Goal: Task Accomplishment & Management: Complete application form

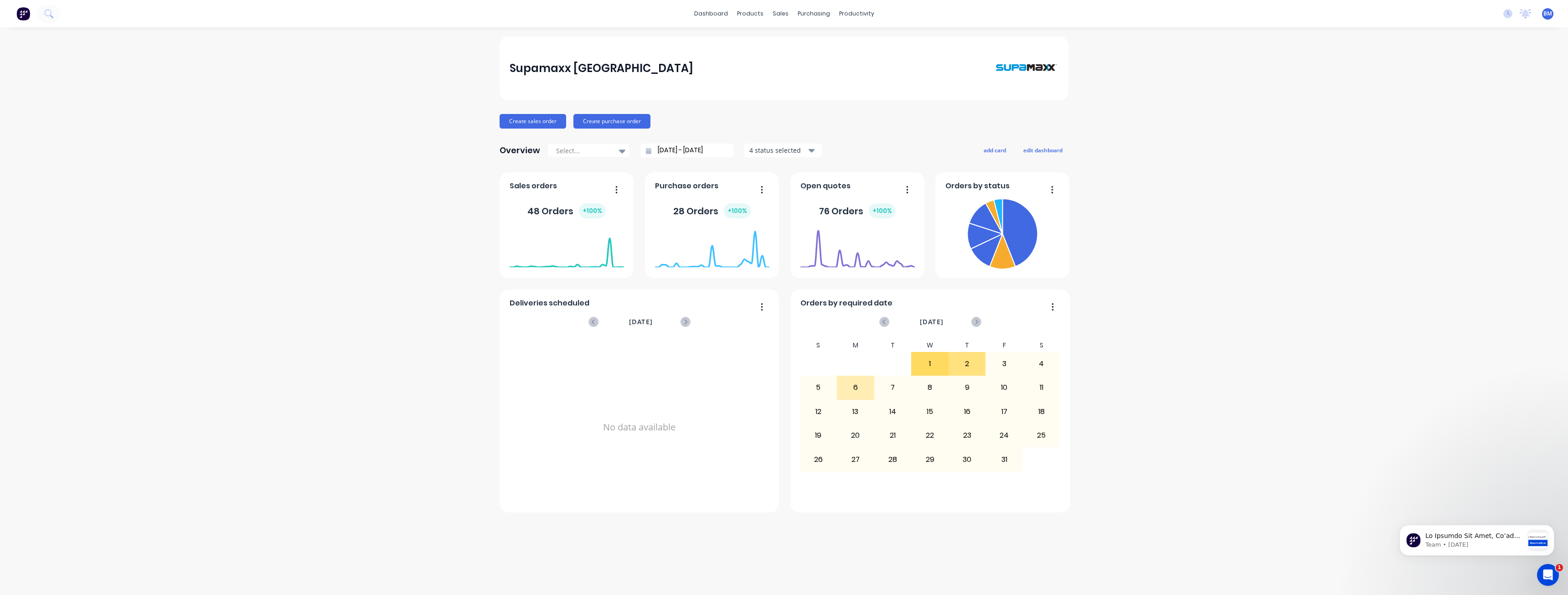
click at [226, 262] on div "Supamaxx [GEOGRAPHIC_DATA] Create sales order Create purchase order Overview Se…" at bounding box center [784, 311] width 1568 height 549
click at [369, 235] on div "Supamaxx [GEOGRAPHIC_DATA] Create sales order Create purchase order Overview Se…" at bounding box center [784, 311] width 1568 height 549
click at [863, 61] on div "Planner" at bounding box center [869, 62] width 21 height 8
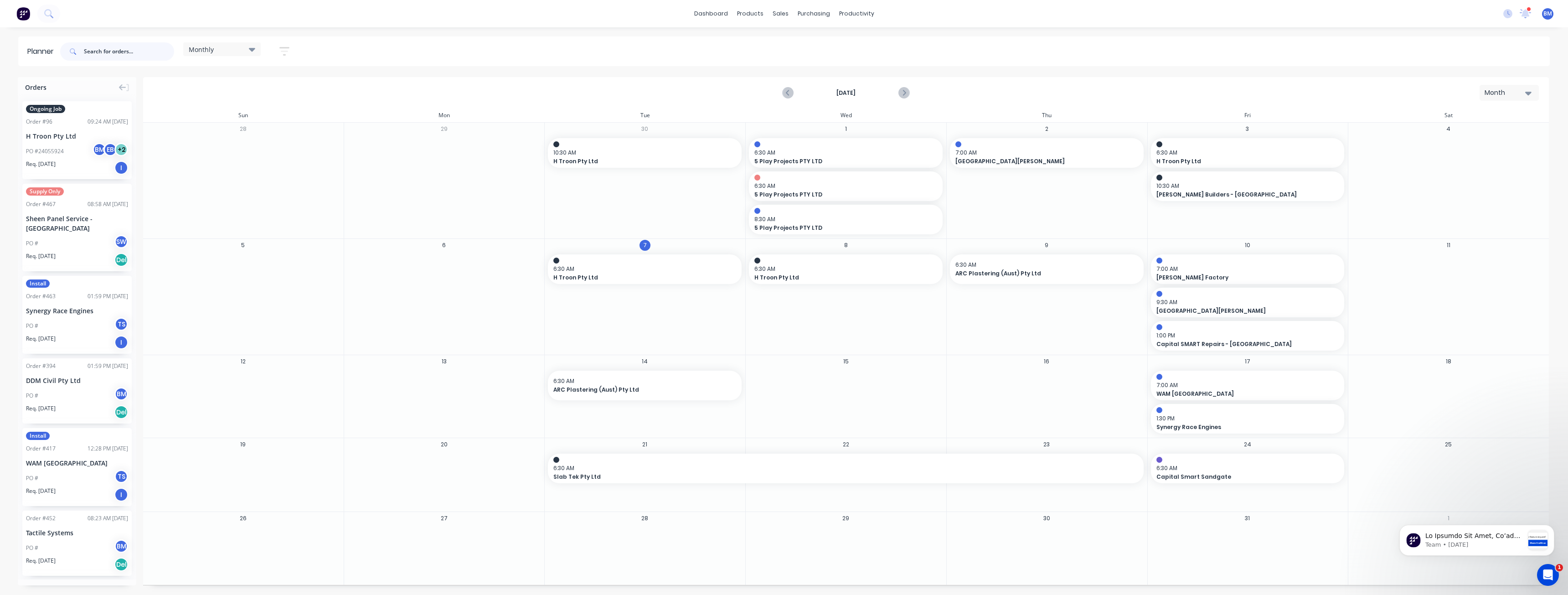
click at [100, 52] on input "text" at bounding box center [129, 52] width 90 height 18
type input "ireland brown"
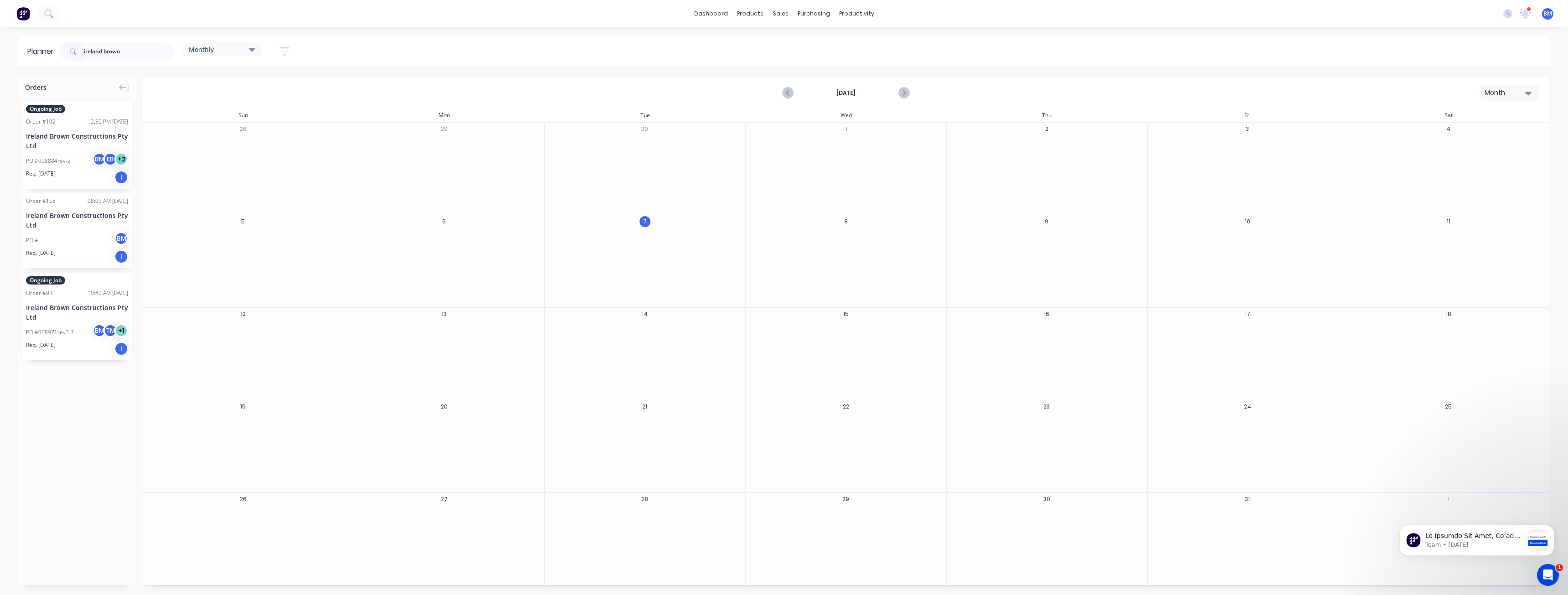
click at [78, 150] on div "Ireland Brown Constructions Pty Ltd" at bounding box center [77, 141] width 102 height 19
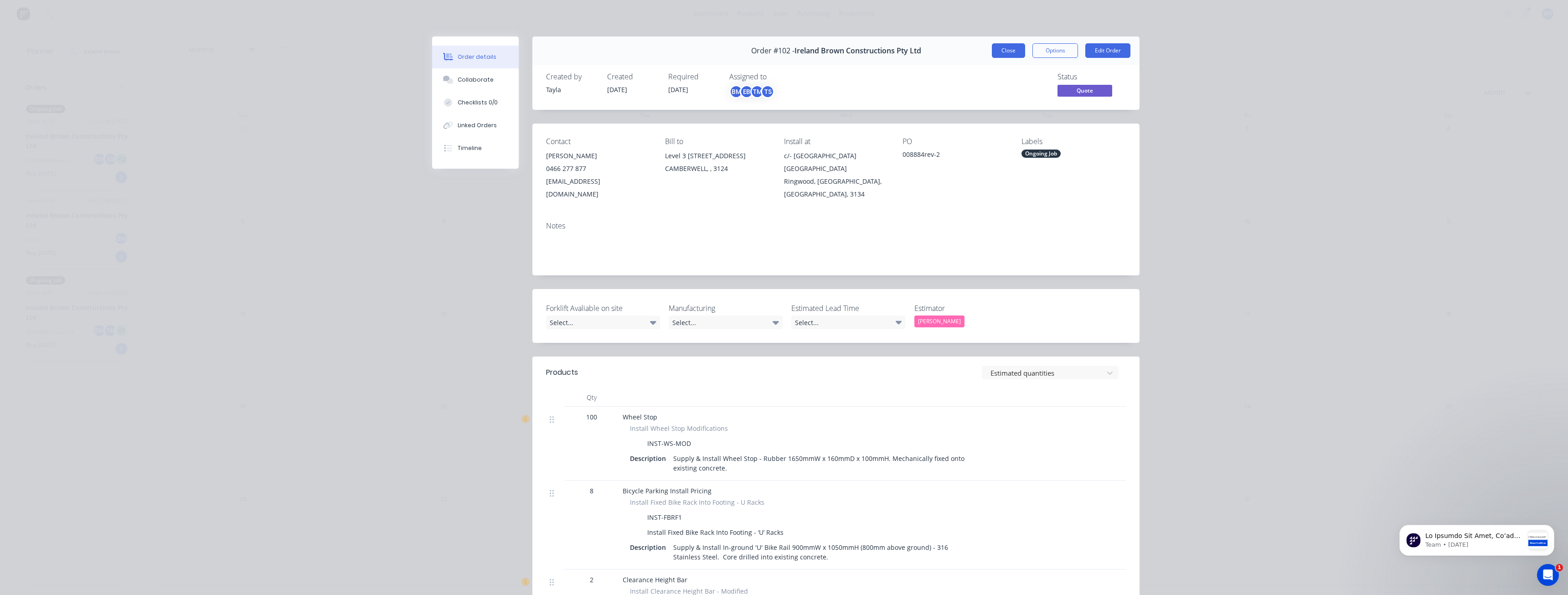
click at [1006, 51] on button "Close" at bounding box center [1008, 51] width 33 height 15
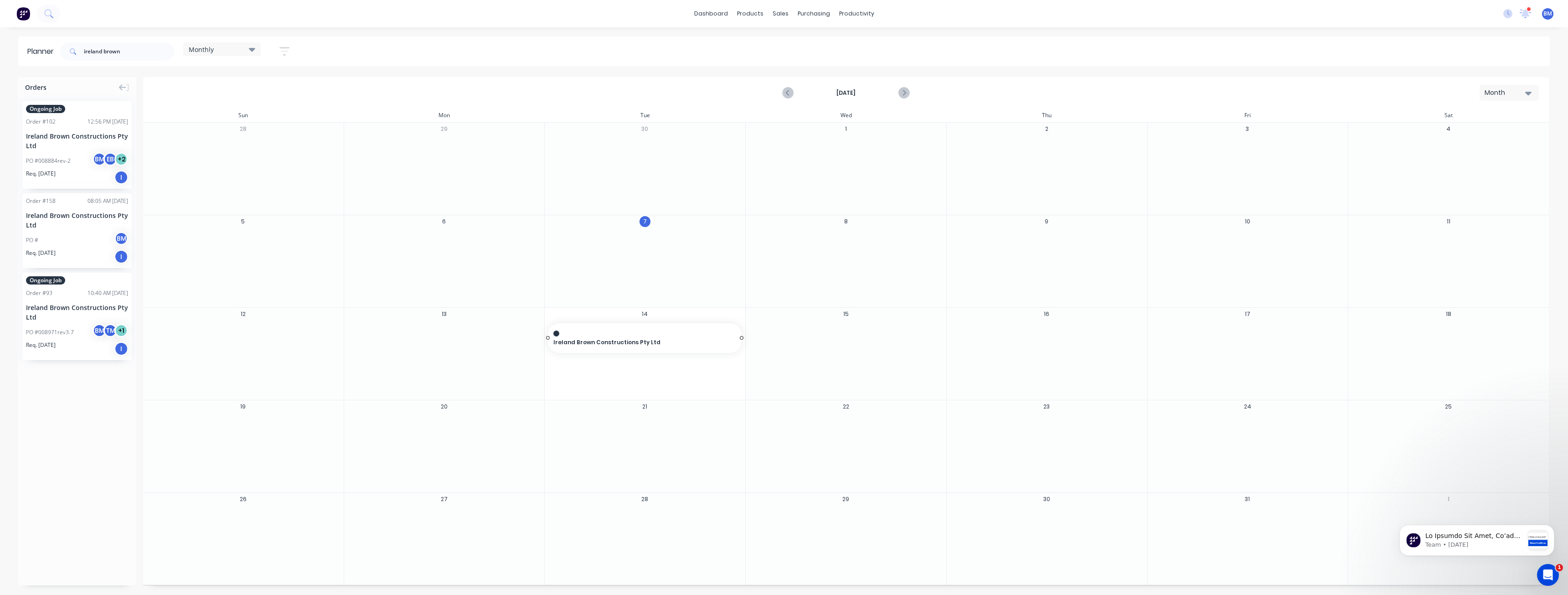
drag, startPoint x: 52, startPoint y: 139, endPoint x: 614, endPoint y: 317, distance: 589.5
drag, startPoint x: 741, startPoint y: 339, endPoint x: 833, endPoint y: 342, distance: 92.0
click at [669, 337] on span "6:30 AM" at bounding box center [743, 337] width 379 height 8
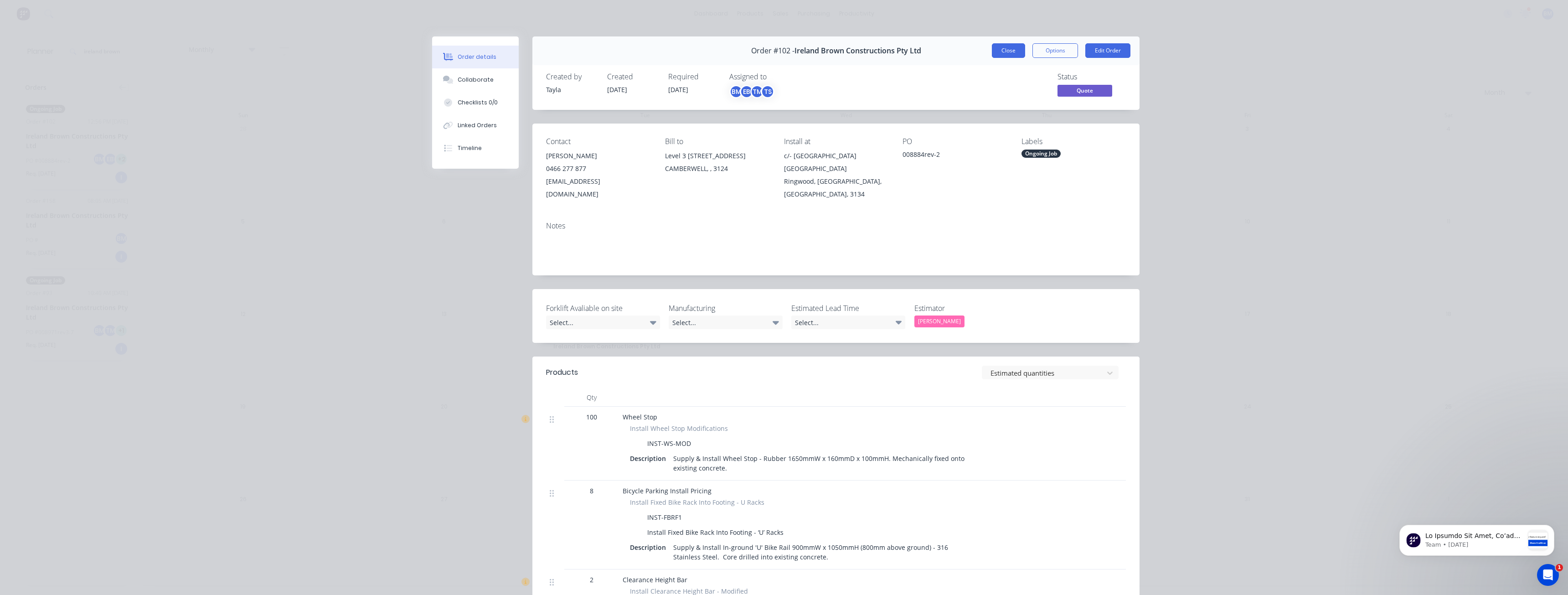
click at [1003, 50] on button "Close" at bounding box center [1008, 51] width 33 height 15
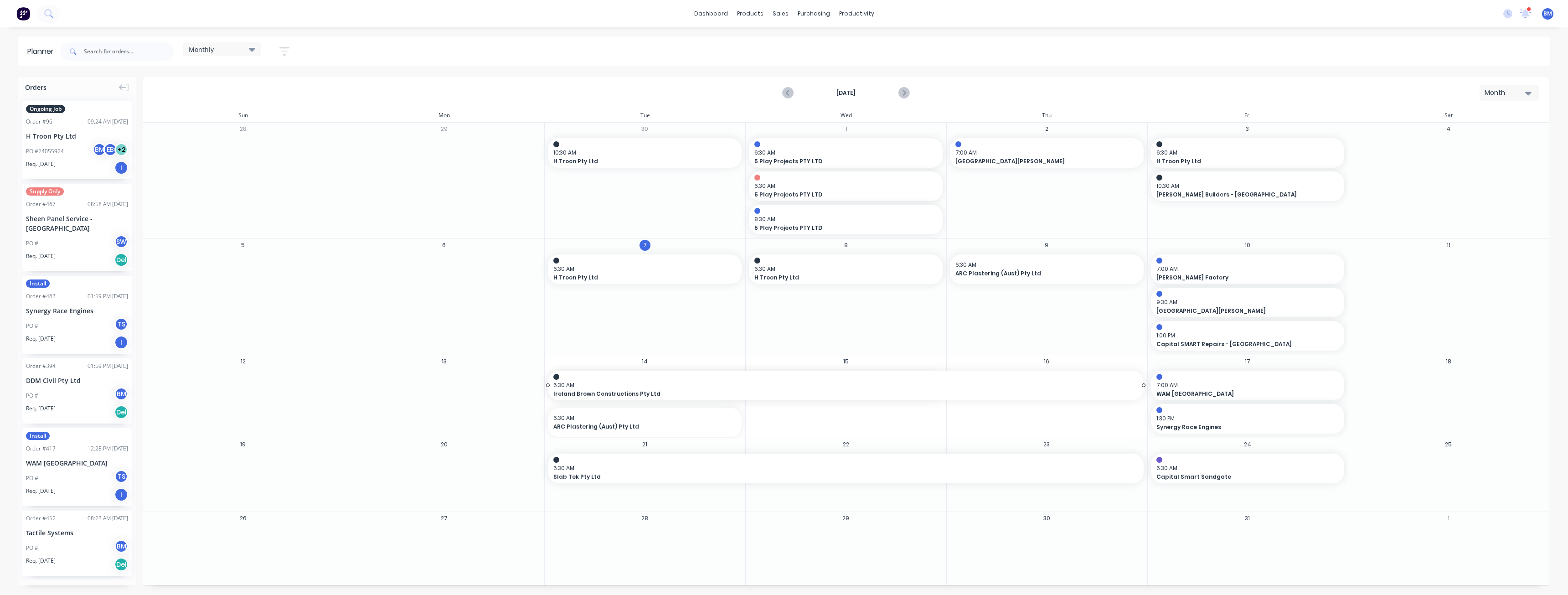
drag, startPoint x: 942, startPoint y: 386, endPoint x: 1017, endPoint y: 382, distance: 75.1
drag, startPoint x: 547, startPoint y: 386, endPoint x: 755, endPoint y: 387, distance: 208.0
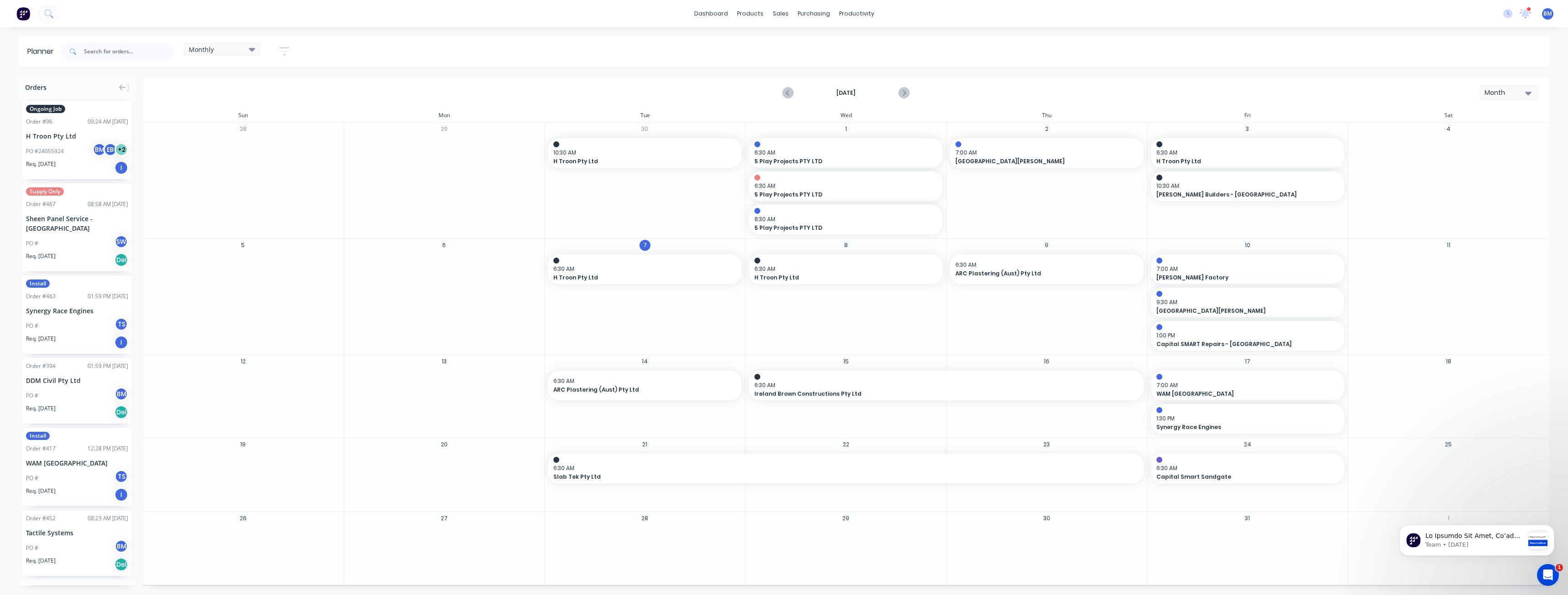
click at [491, 49] on div "Monthly Save new view None edit Monthly (Default) edit Show/Hide users Show/Hid…" at bounding box center [804, 51] width 1491 height 27
click at [549, 96] on div "October 2025 Month" at bounding box center [846, 93] width 1404 height 30
click at [839, 334] on div "Delete timeslot" at bounding box center [865, 333] width 97 height 19
drag, startPoint x: 741, startPoint y: 267, endPoint x: 810, endPoint y: 270, distance: 69.1
click at [373, 91] on div "October 2025 Month" at bounding box center [846, 93] width 1404 height 30
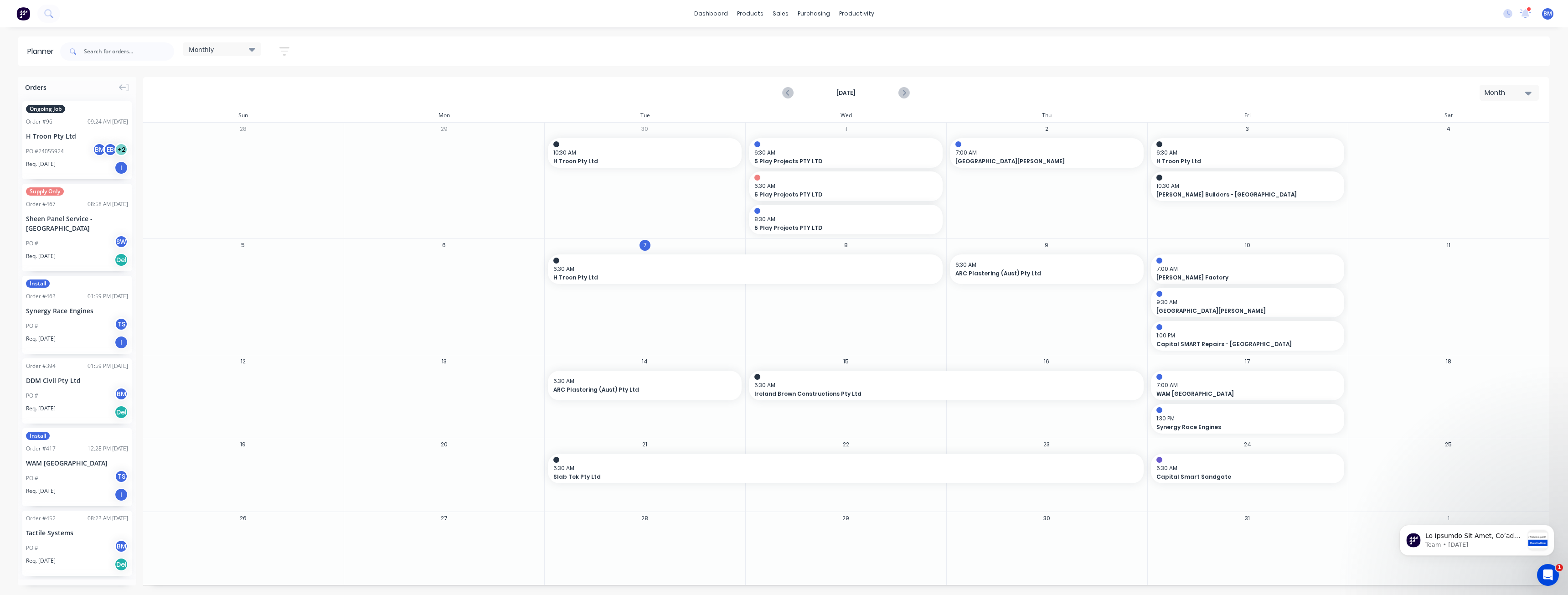
drag, startPoint x: 548, startPoint y: 48, endPoint x: 556, endPoint y: 46, distance: 8.2
click at [548, 47] on div "Monthly Save new view None edit Monthly (Default) edit Show/Hide users Show/Hid…" at bounding box center [804, 51] width 1491 height 27
click at [568, 52] on div "Monthly Save new view None edit Monthly (Default) edit Show/Hide users Show/Hid…" at bounding box center [804, 51] width 1491 height 27
click at [482, 98] on div "October 2025 Month" at bounding box center [846, 93] width 1404 height 30
click at [793, 56] on link "Customers" at bounding box center [828, 62] width 121 height 18
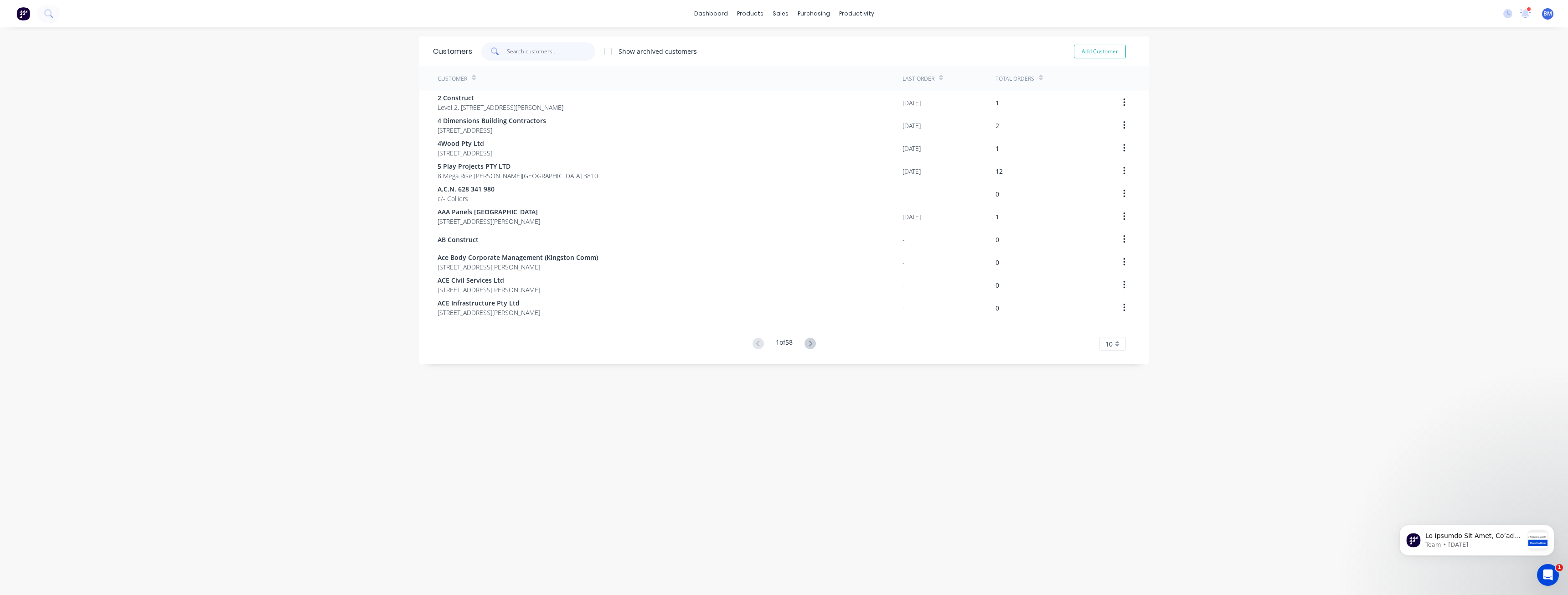
click at [519, 51] on input "text" at bounding box center [551, 52] width 89 height 18
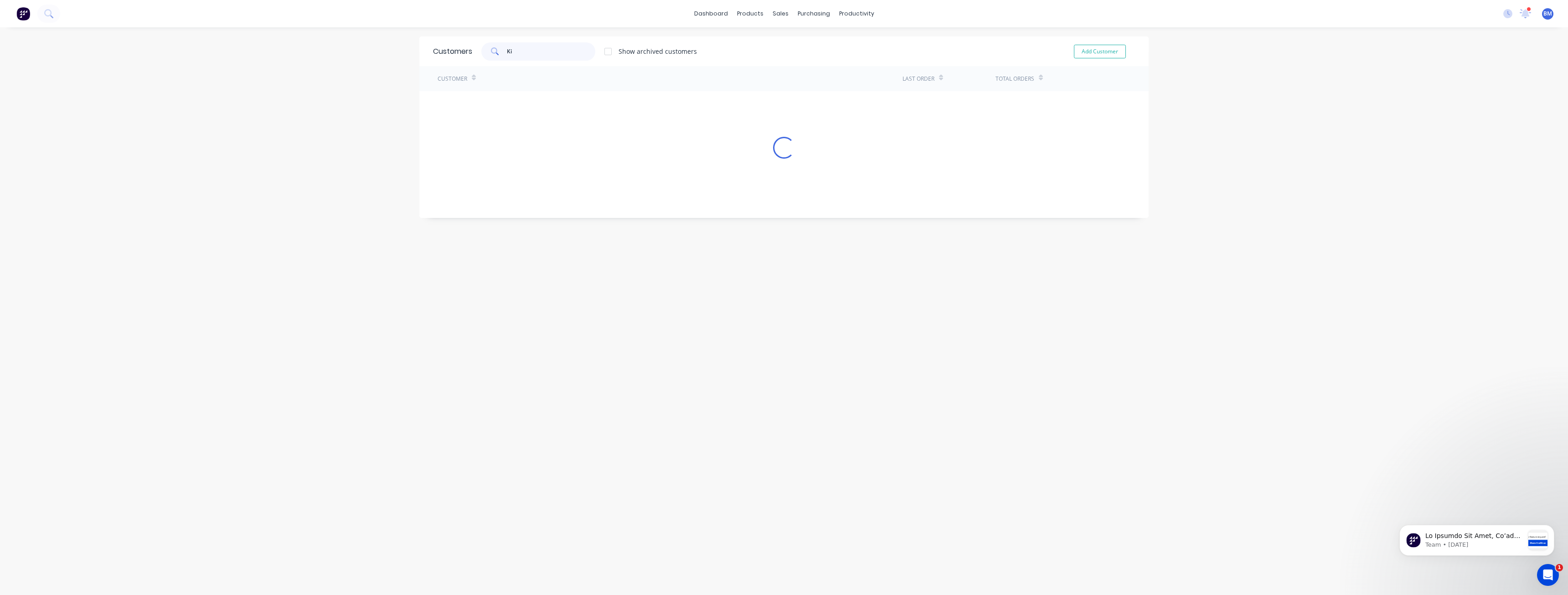
type input "K"
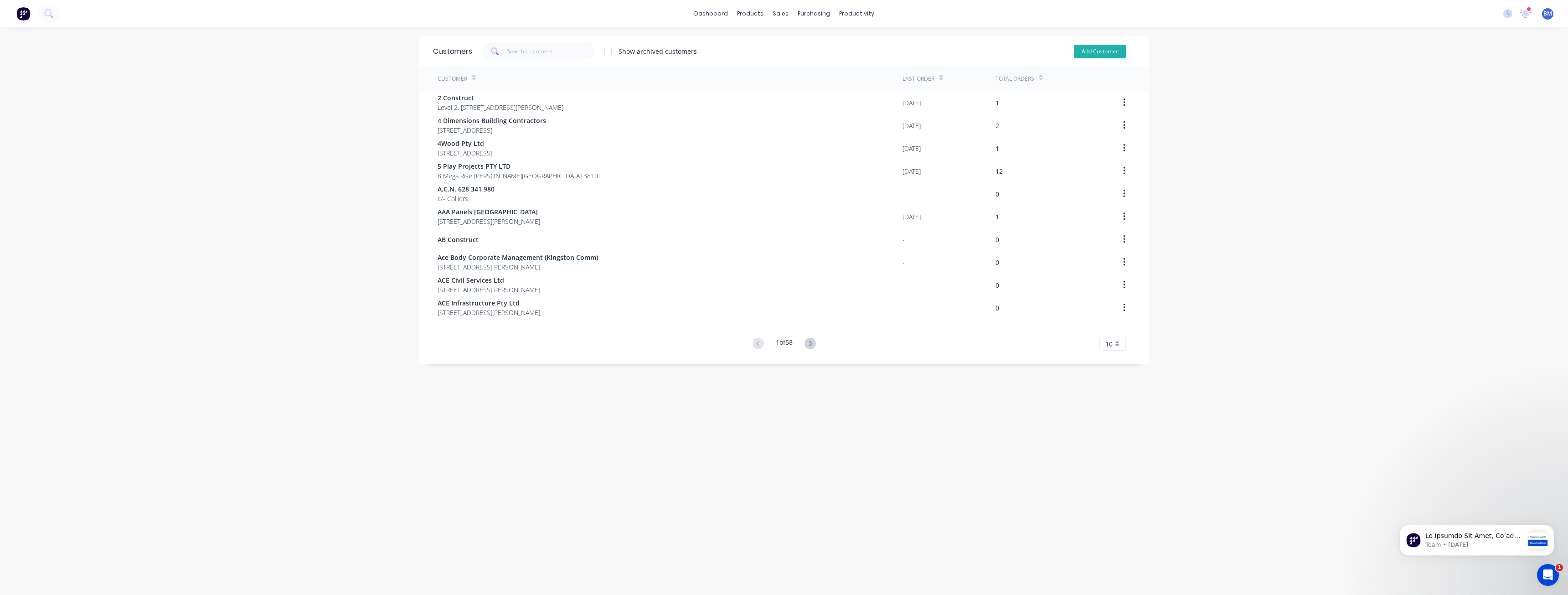
click at [1095, 49] on button "Add Customer" at bounding box center [1099, 51] width 52 height 13
select select "AU"
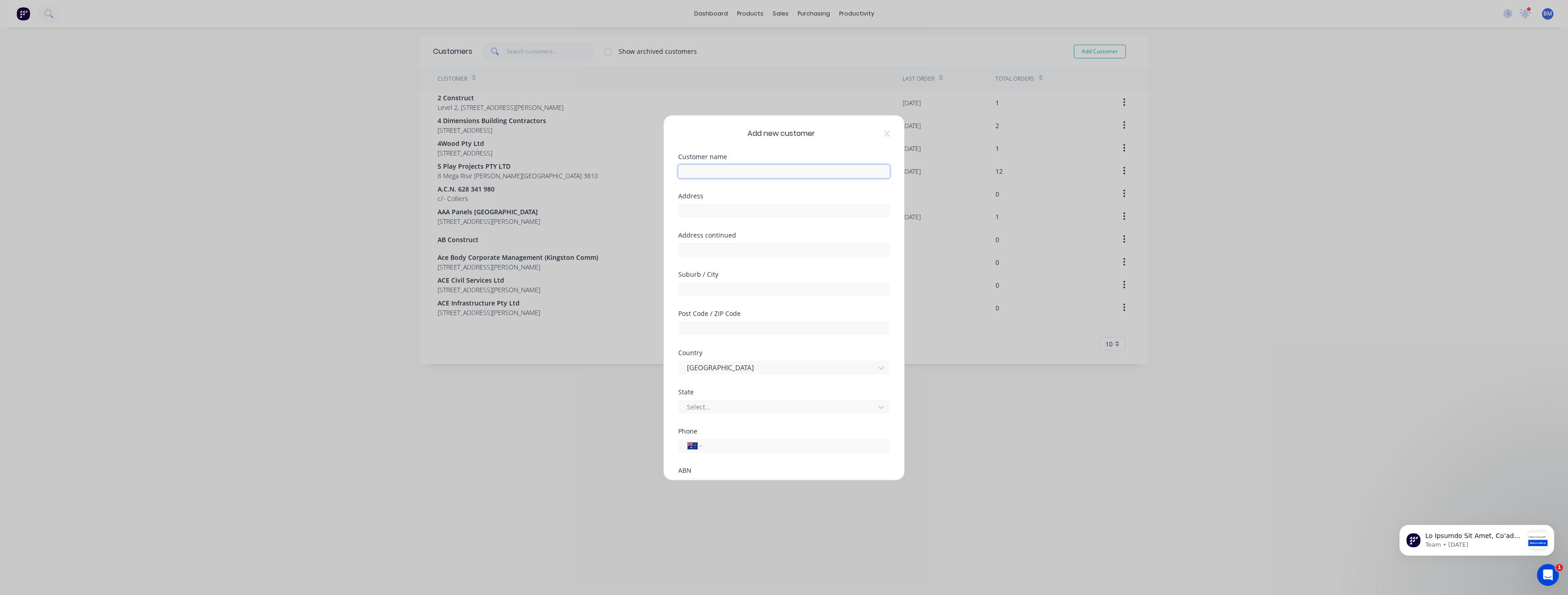
click at [706, 175] on input "text" at bounding box center [783, 171] width 211 height 13
type input "Kilmac Civil Engineering"
click at [730, 211] on input "text" at bounding box center [783, 211] width 211 height 13
paste input "258 Milperra Rd"
type input "258 Milperra Rd"
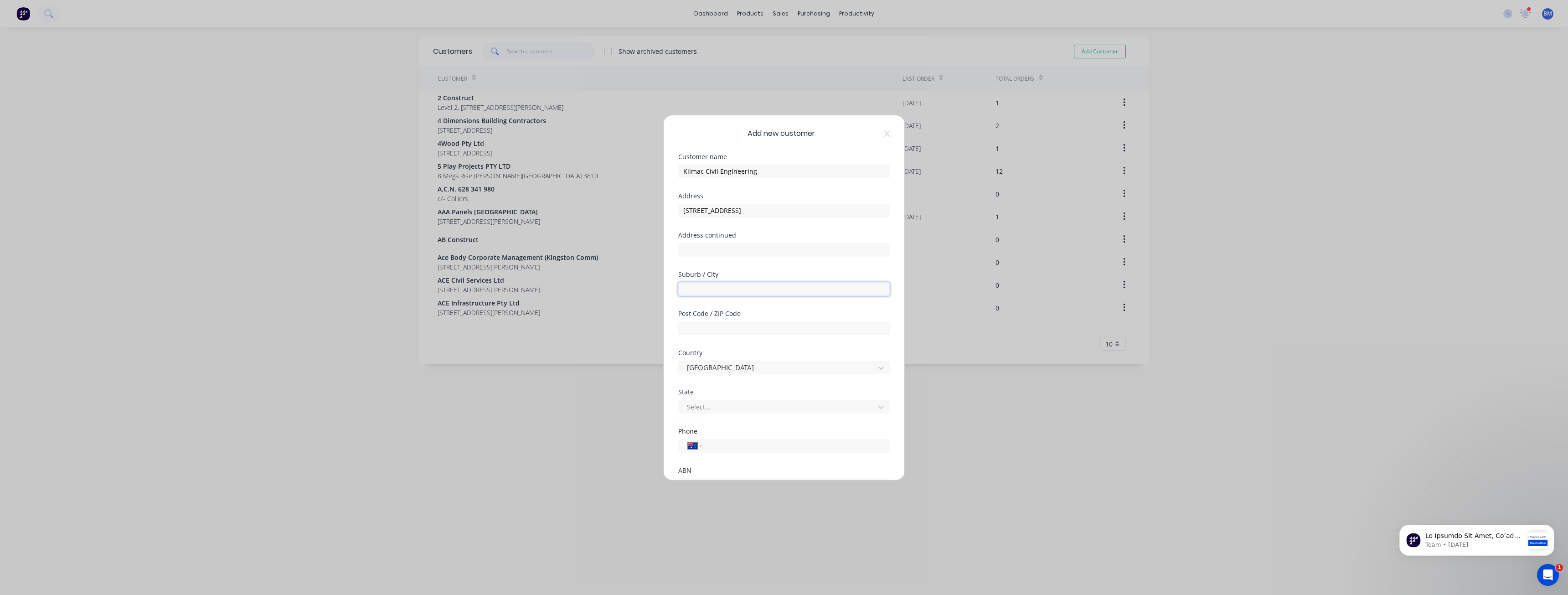
click at [699, 291] on input "text" at bounding box center [783, 289] width 211 height 13
type input "Milperra"
click at [701, 331] on input "text" at bounding box center [783, 328] width 211 height 13
type input "2214"
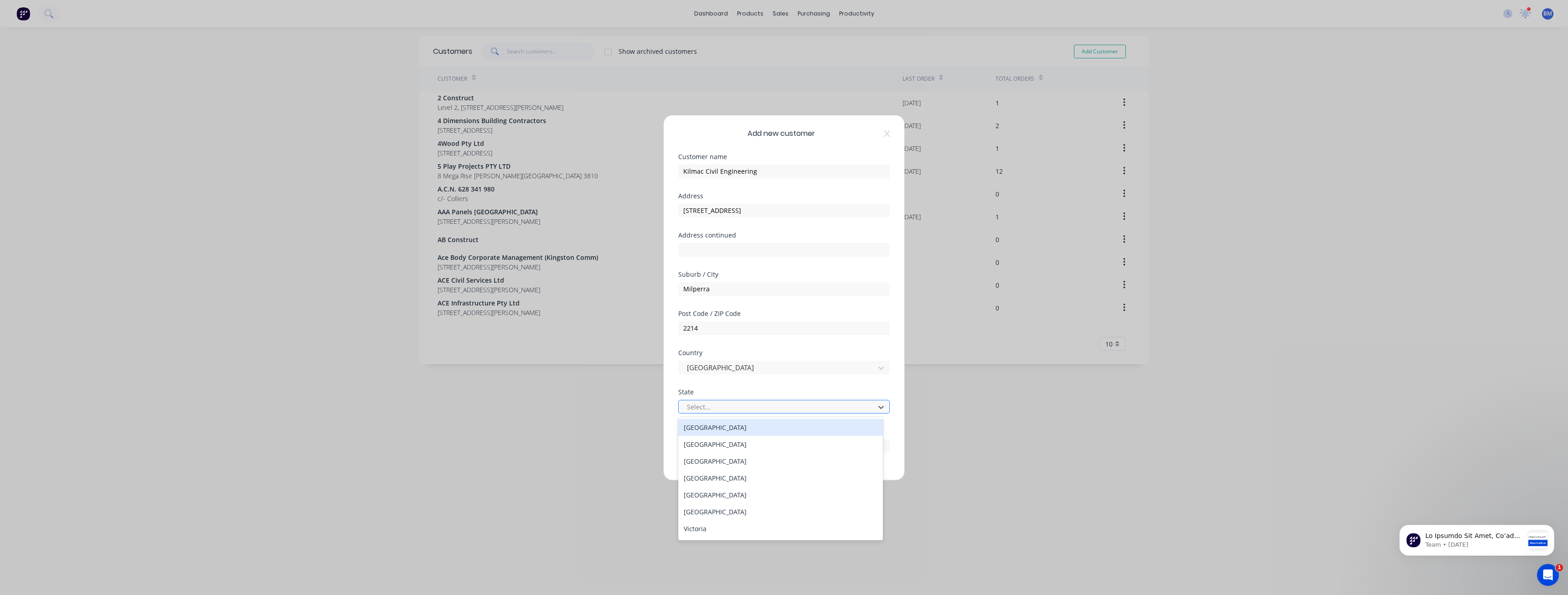
click at [703, 407] on div at bounding box center [778, 407] width 184 height 12
click at [705, 446] on div "New South Wales" at bounding box center [780, 445] width 205 height 17
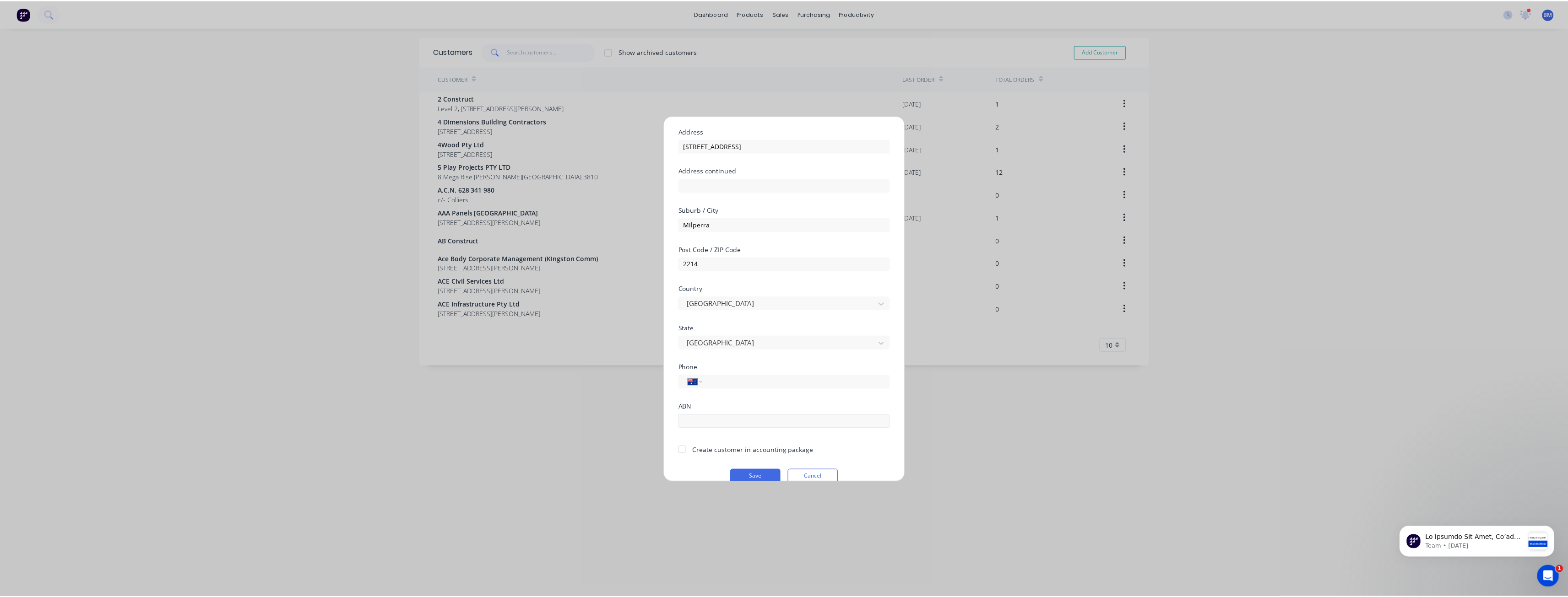
scroll to position [81, 0]
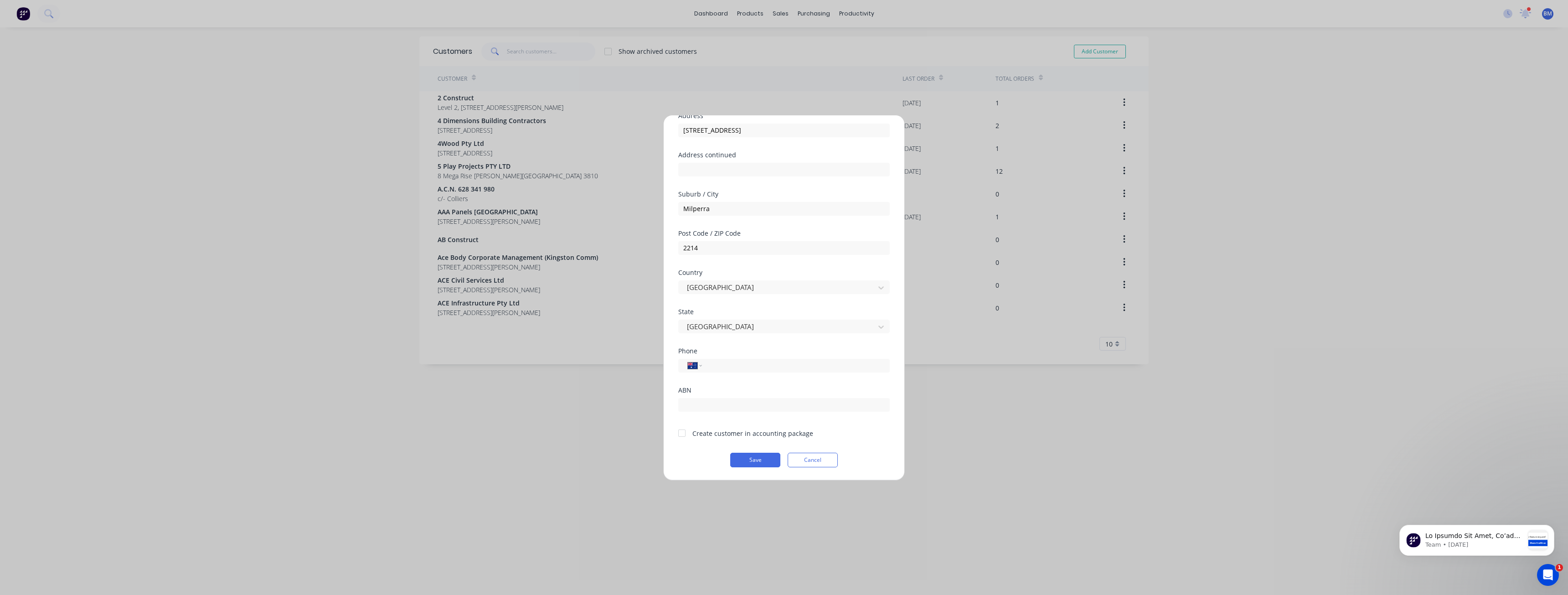
click at [684, 431] on div at bounding box center [682, 433] width 18 height 18
click at [736, 362] on input "tel" at bounding box center [794, 365] width 172 height 10
paste input "0499 970 083"
type input "0499 970 083"
click at [695, 405] on input "text" at bounding box center [783, 405] width 211 height 13
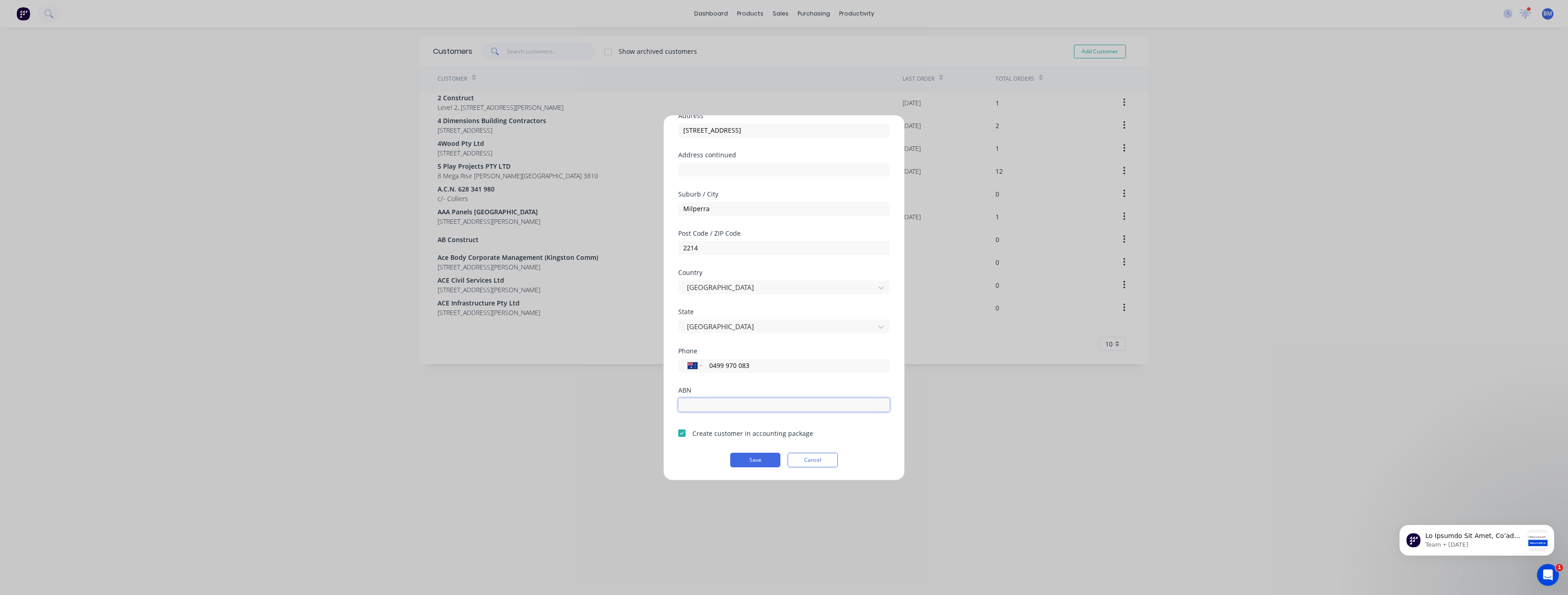
paste input "68 624 329 068"
type input "68 624 329 068"
click at [749, 460] on button "Save" at bounding box center [755, 460] width 50 height 15
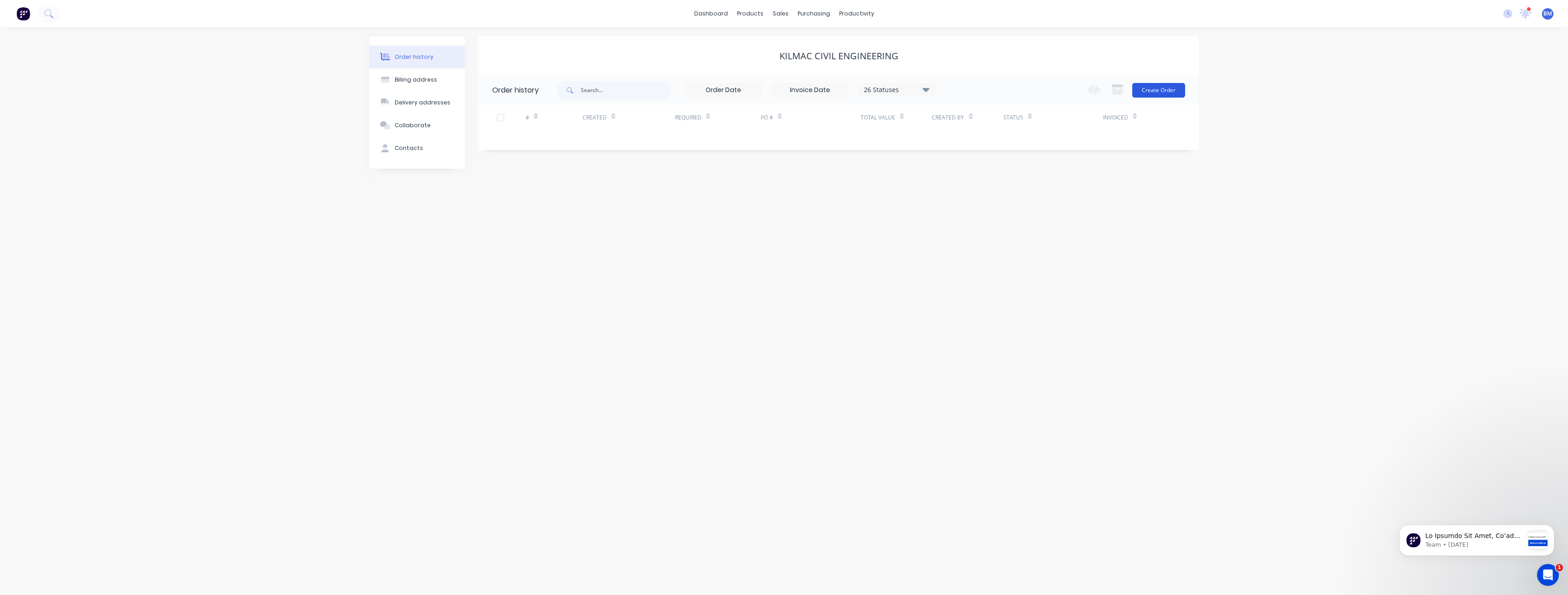
click at [1149, 85] on button "Create Order" at bounding box center [1158, 90] width 53 height 15
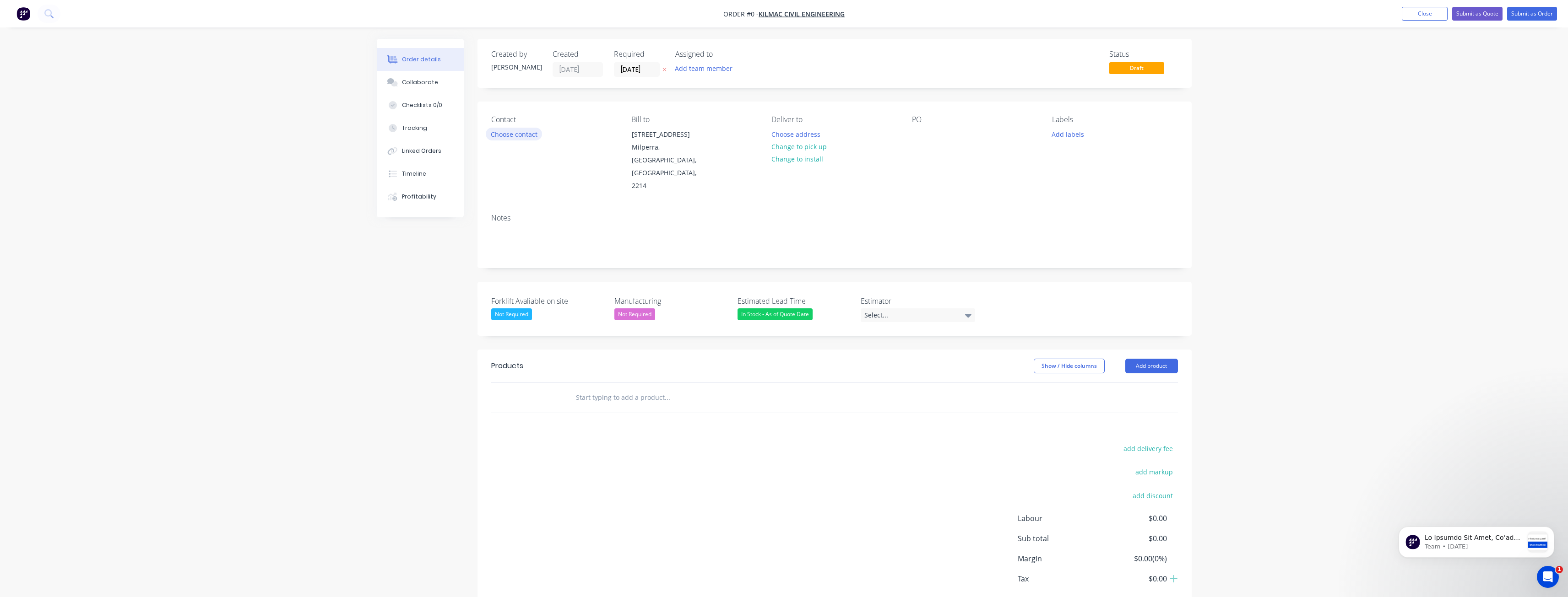
click at [511, 135] on button "Choose contact" at bounding box center [514, 134] width 56 height 12
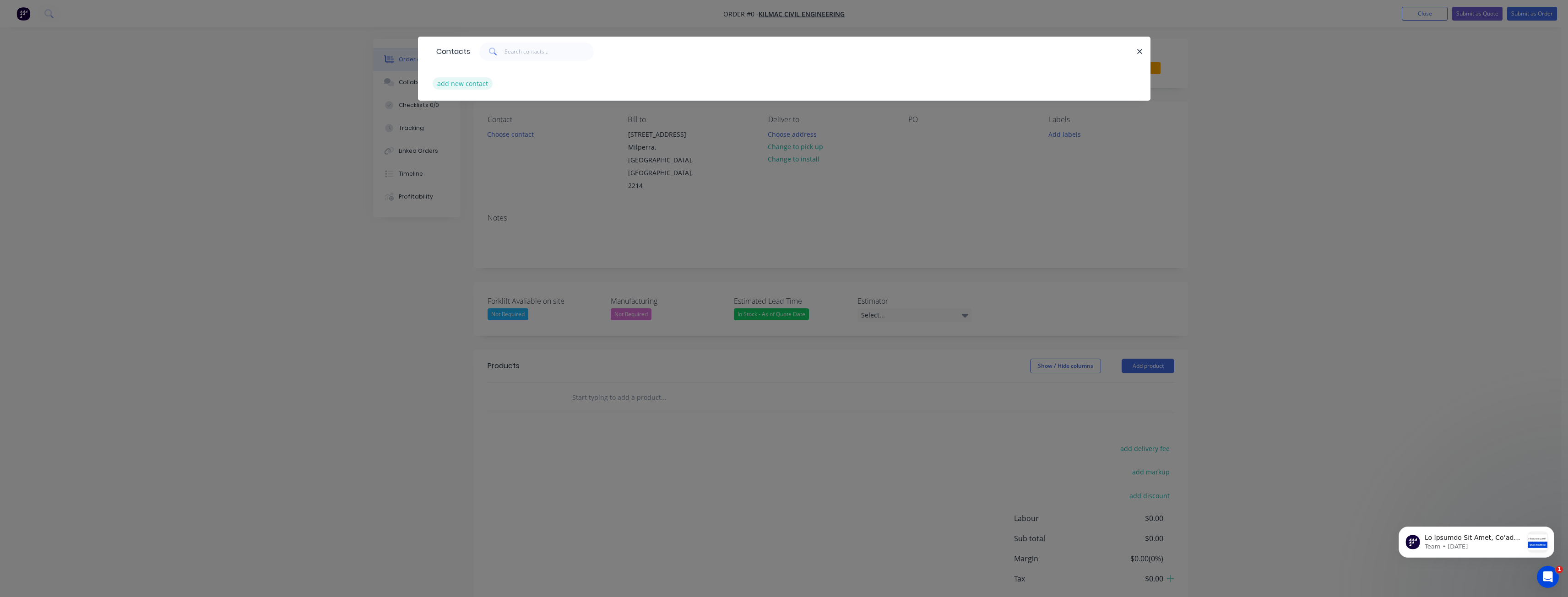
click at [457, 83] on button "add new contact" at bounding box center [463, 84] width 61 height 12
select select "AU"
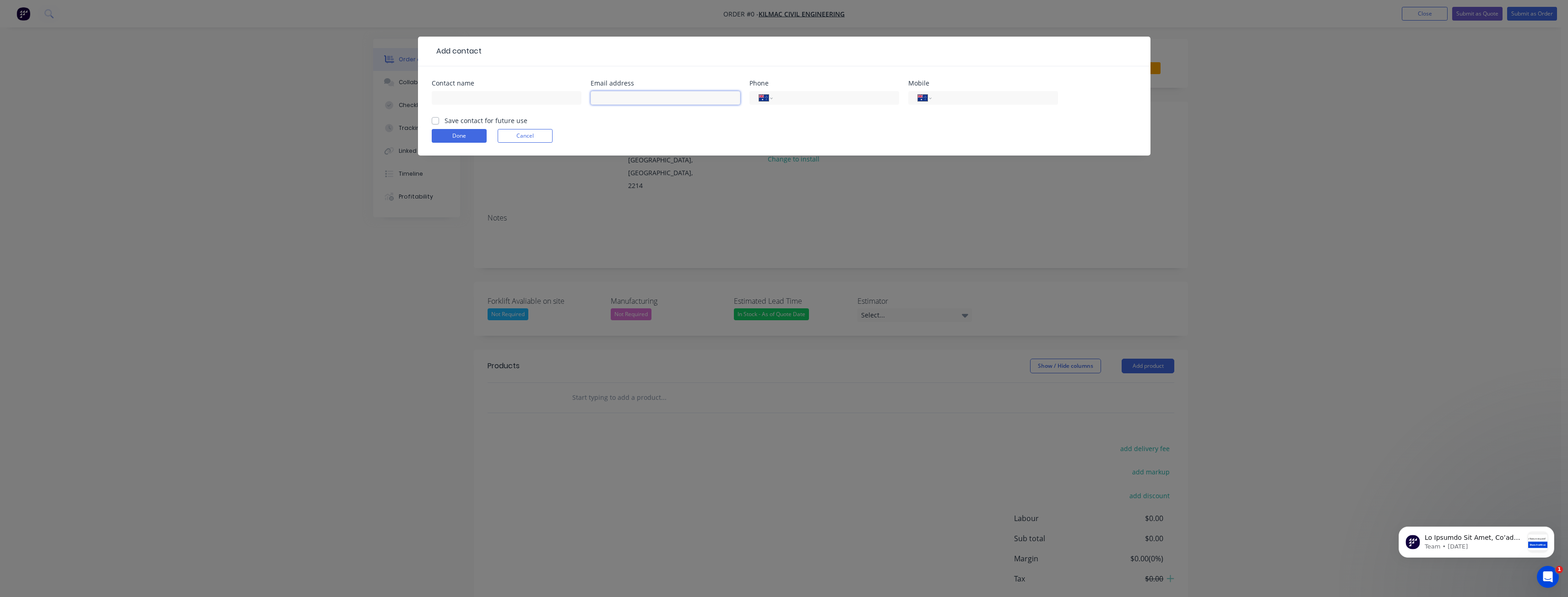
paste input "Rahul@Kilmaccivil.com"
type input "Rahul@Kilmaccivil.com"
click at [446, 95] on input "text" at bounding box center [506, 98] width 150 height 13
paste input "Rahul Manjunath"
type input "Rahul Manjunath"
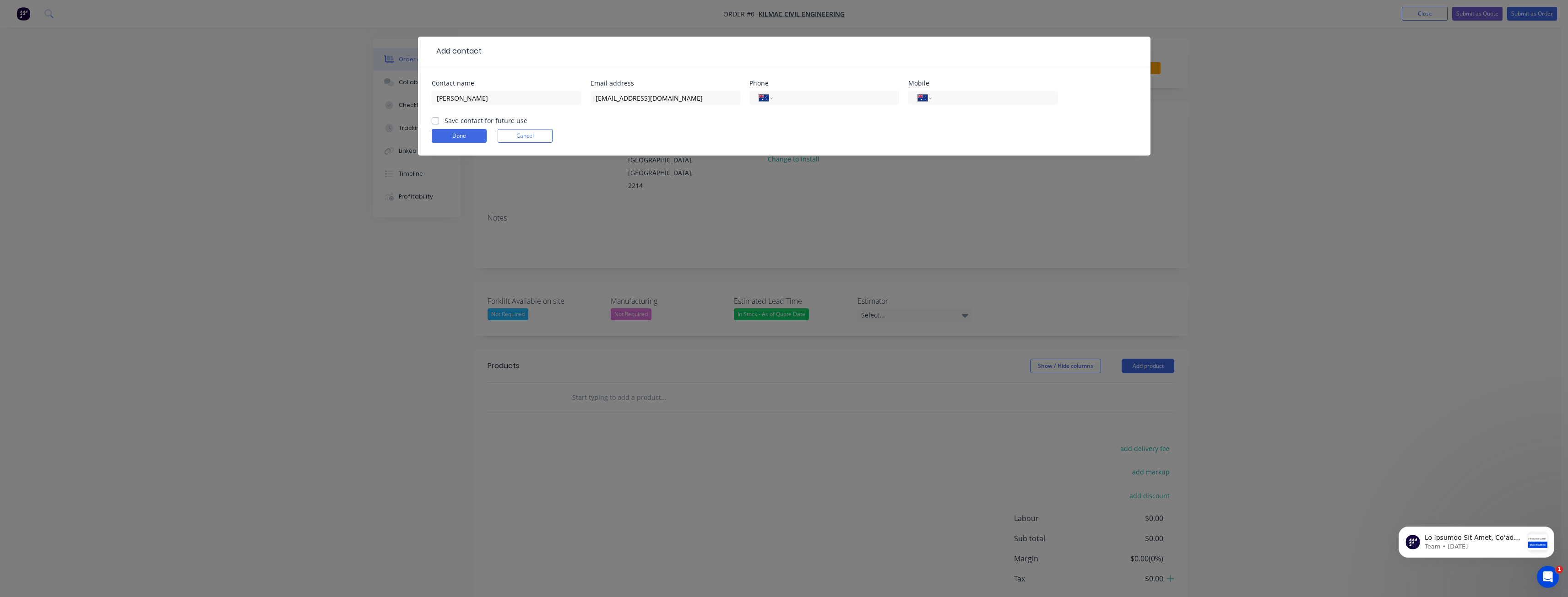
click at [635, 126] on form "Contact name Rahul Manjunath Email address Rahul@Kilmaccivil.com Phone Internat…" at bounding box center [784, 118] width 705 height 76
click at [962, 100] on input "tel" at bounding box center [993, 98] width 110 height 10
paste input "0424 665 120"
type input "0424 665 120"
click at [444, 117] on label "Save contact for future use" at bounding box center [486, 120] width 83 height 10
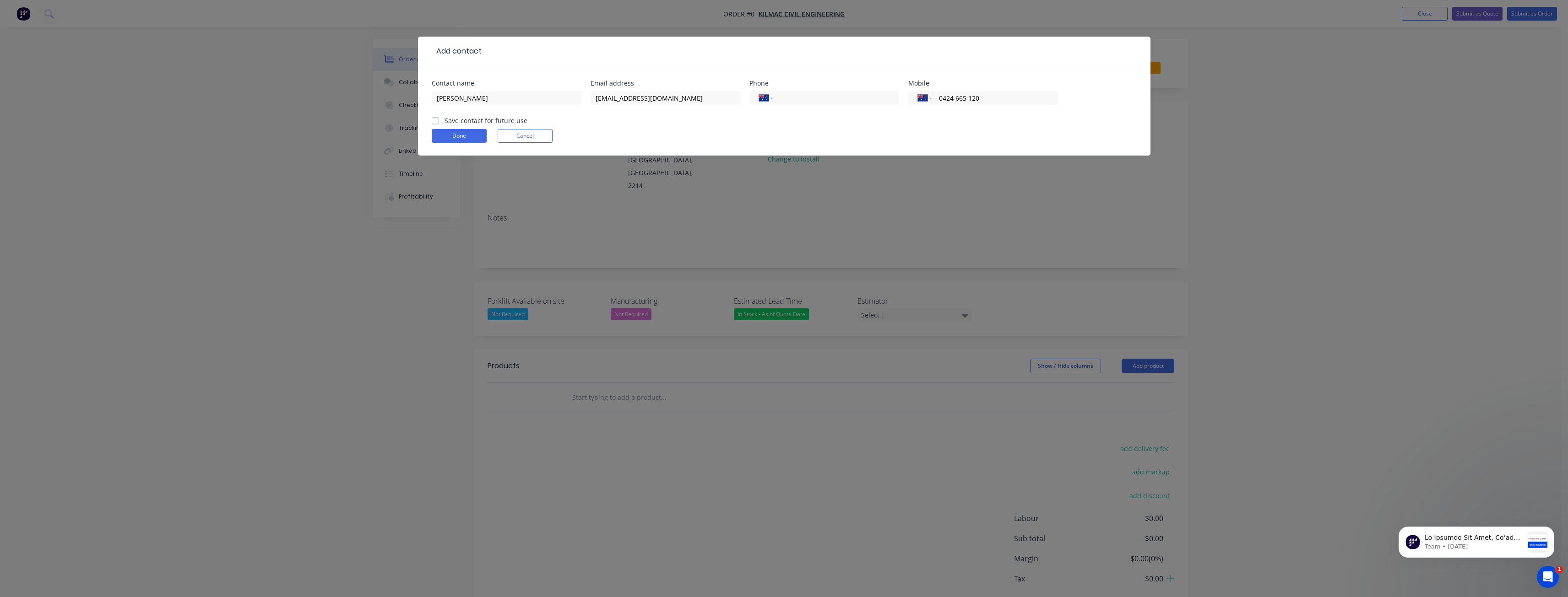
click at [435, 117] on input "Save contact for future use" at bounding box center [435, 120] width 7 height 9
checkbox input "true"
click at [454, 131] on button "Done" at bounding box center [459, 136] width 55 height 13
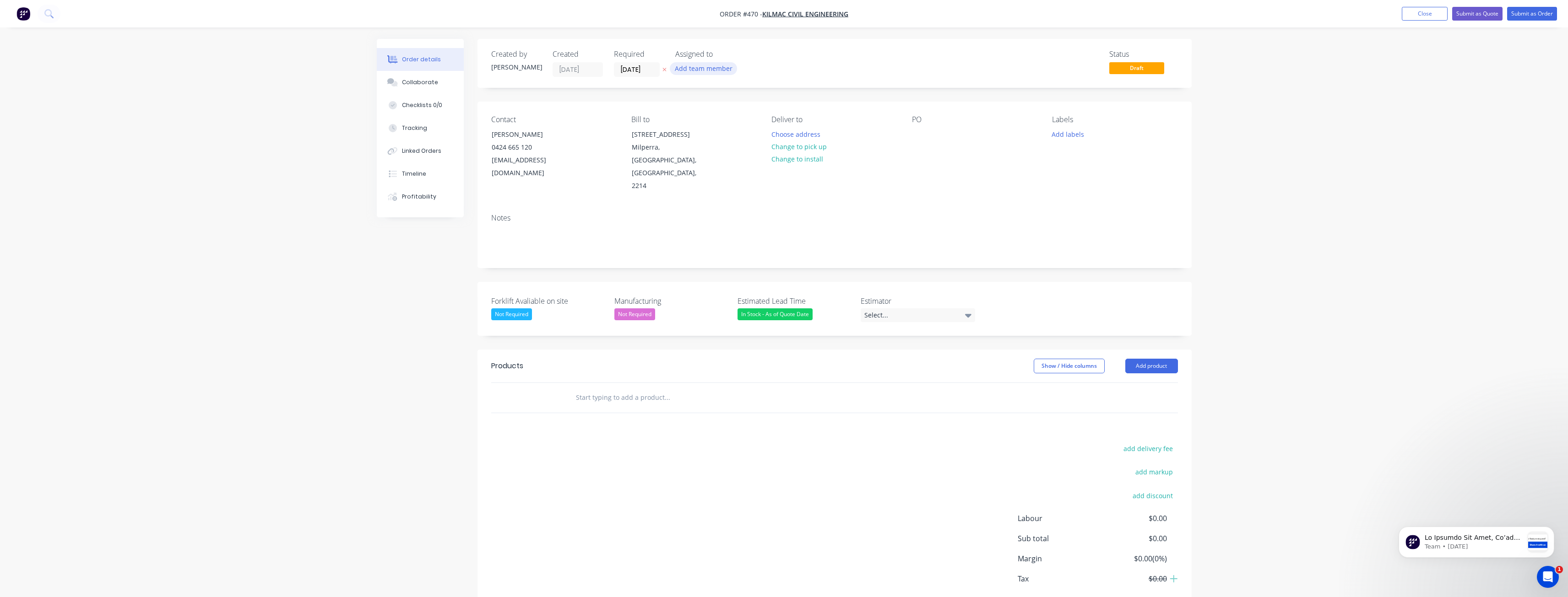
click at [713, 65] on button "Add team member" at bounding box center [704, 68] width 67 height 12
click at [690, 117] on div at bounding box center [690, 119] width 18 height 18
click at [554, 214] on div "Notes" at bounding box center [834, 218] width 686 height 9
click at [787, 130] on button "Choose address" at bounding box center [796, 134] width 59 height 12
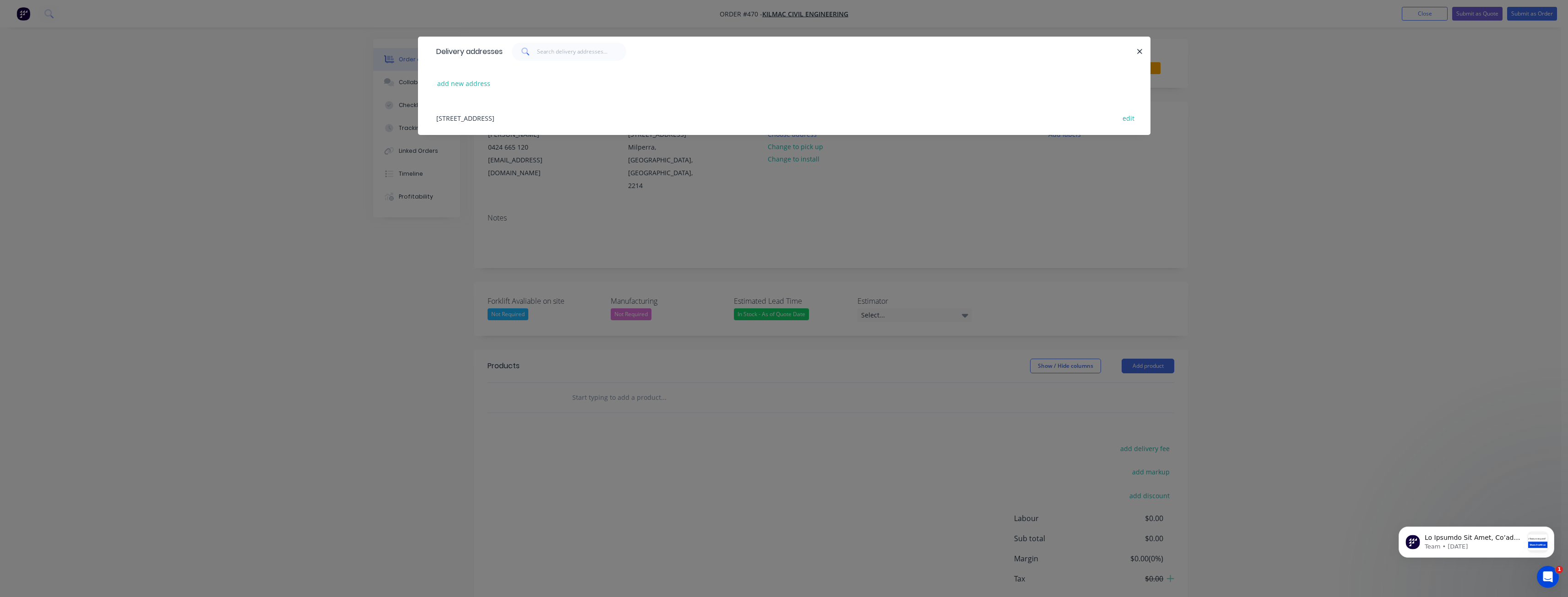
click at [593, 114] on div "258 Milperra Rd, Milperra, New South Wales, Australia, 2214 edit" at bounding box center [784, 118] width 705 height 34
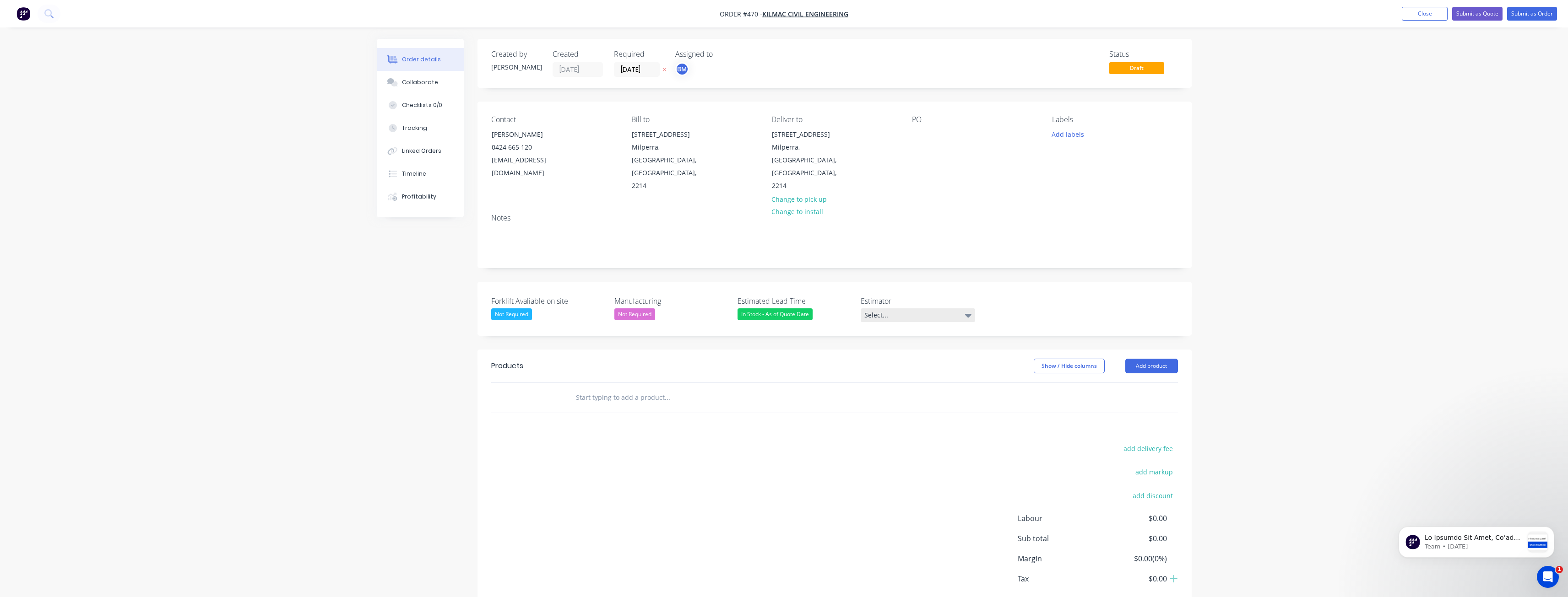
click at [905, 309] on div "Select..." at bounding box center [918, 315] width 114 height 13
click at [886, 321] on div "[PERSON_NAME]" at bounding box center [893, 327] width 50 height 12
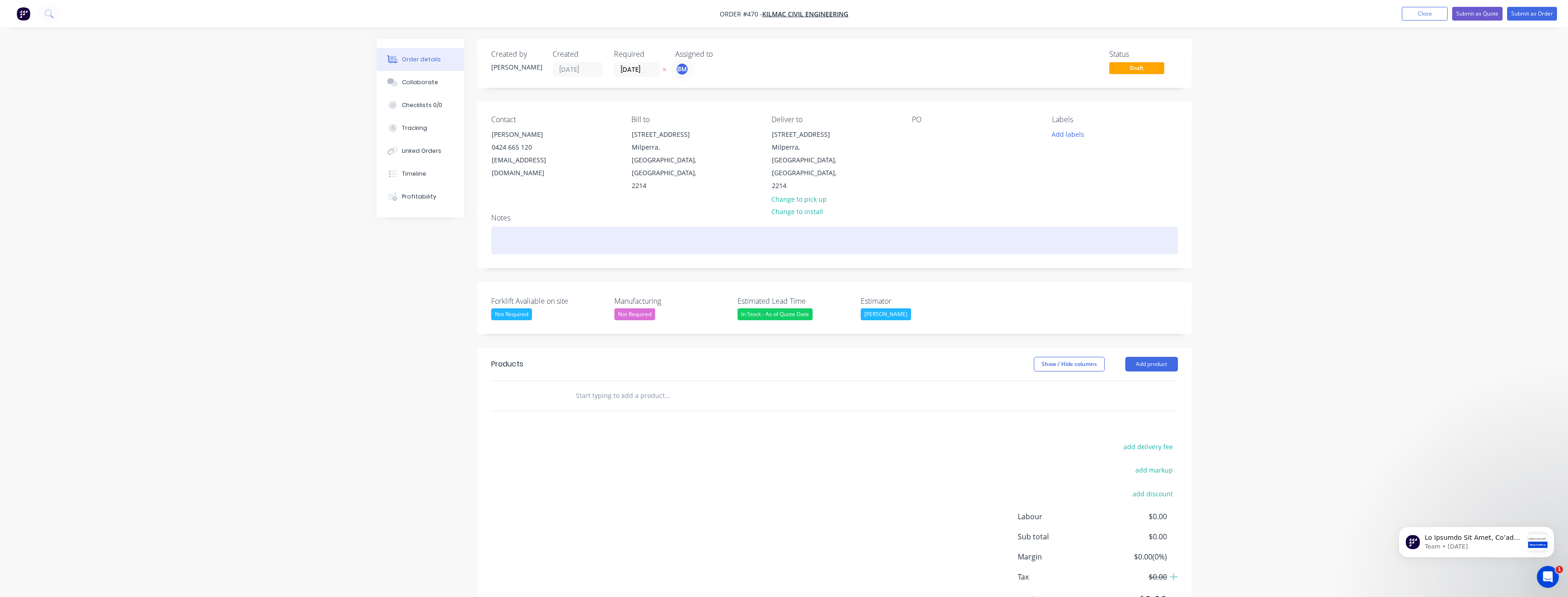
click at [899, 227] on div at bounding box center [834, 241] width 686 height 28
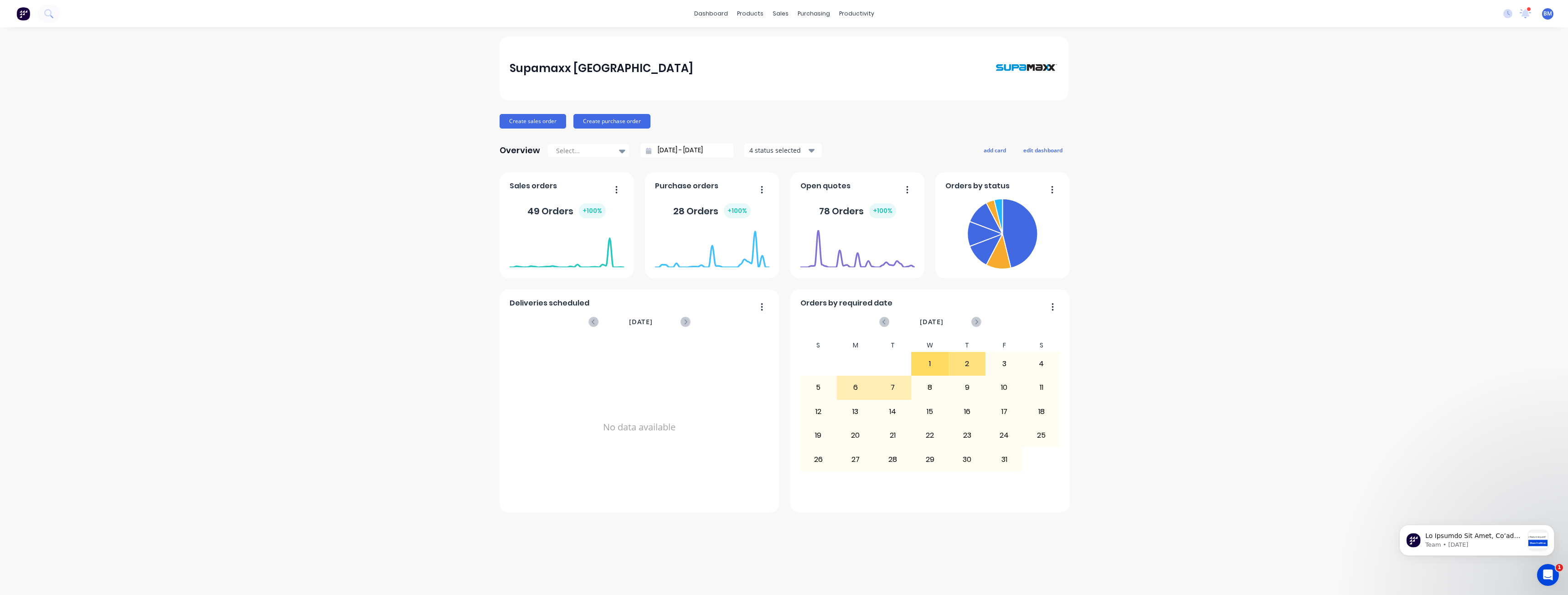
click at [387, 103] on div "Supamaxx Australia Create sales order Create purchase order Overview Select... …" at bounding box center [784, 311] width 1568 height 549
click at [803, 44] on div "Sales Orders" at bounding box center [814, 43] width 37 height 8
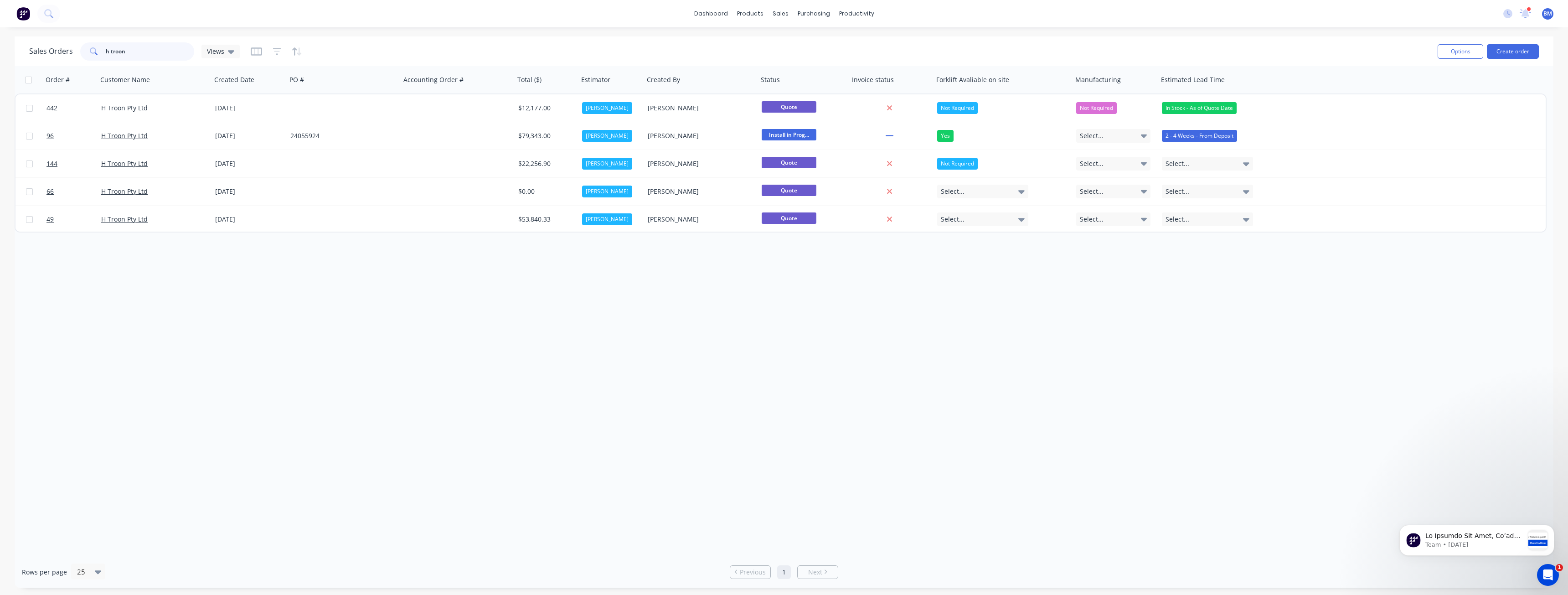
drag, startPoint x: 133, startPoint y: 54, endPoint x: 77, endPoint y: 60, distance: 56.3
click at [77, 60] on div "Sales Orders h troon Views" at bounding box center [135, 52] width 211 height 18
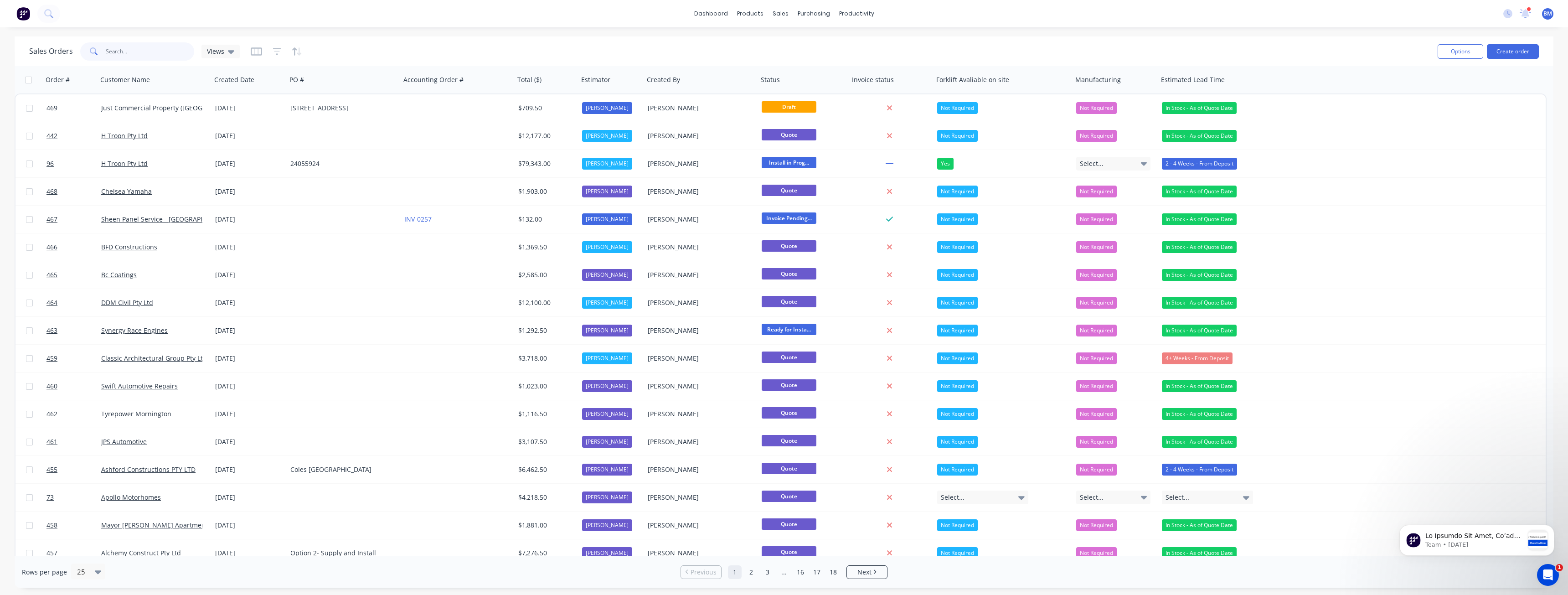
click at [139, 49] on input "text" at bounding box center [150, 52] width 89 height 18
type input "george"
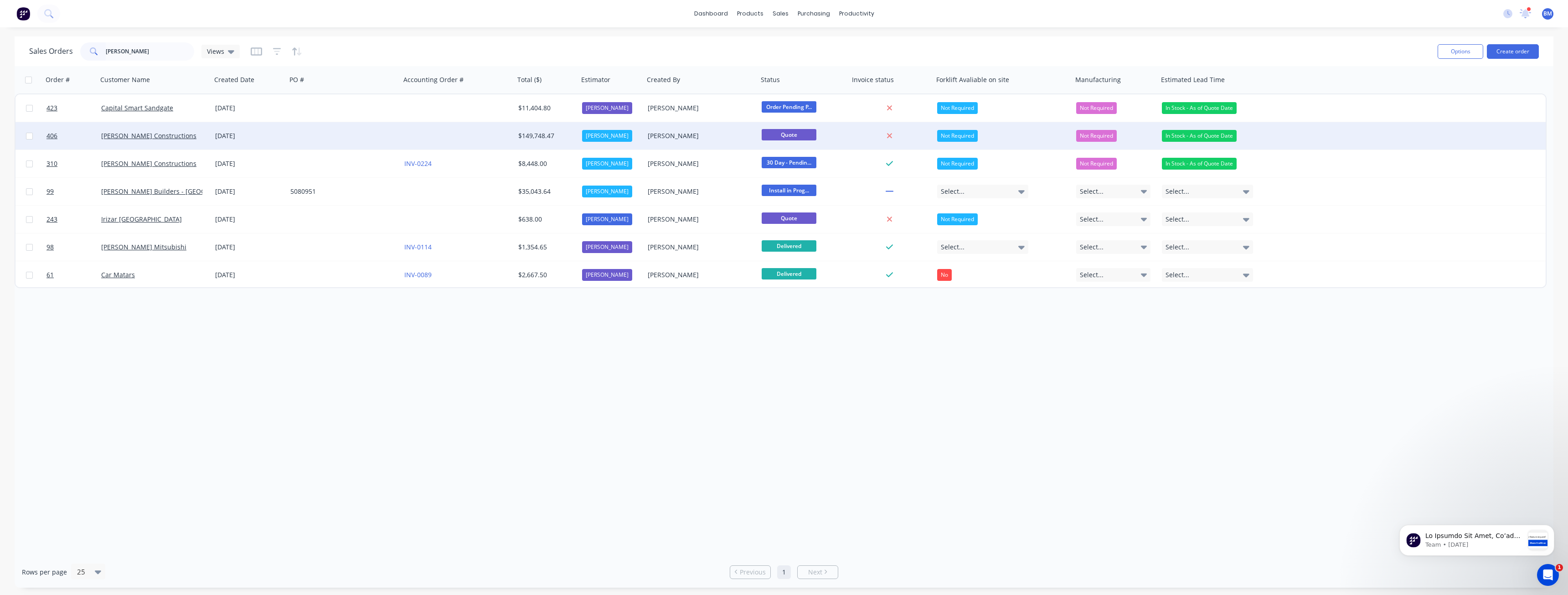
click at [342, 132] on div at bounding box center [343, 136] width 114 height 27
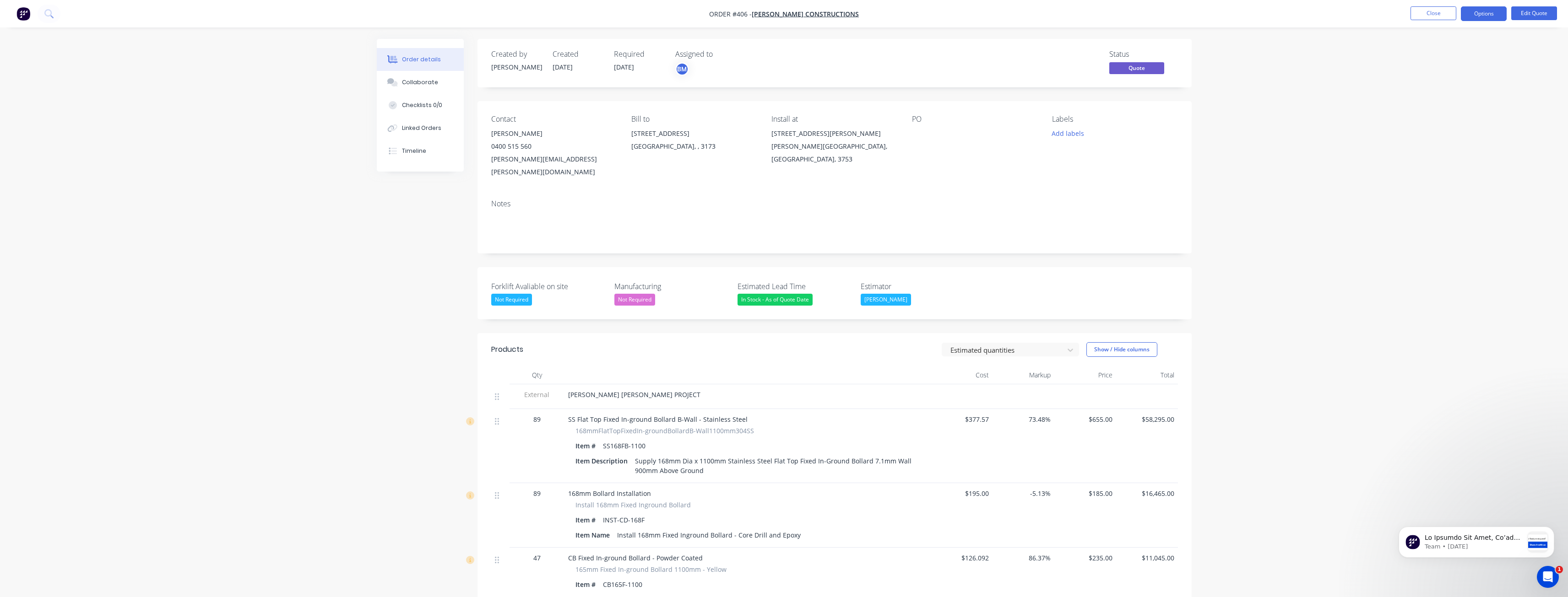
click at [1476, 10] on button "Options" at bounding box center [1484, 13] width 46 height 15
click at [1421, 54] on div "Quote" at bounding box center [1456, 56] width 84 height 13
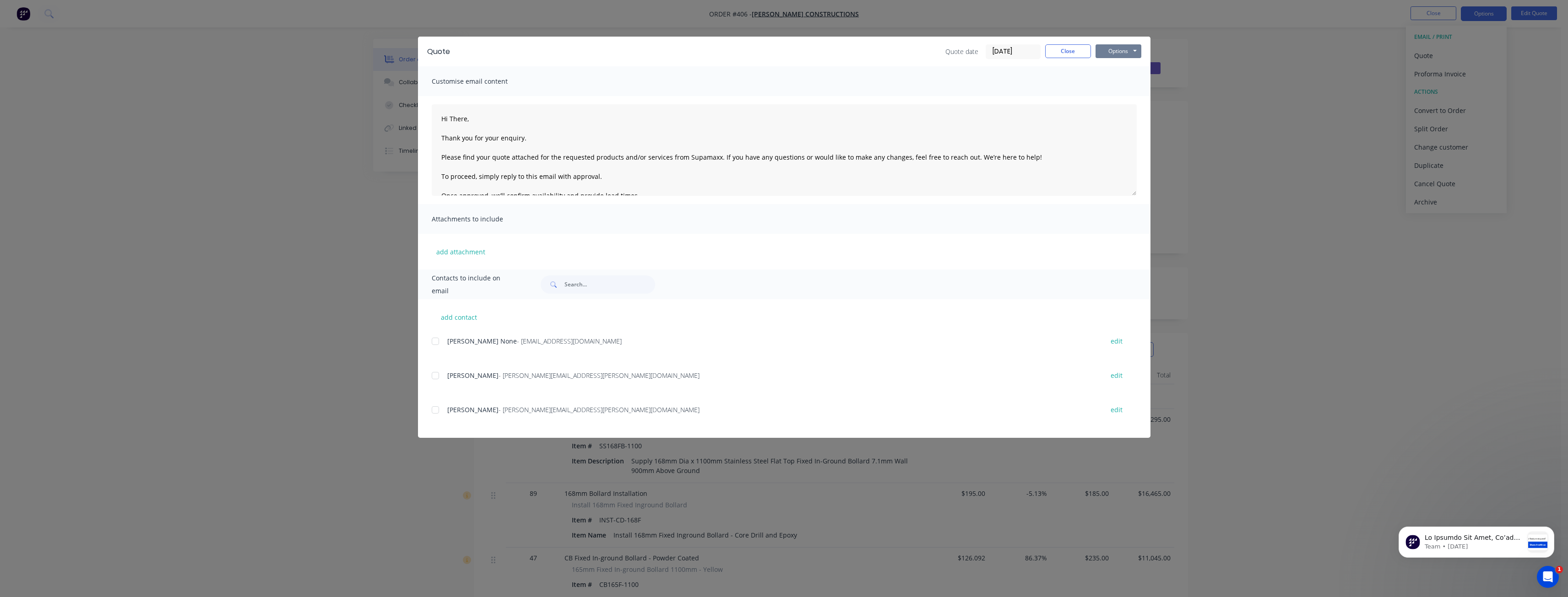
click at [1114, 51] on button "Options" at bounding box center [1118, 51] width 46 height 13
click at [1115, 67] on button "Preview" at bounding box center [1125, 67] width 59 height 15
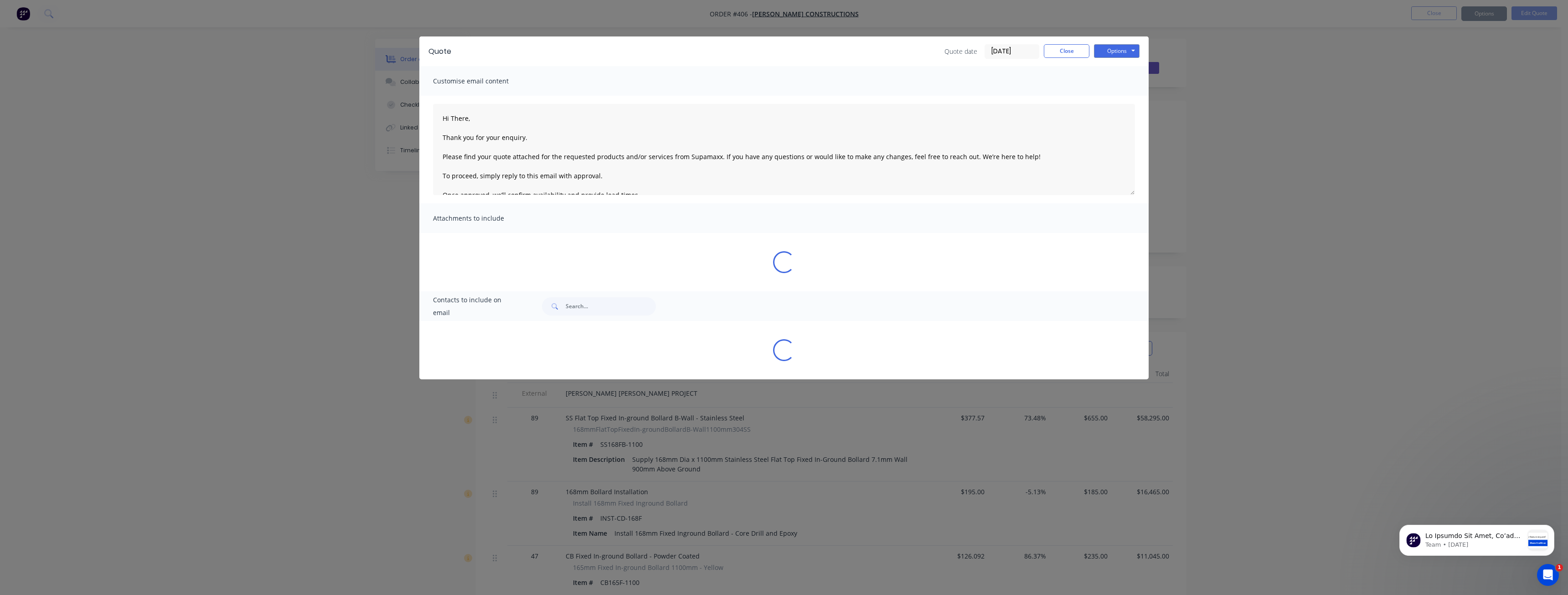
type textarea "Hi There, Thank you for your enquiry. Please find your quote attached for the r…"
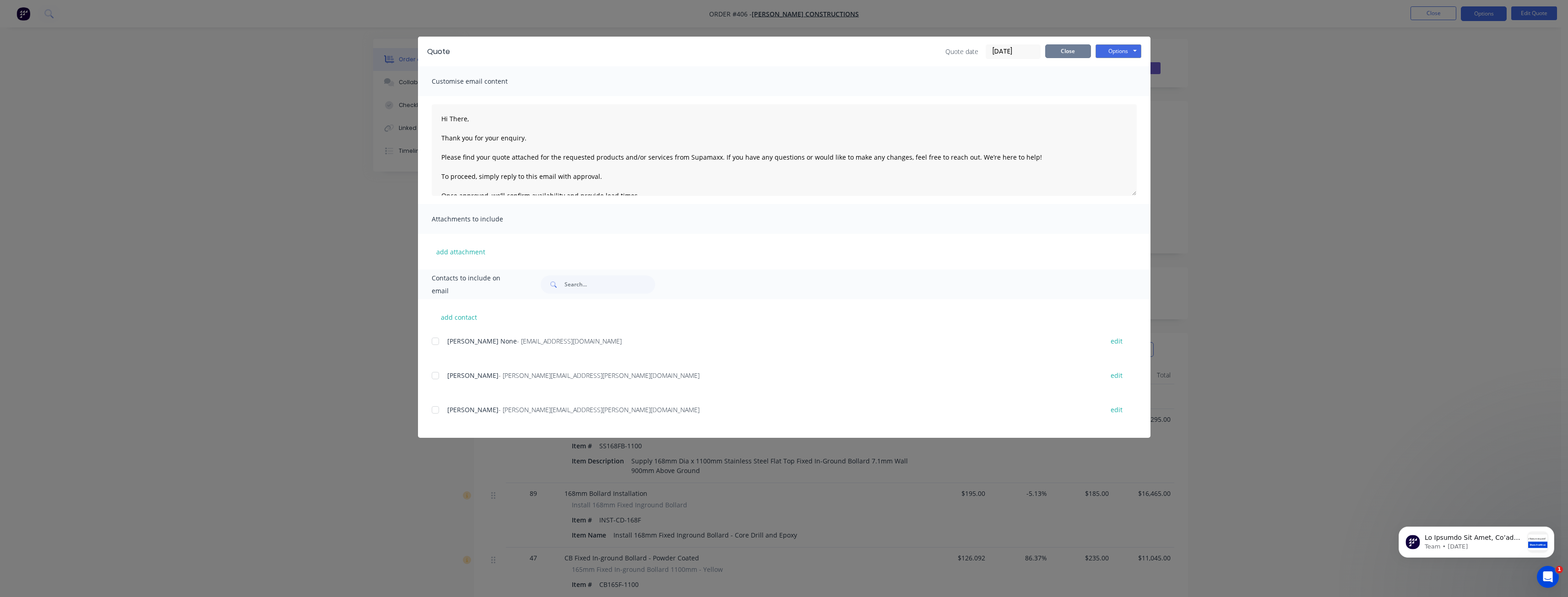
click at [1061, 48] on button "Close" at bounding box center [1068, 51] width 46 height 13
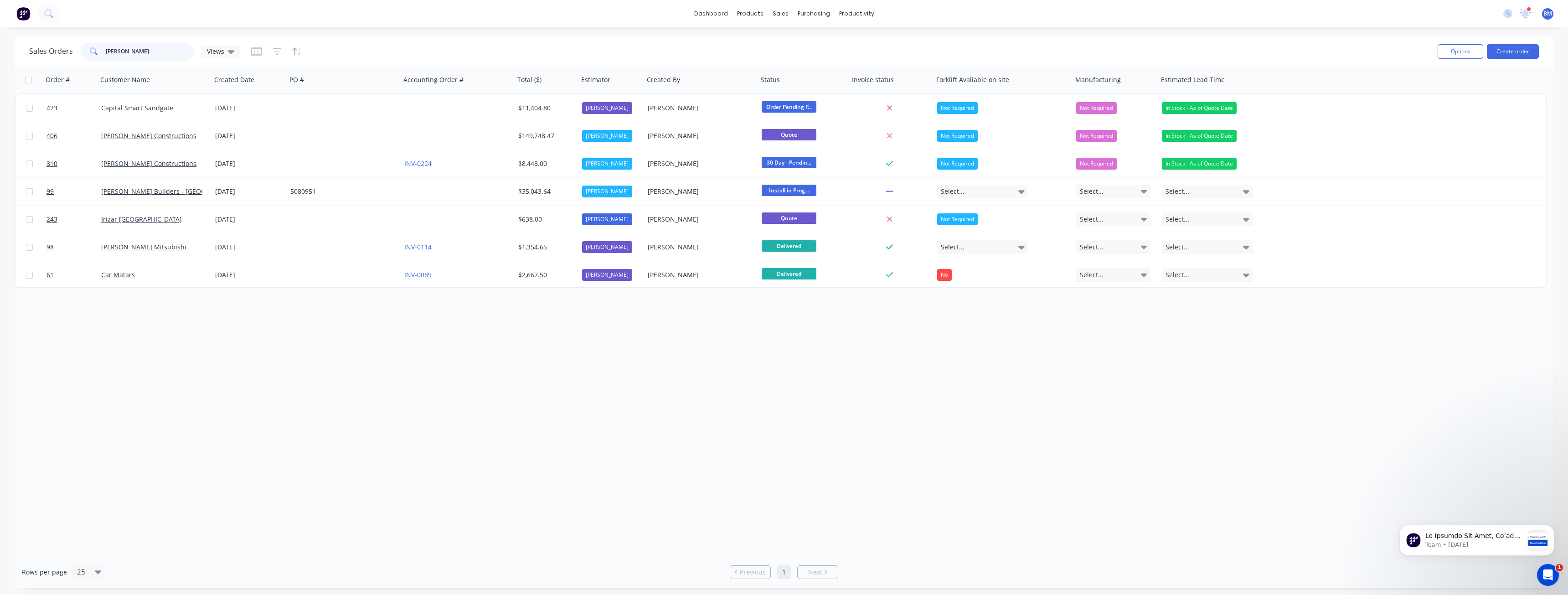
drag, startPoint x: 138, startPoint y: 54, endPoint x: 46, endPoint y: 63, distance: 92.4
click at [46, 63] on div "Sales Orders george Views Options Create order" at bounding box center [784, 51] width 1539 height 30
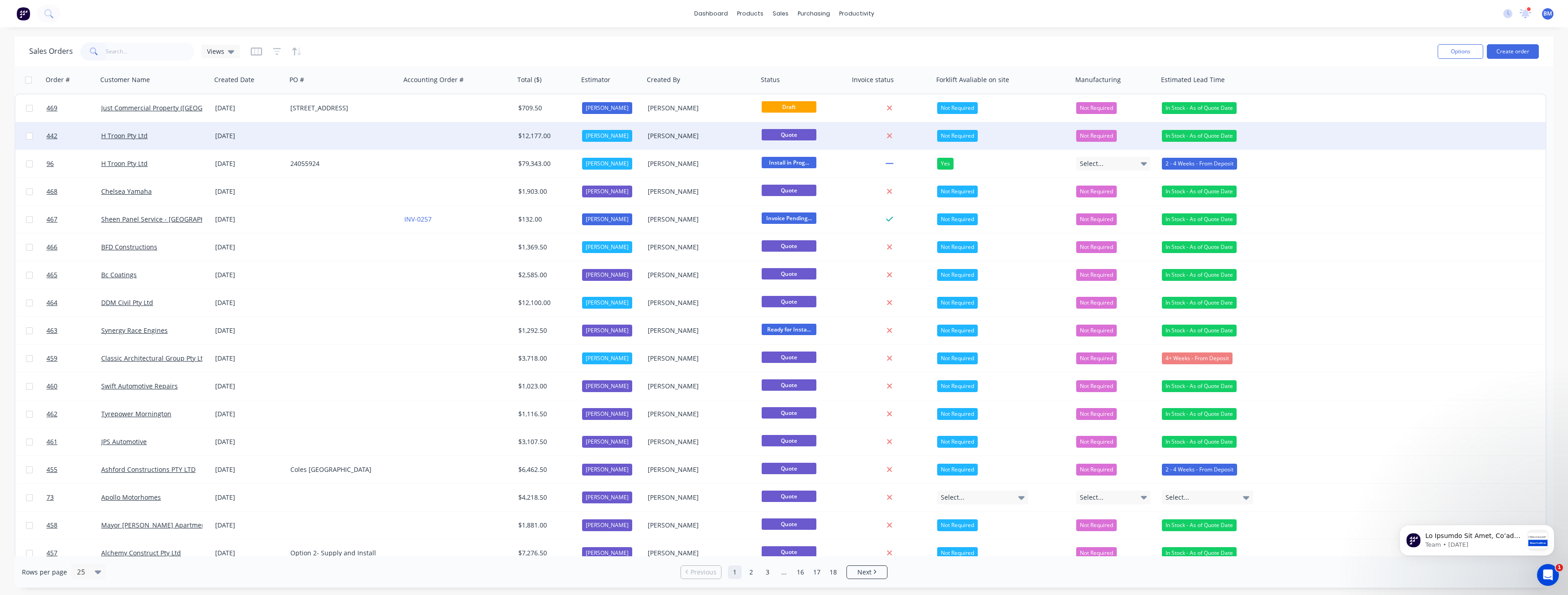
click at [391, 132] on div at bounding box center [343, 136] width 114 height 27
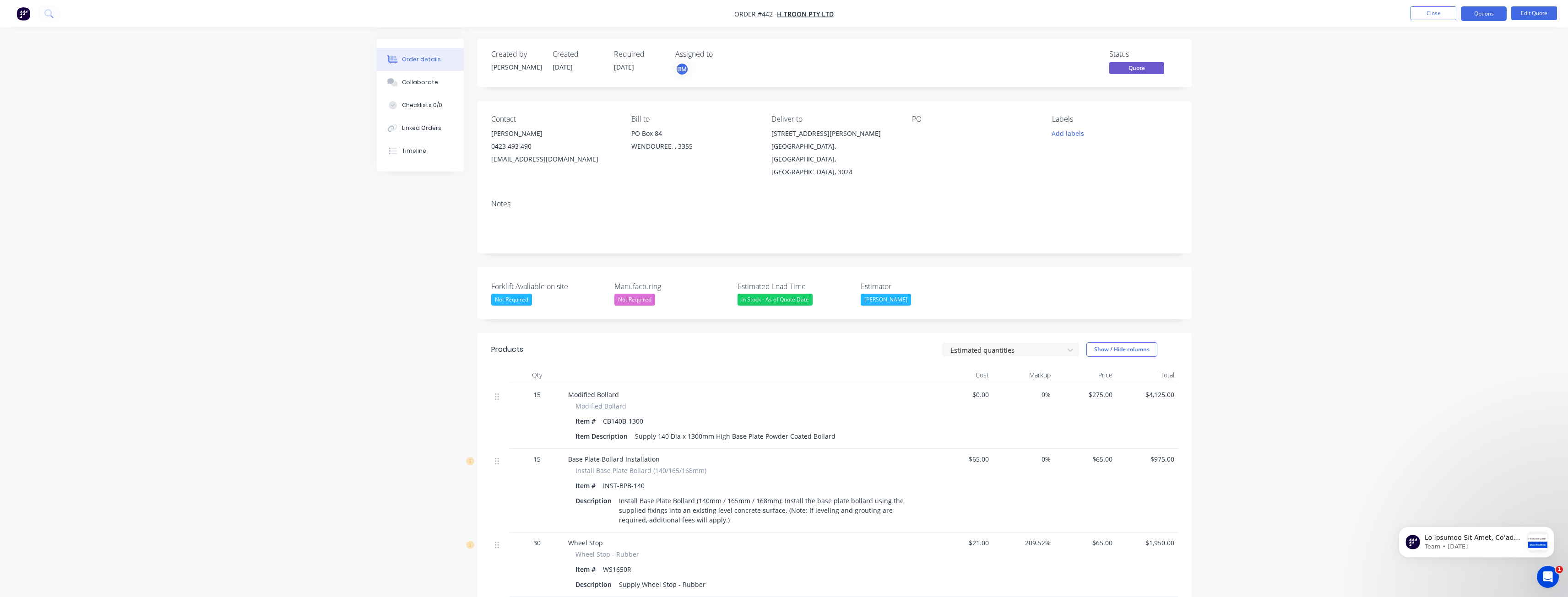
click at [325, 233] on div "Order details Collaborate Checklists 0/0 Linked Orders Timeline Order details C…" at bounding box center [784, 494] width 1568 height 988
click at [1477, 9] on button "Options" at bounding box center [1484, 13] width 46 height 15
click at [1421, 53] on div "Quote" at bounding box center [1456, 56] width 84 height 13
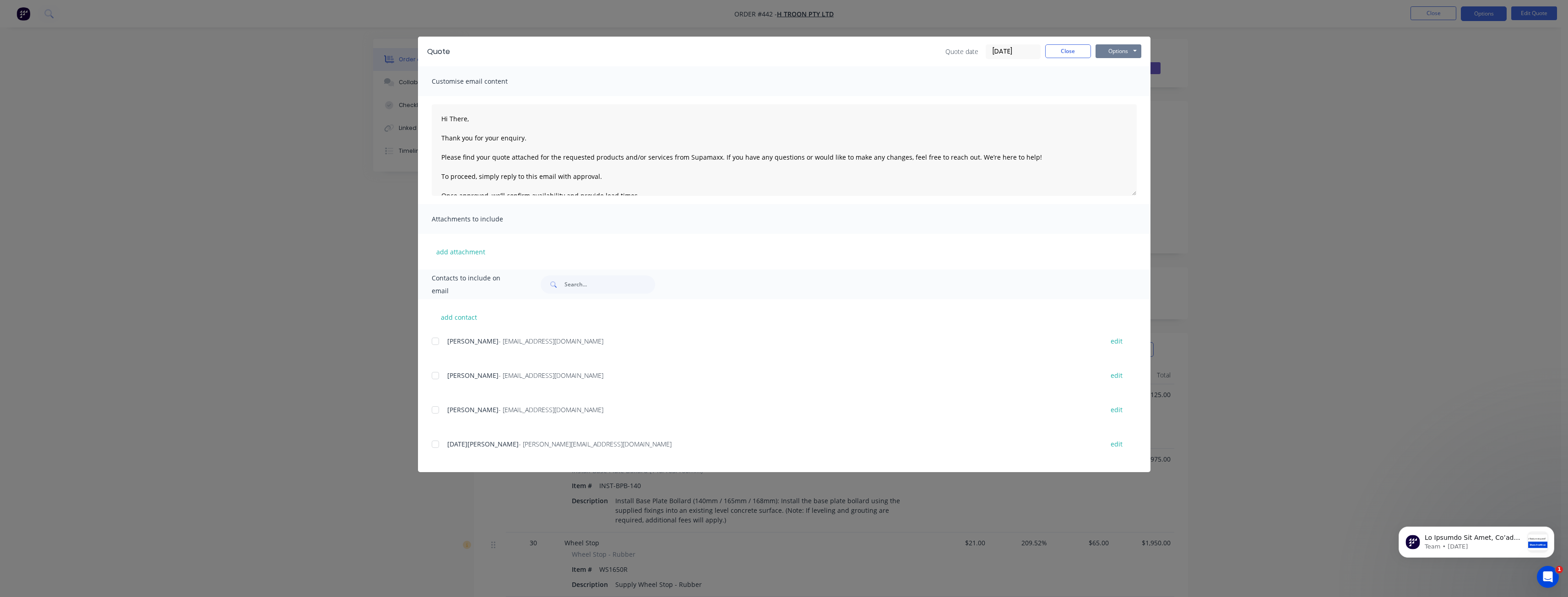
click at [1116, 51] on button "Options" at bounding box center [1118, 51] width 46 height 13
click at [1113, 67] on button "Preview" at bounding box center [1125, 67] width 59 height 15
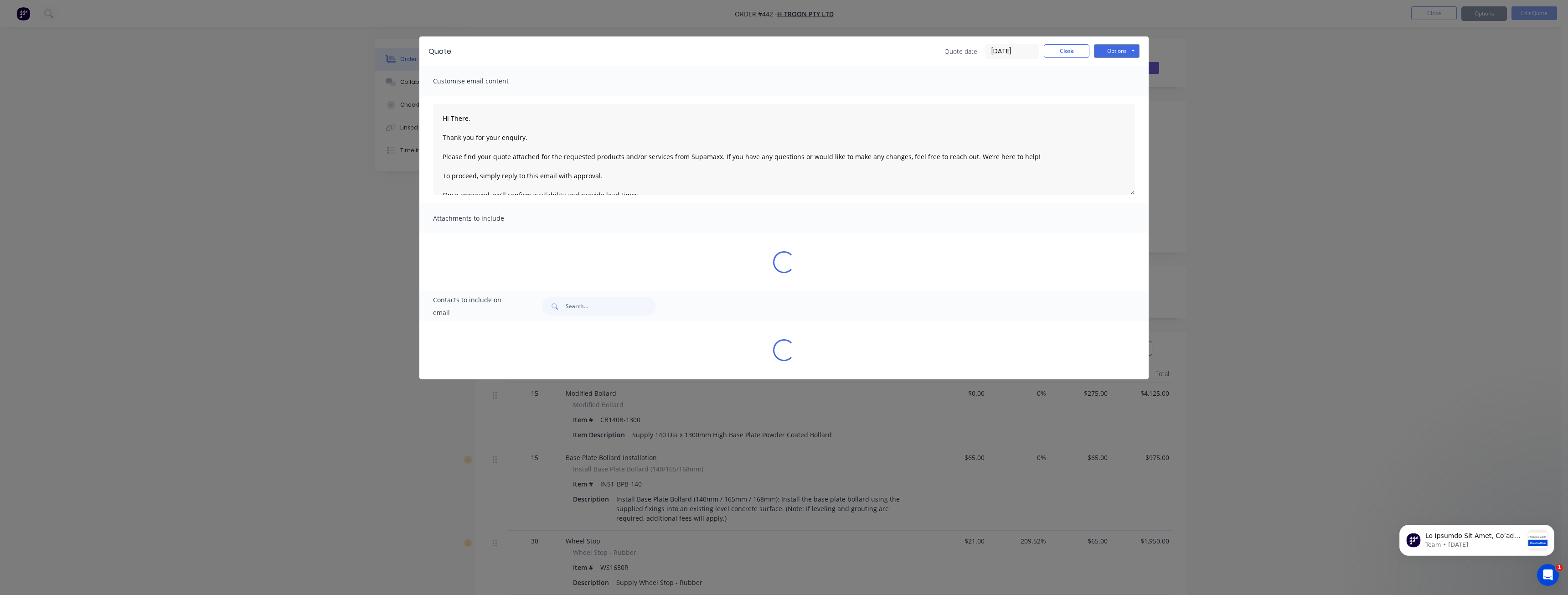
type textarea "Hi There, Thank you for your enquiry. Please find your quote attached for the r…"
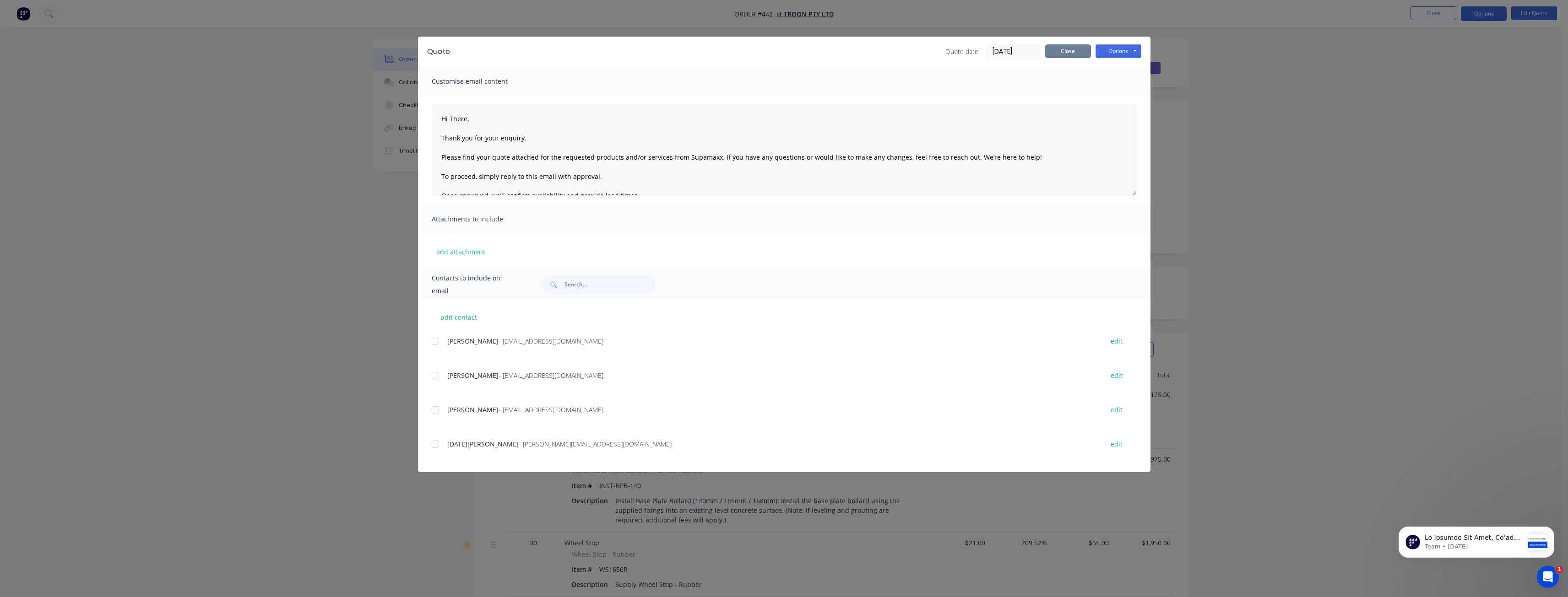
click at [1066, 50] on button "Close" at bounding box center [1068, 51] width 46 height 13
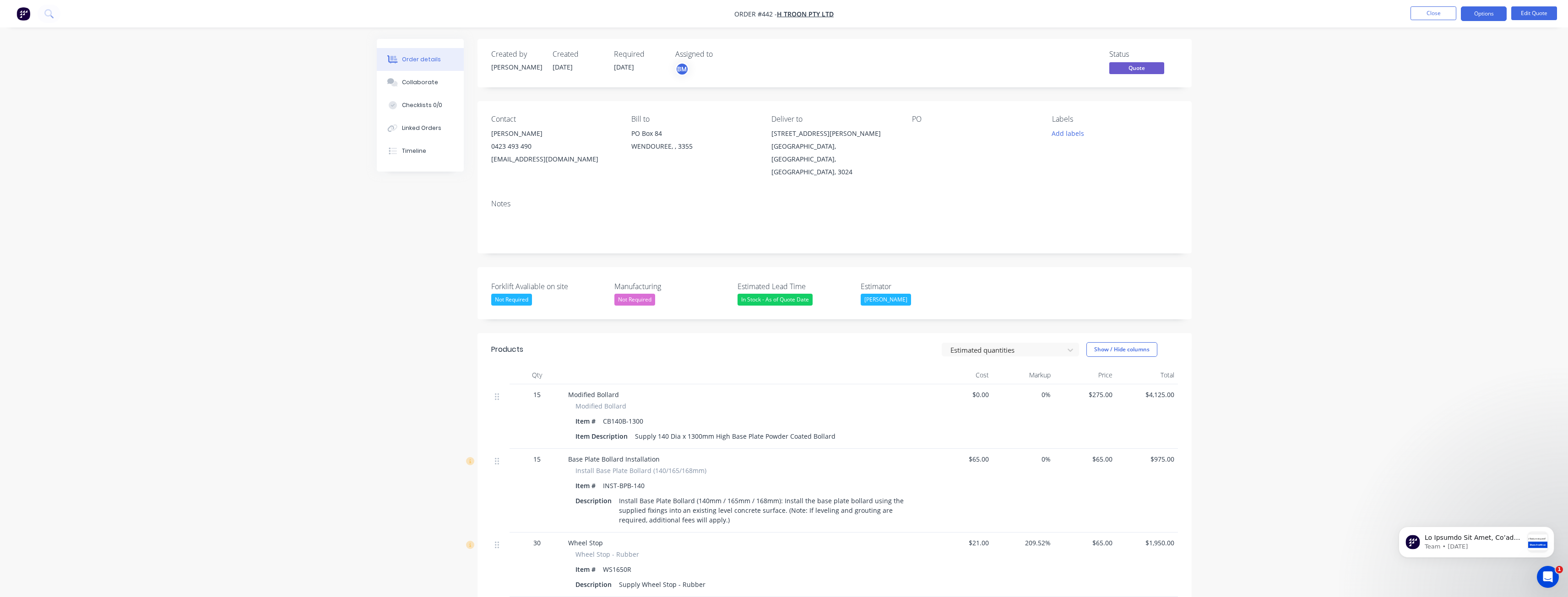
click at [24, 12] on img "button" at bounding box center [23, 13] width 13 height 13
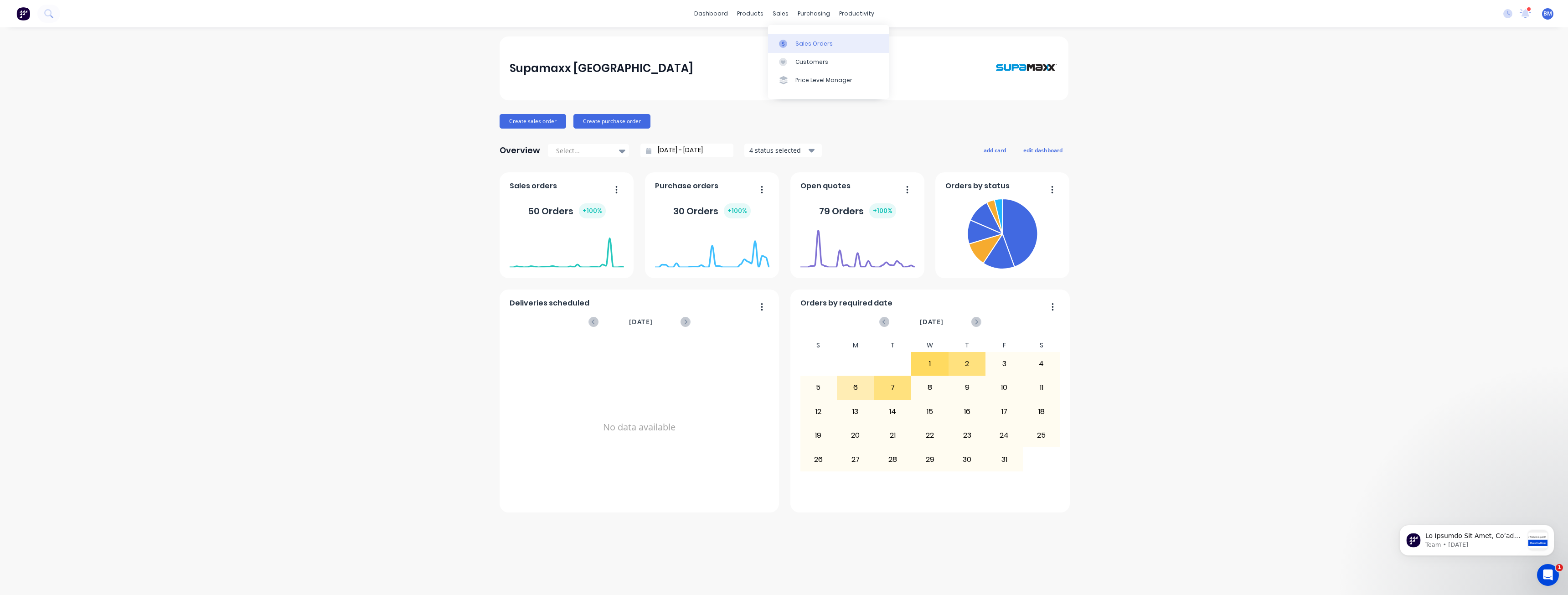
click at [803, 43] on div "Sales Orders" at bounding box center [814, 43] width 37 height 8
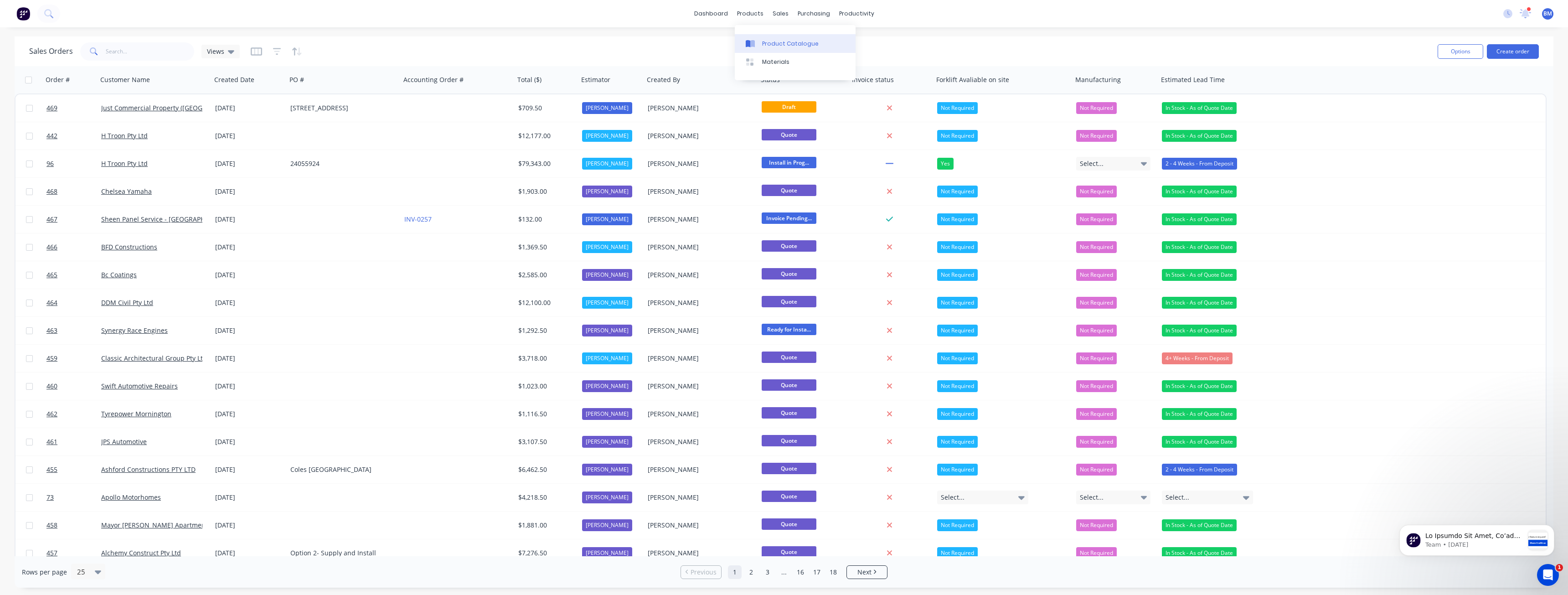
click at [775, 44] on div "Product Catalogue" at bounding box center [790, 43] width 57 height 8
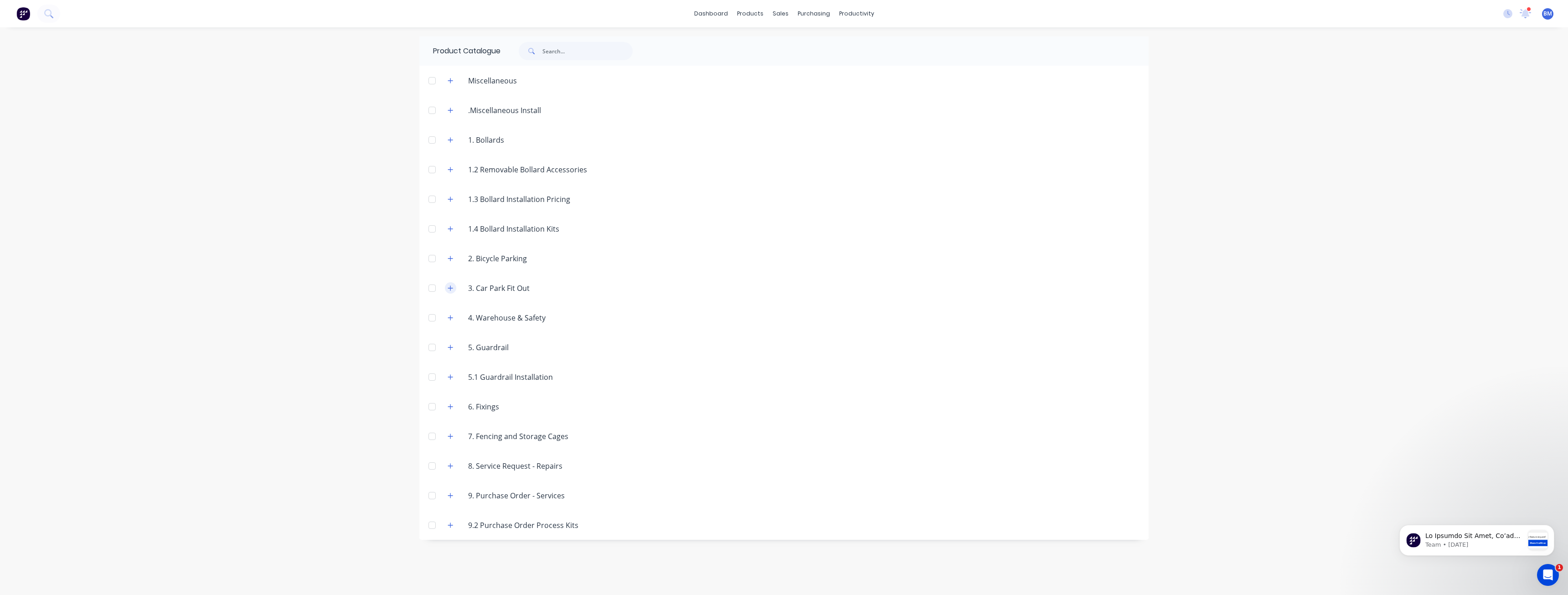
click at [449, 288] on icon "button" at bounding box center [450, 288] width 5 height 5
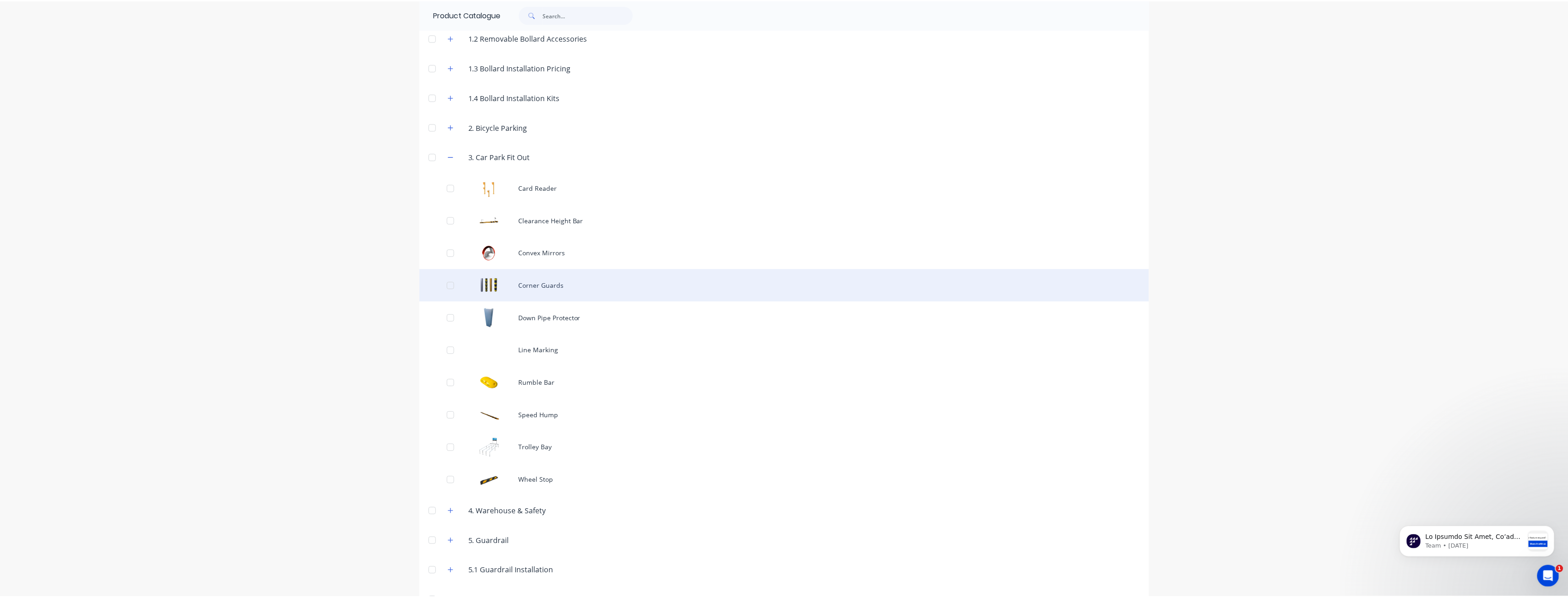
scroll to position [137, 0]
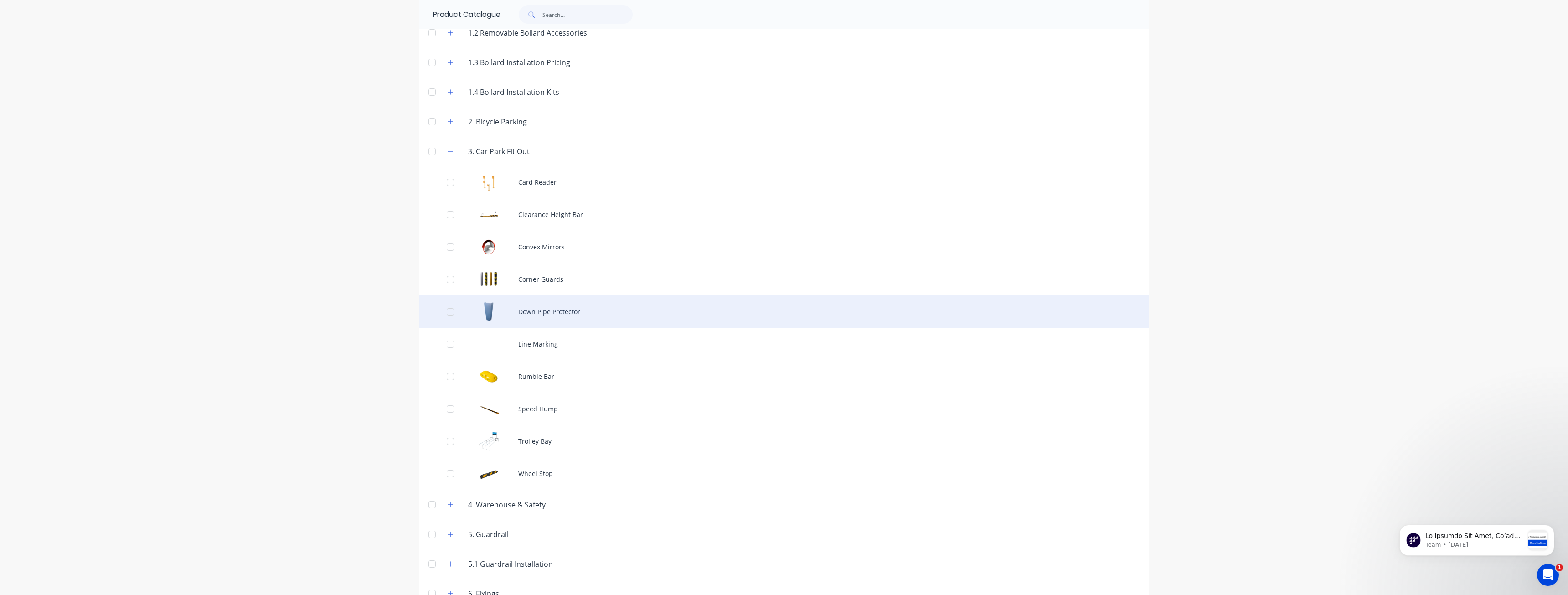
click at [534, 315] on div "Down Pipe Protector" at bounding box center [784, 311] width 729 height 32
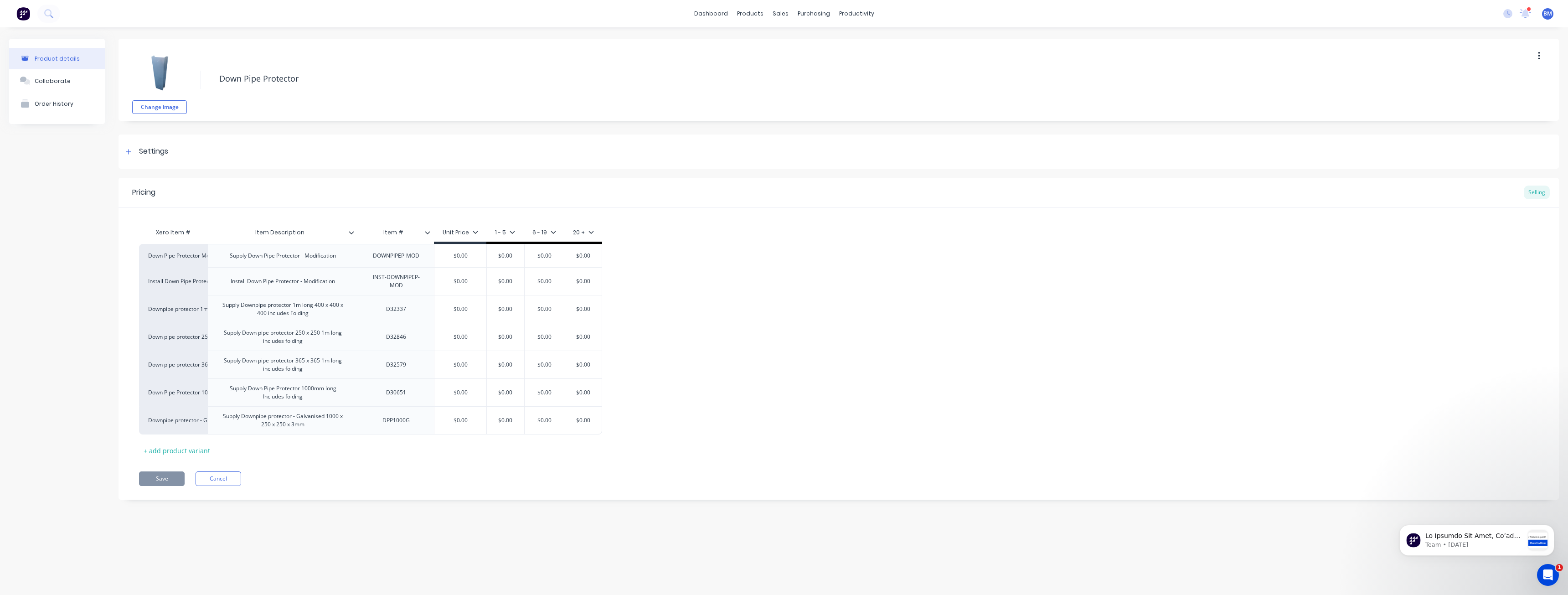
type textarea "x"
drag, startPoint x: 124, startPoint y: 150, endPoint x: 126, endPoint y: 146, distance: 4.5
click at [124, 149] on div at bounding box center [128, 152] width 12 height 12
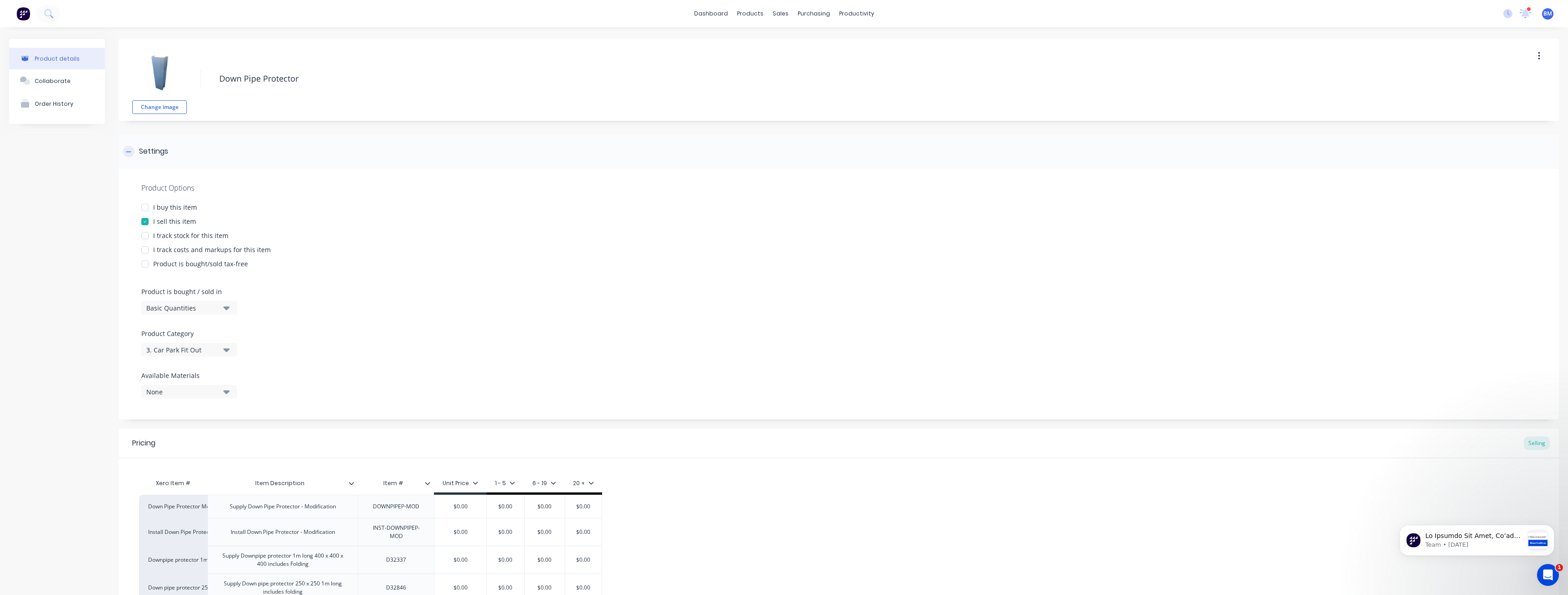
click at [126, 146] on div "Settings" at bounding box center [839, 152] width 1440 height 34
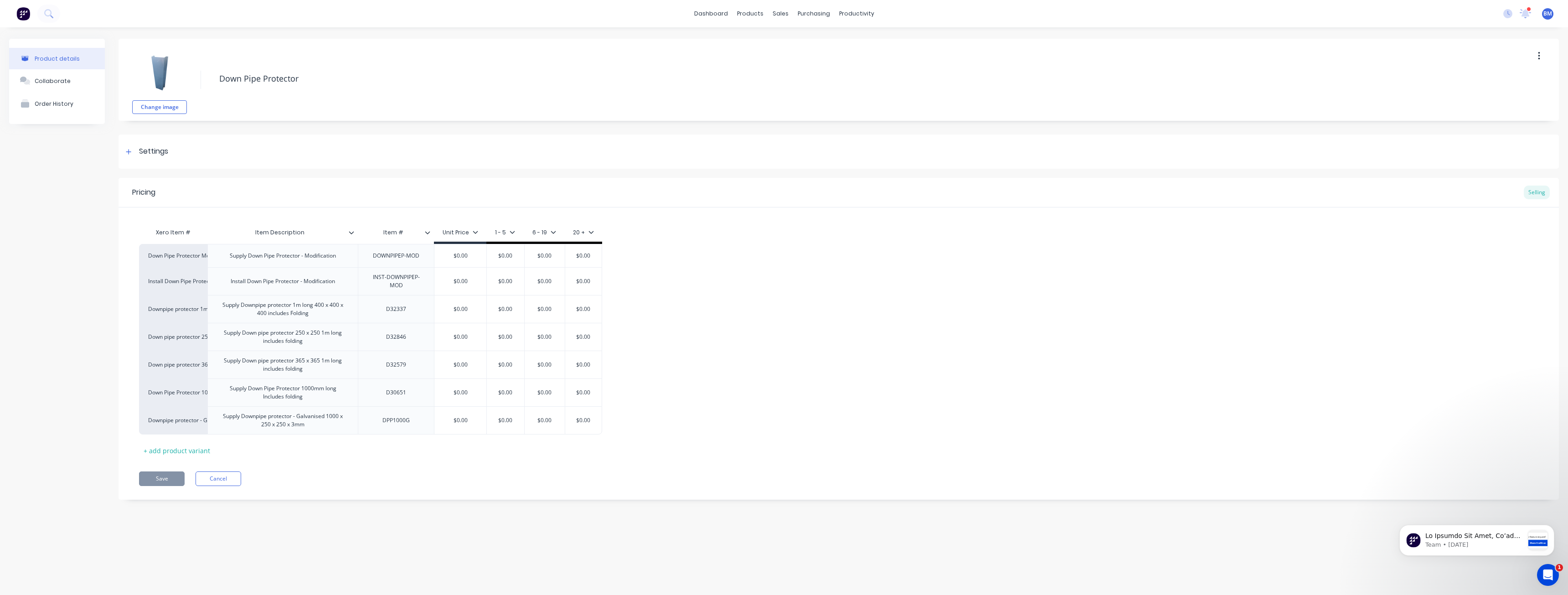
click at [79, 230] on div "Product details Collaborate Order History" at bounding box center [57, 276] width 96 height 475
click at [127, 150] on icon at bounding box center [128, 152] width 5 height 6
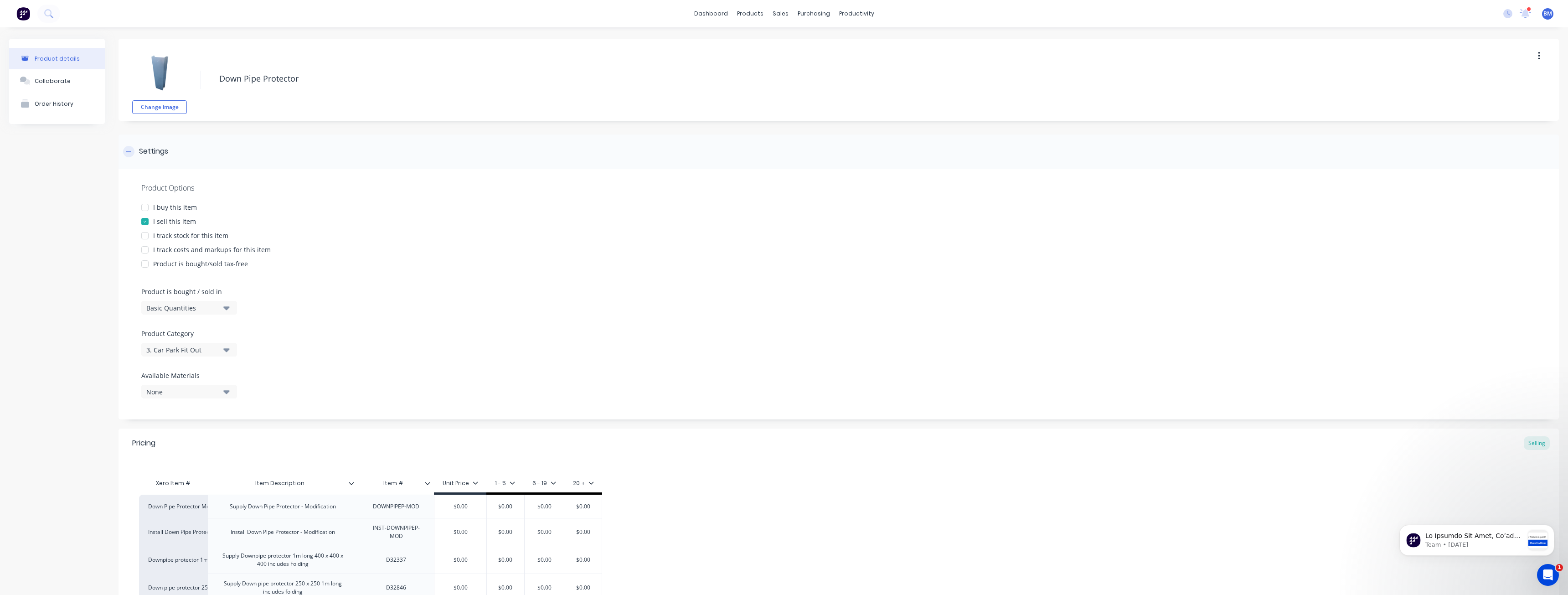
click at [127, 150] on icon at bounding box center [128, 152] width 5 height 6
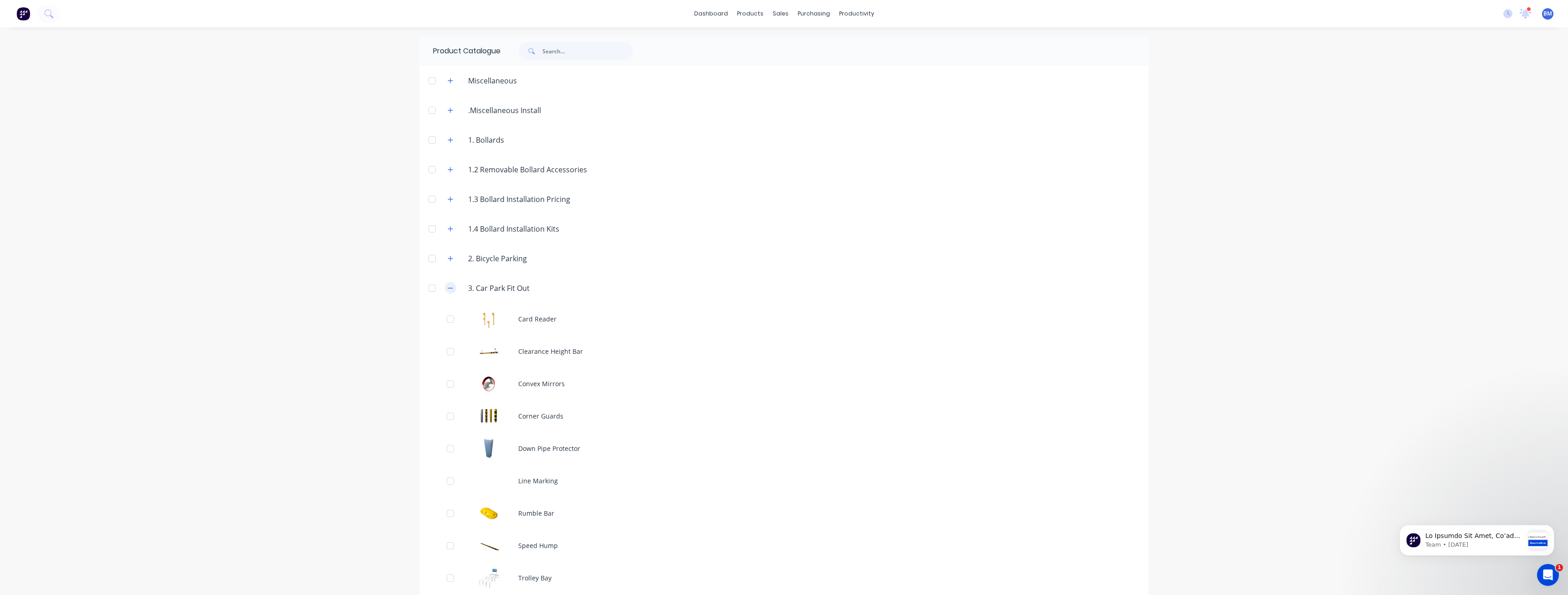
click at [447, 287] on icon "button" at bounding box center [450, 288] width 5 height 6
click at [265, 313] on div "dashboard products sales purchasing productivity dashboard products Product Cat…" at bounding box center [784, 297] width 1568 height 595
click at [338, 270] on div "dashboard products sales purchasing productivity dashboard products Product Cat…" at bounding box center [784, 297] width 1568 height 595
click at [799, 41] on div "Sales Orders" at bounding box center [814, 43] width 37 height 8
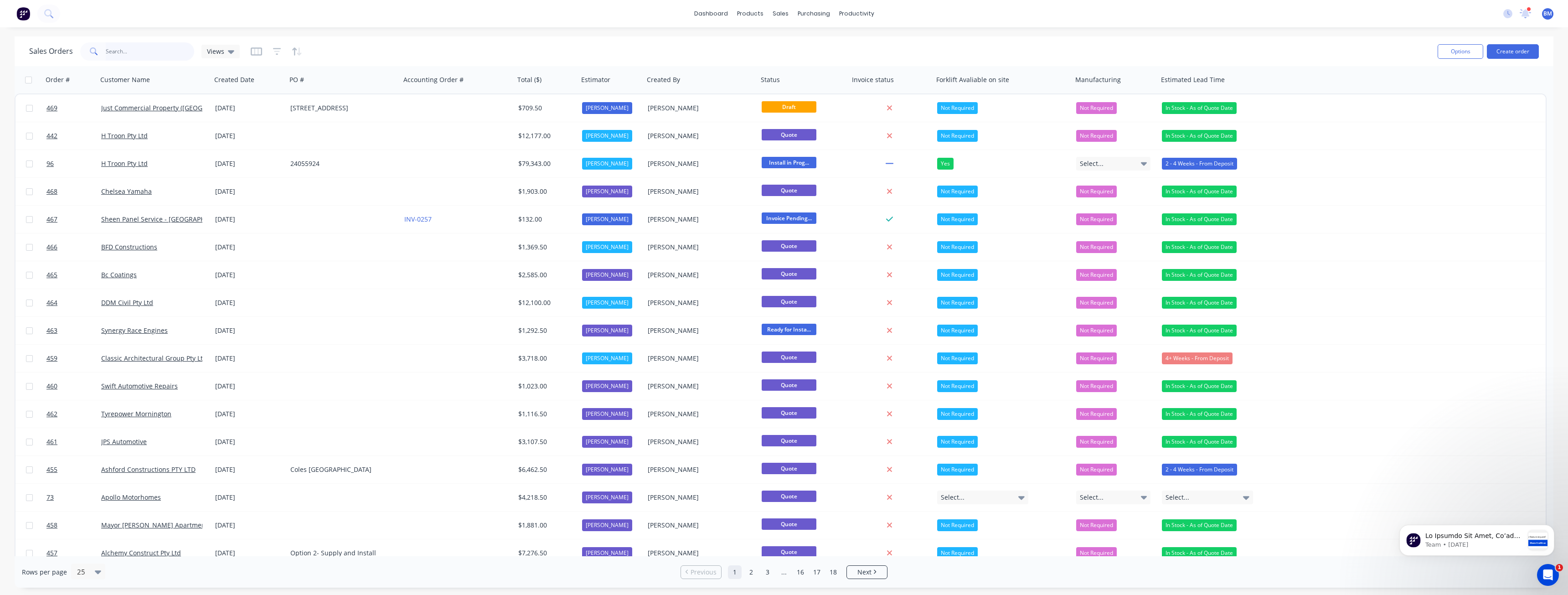
click at [124, 55] on input "text" at bounding box center [150, 52] width 89 height 18
type input "hyforce"
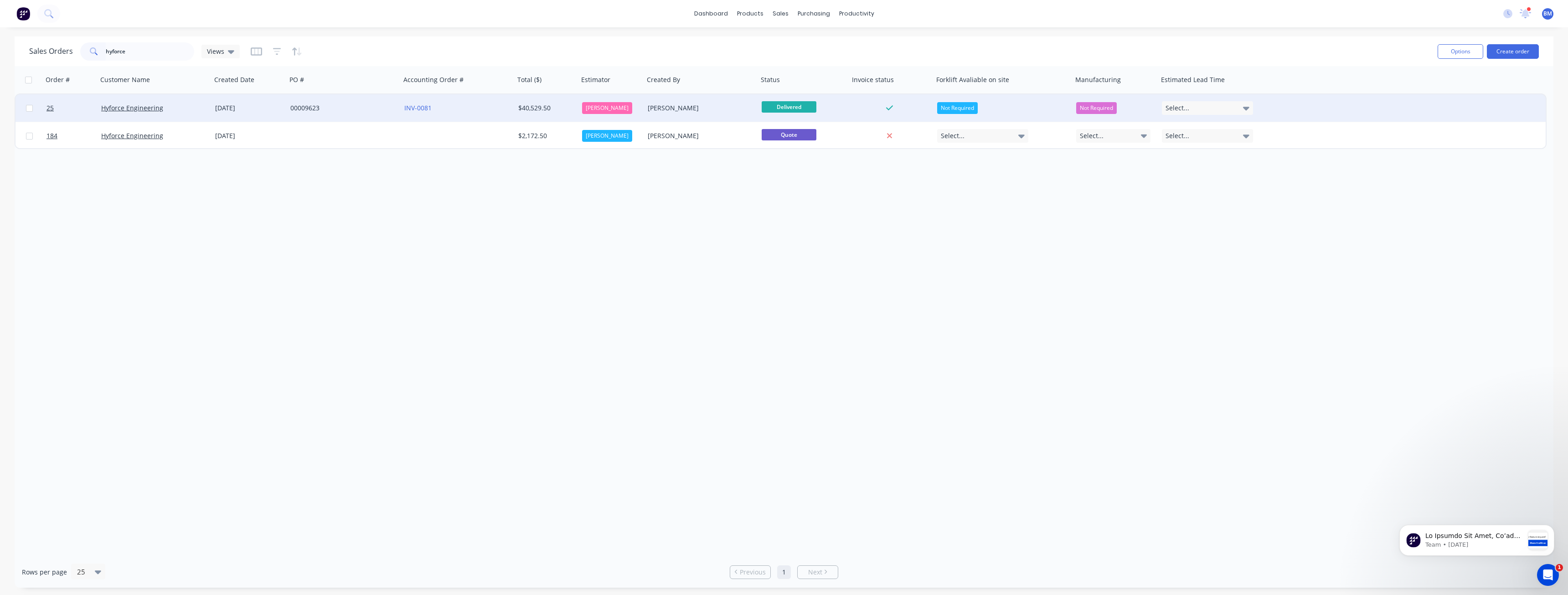
click at [340, 106] on div "00009623" at bounding box center [341, 108] width 101 height 9
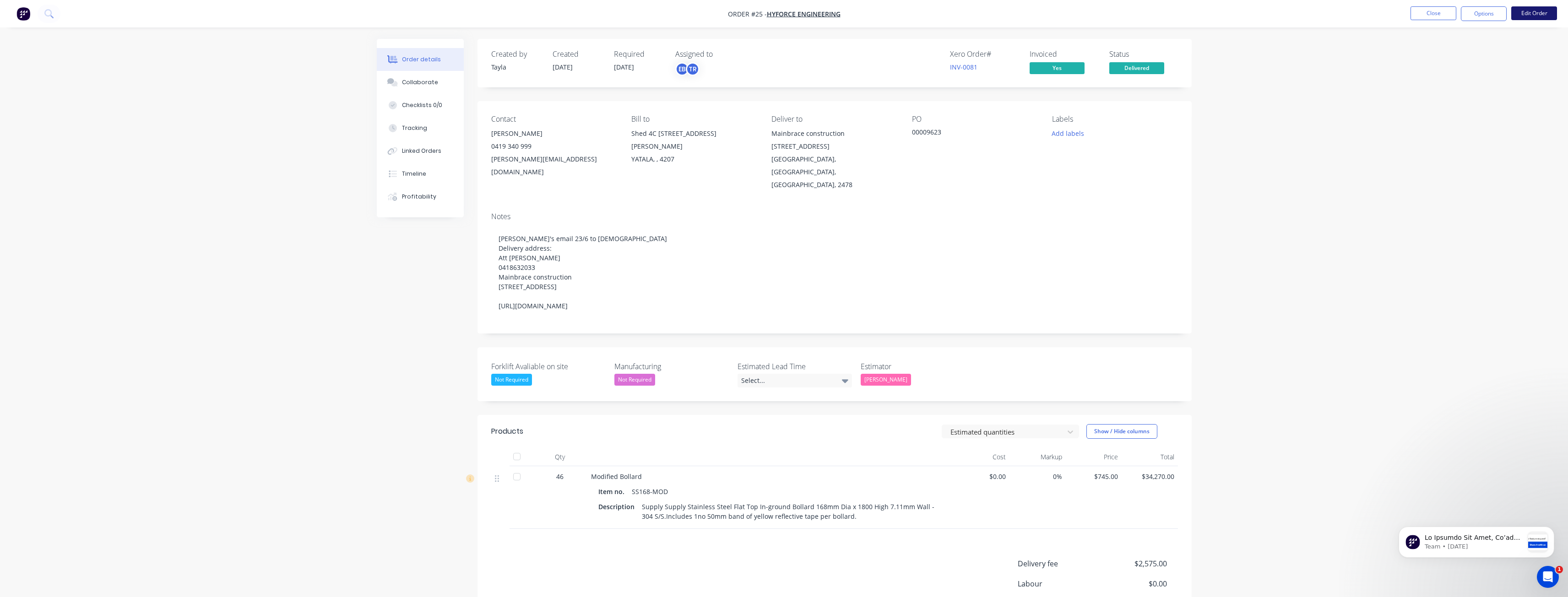
click at [1525, 14] on button "Edit Order" at bounding box center [1534, 13] width 46 height 13
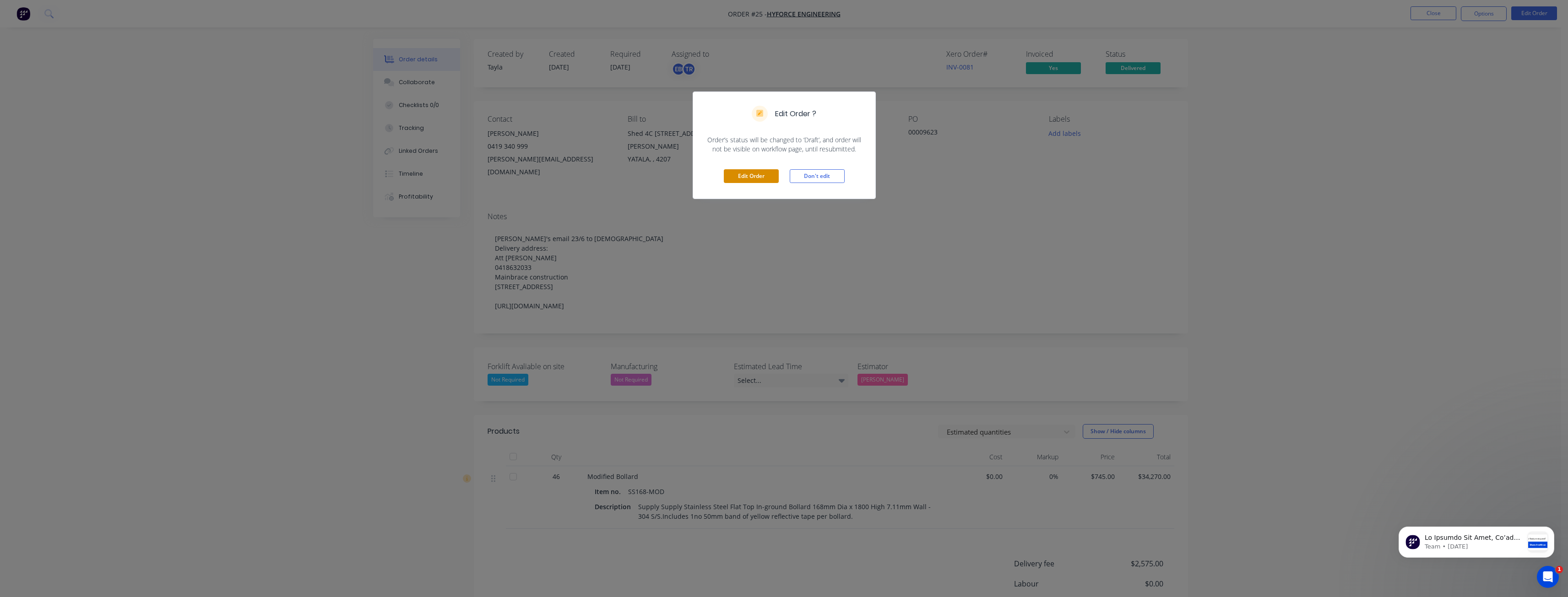
click at [748, 174] on button "Edit Order" at bounding box center [751, 176] width 55 height 13
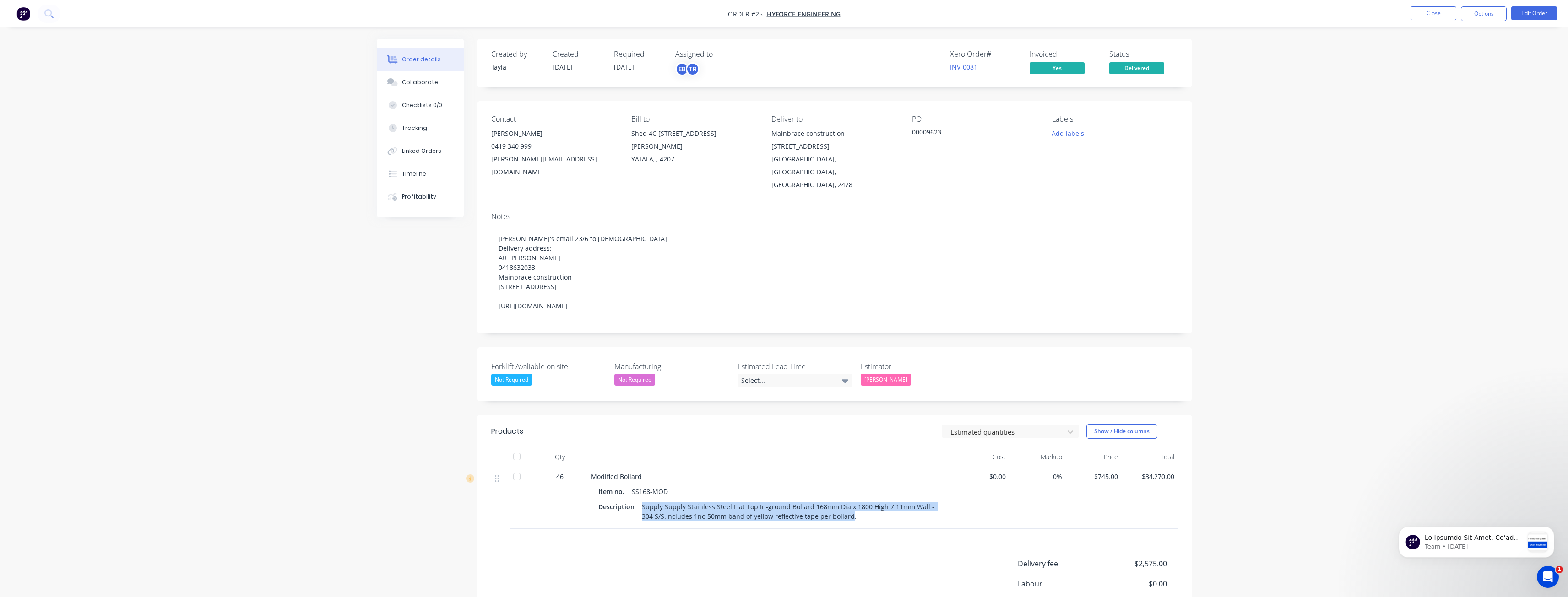
drag, startPoint x: 835, startPoint y: 500, endPoint x: 637, endPoint y: 493, distance: 198.1
click at [638, 500] on div "Supply Supply Stainless Steel Flat Top In-ground Bollard 168mm Dia x 1800 High …" at bounding box center [790, 511] width 304 height 23
copy div "Supply Supply Stainless Steel Flat Top In-ground Bollard 168mm Dia x 1800 High …"
click at [1155, 212] on div "Notes" at bounding box center [834, 216] width 686 height 9
click at [1438, 13] on button "Close" at bounding box center [1433, 13] width 46 height 13
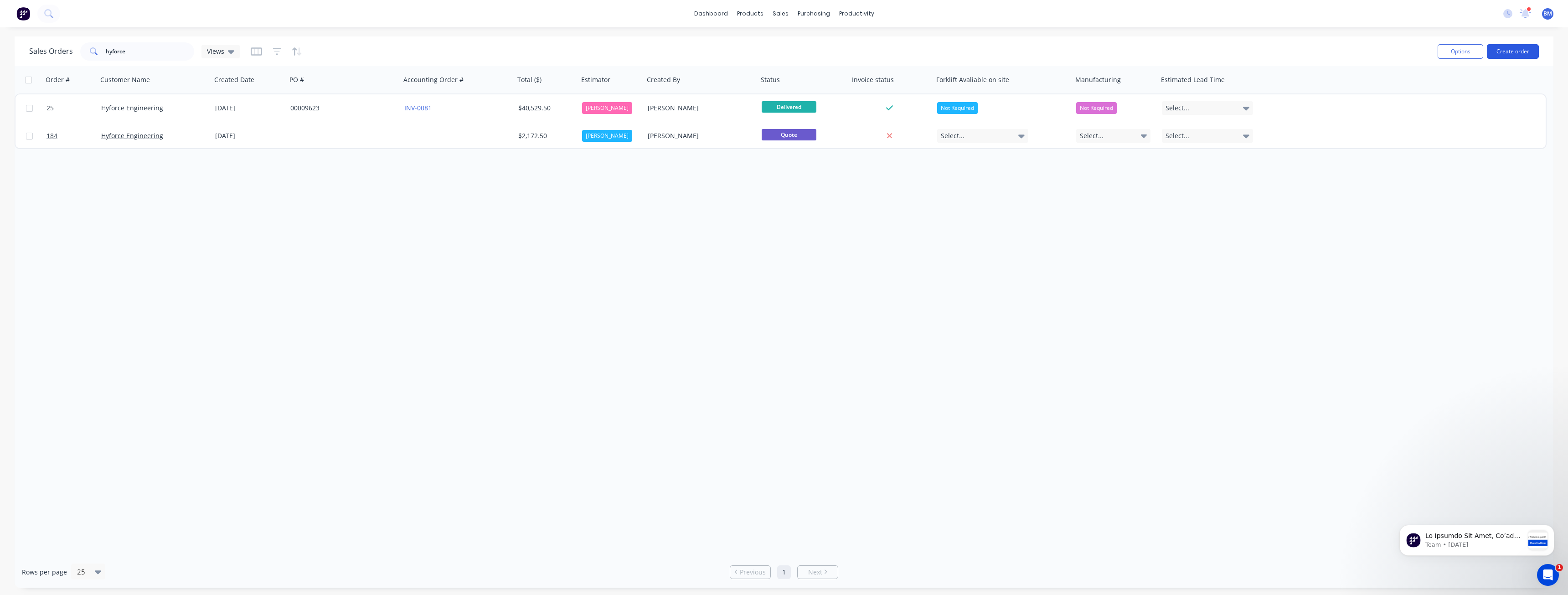
click at [1514, 46] on button "Create order" at bounding box center [1513, 52] width 52 height 15
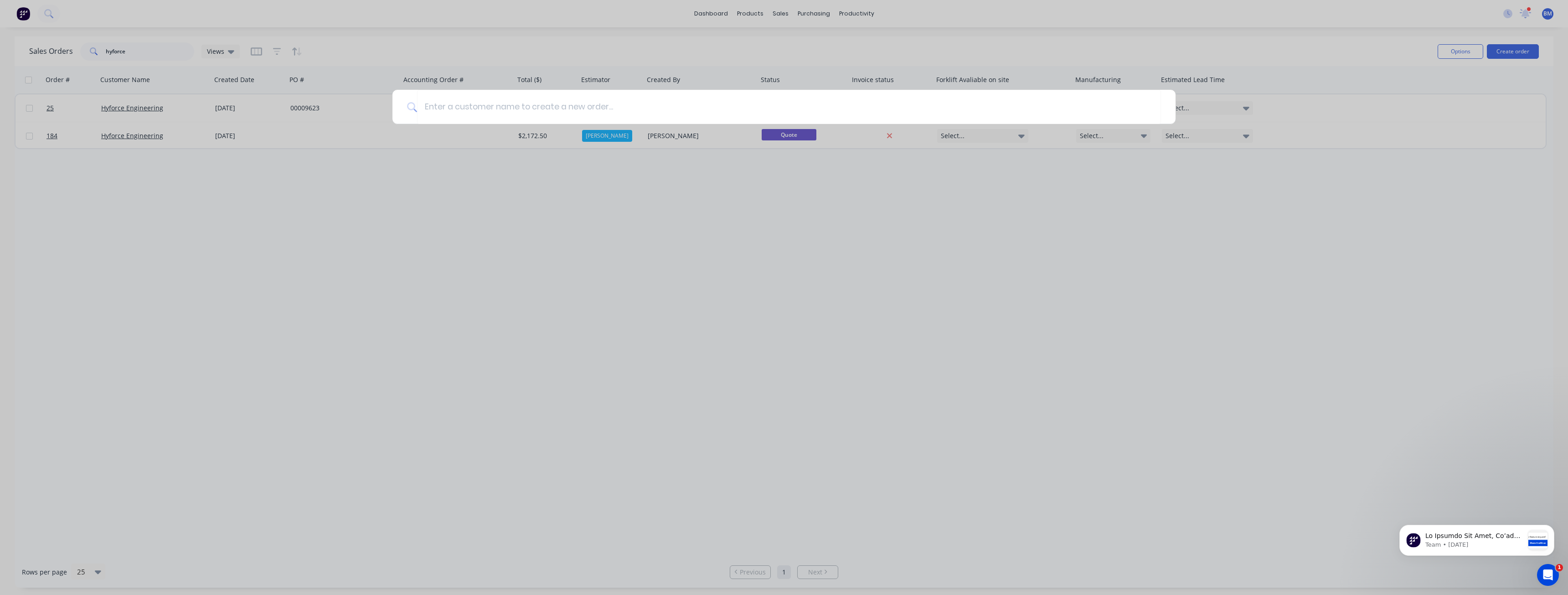
click at [455, 200] on div at bounding box center [784, 297] width 1568 height 595
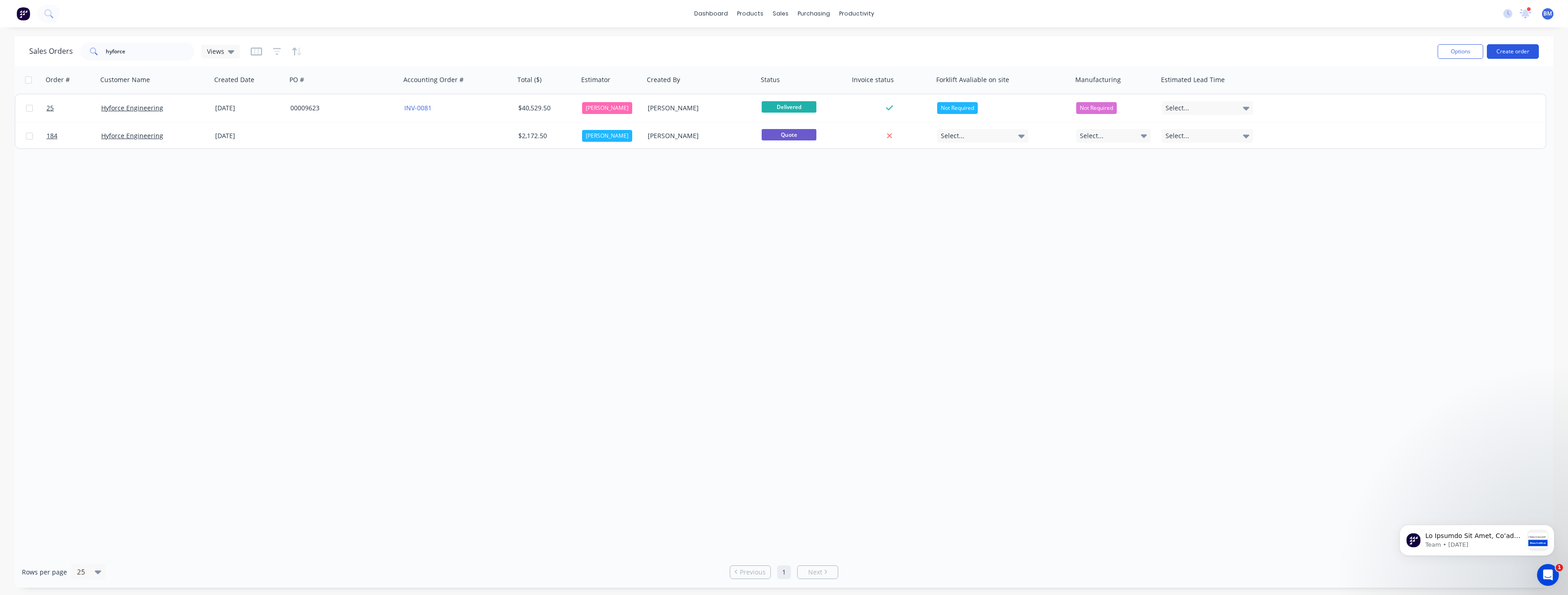
click at [1503, 48] on button "Create order" at bounding box center [1513, 52] width 52 height 15
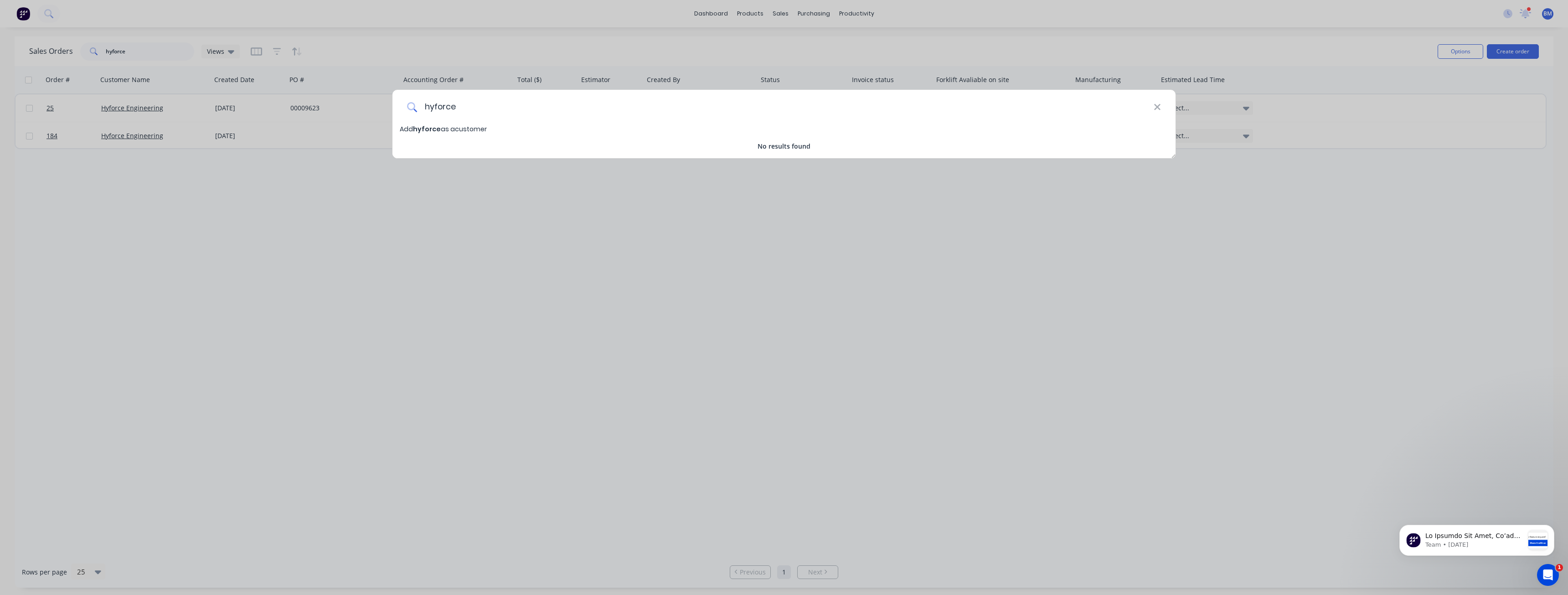
type input "hyforce"
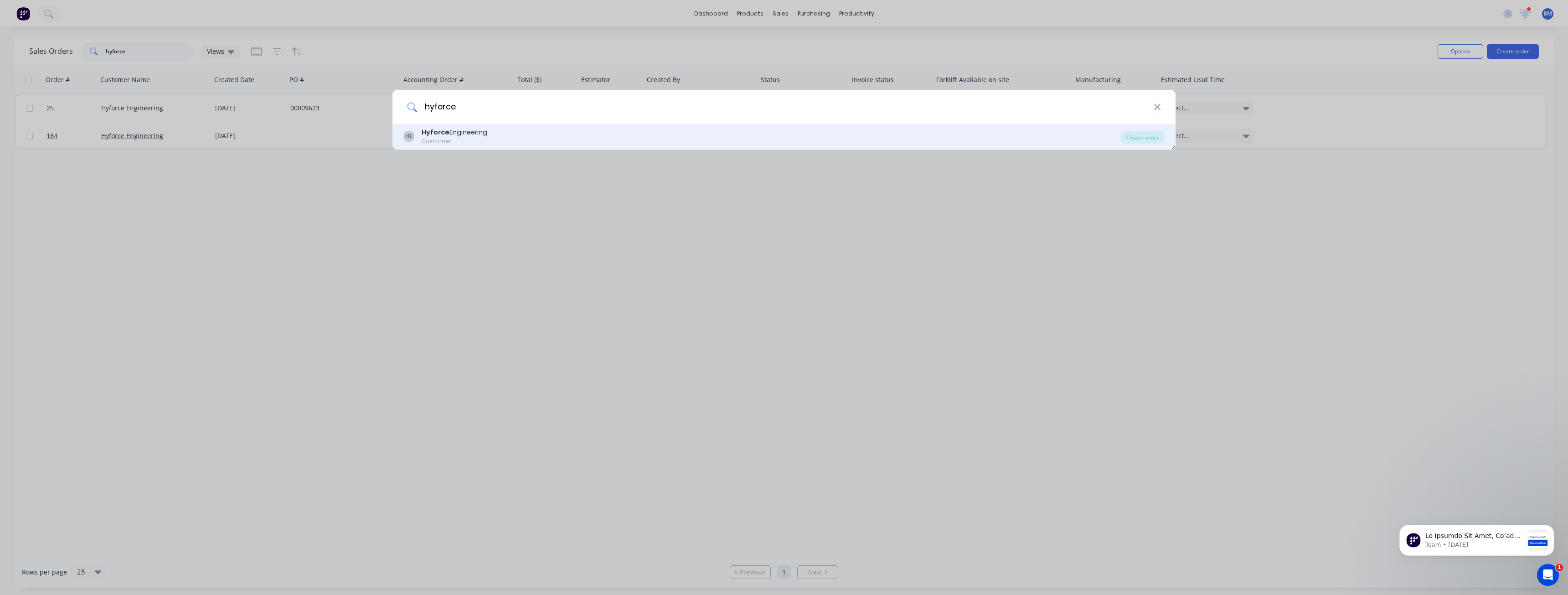
click at [444, 139] on div "Customer" at bounding box center [455, 141] width 66 height 8
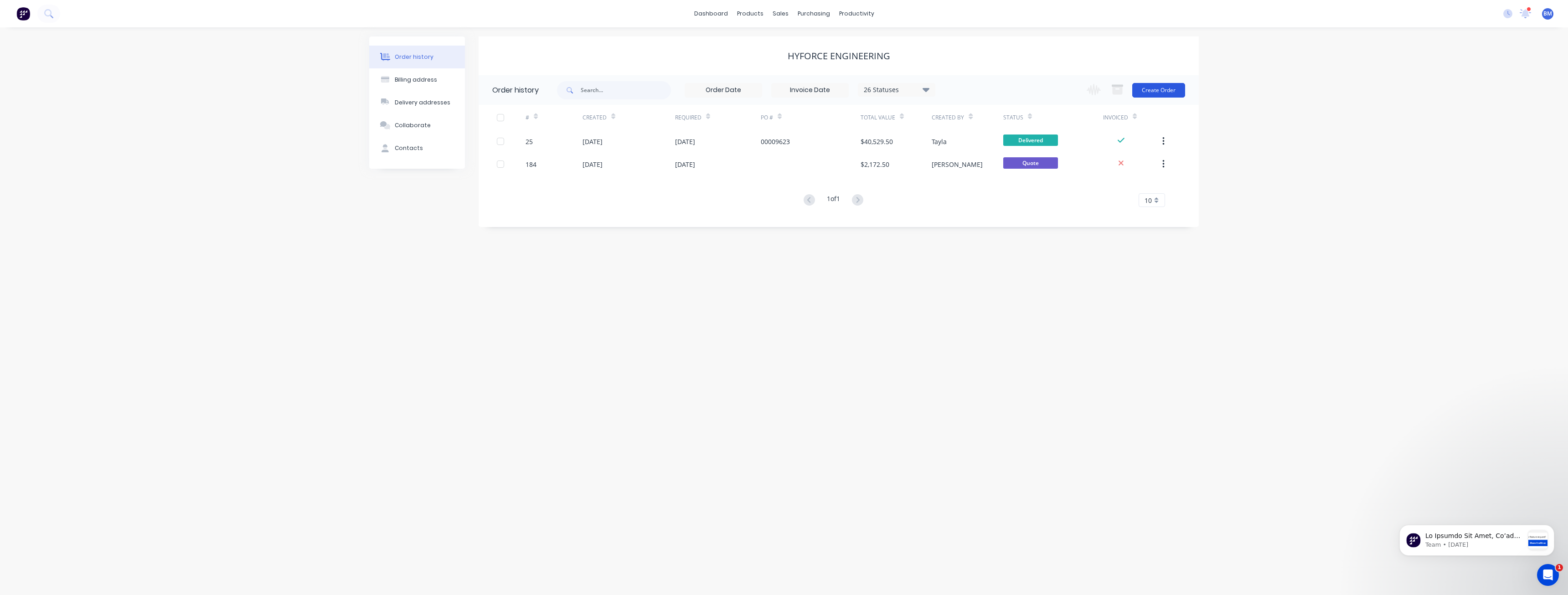
click at [1153, 88] on button "Create Order" at bounding box center [1158, 90] width 53 height 15
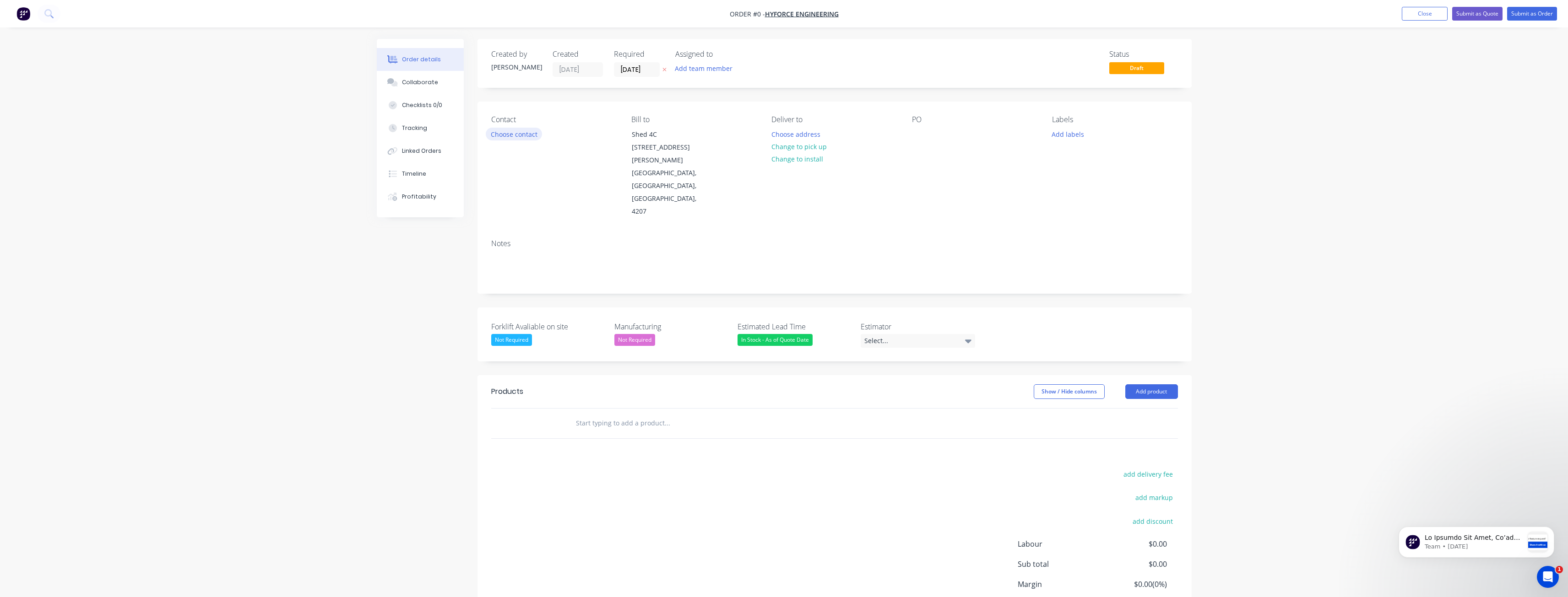
click at [514, 131] on button "Choose contact" at bounding box center [514, 134] width 56 height 12
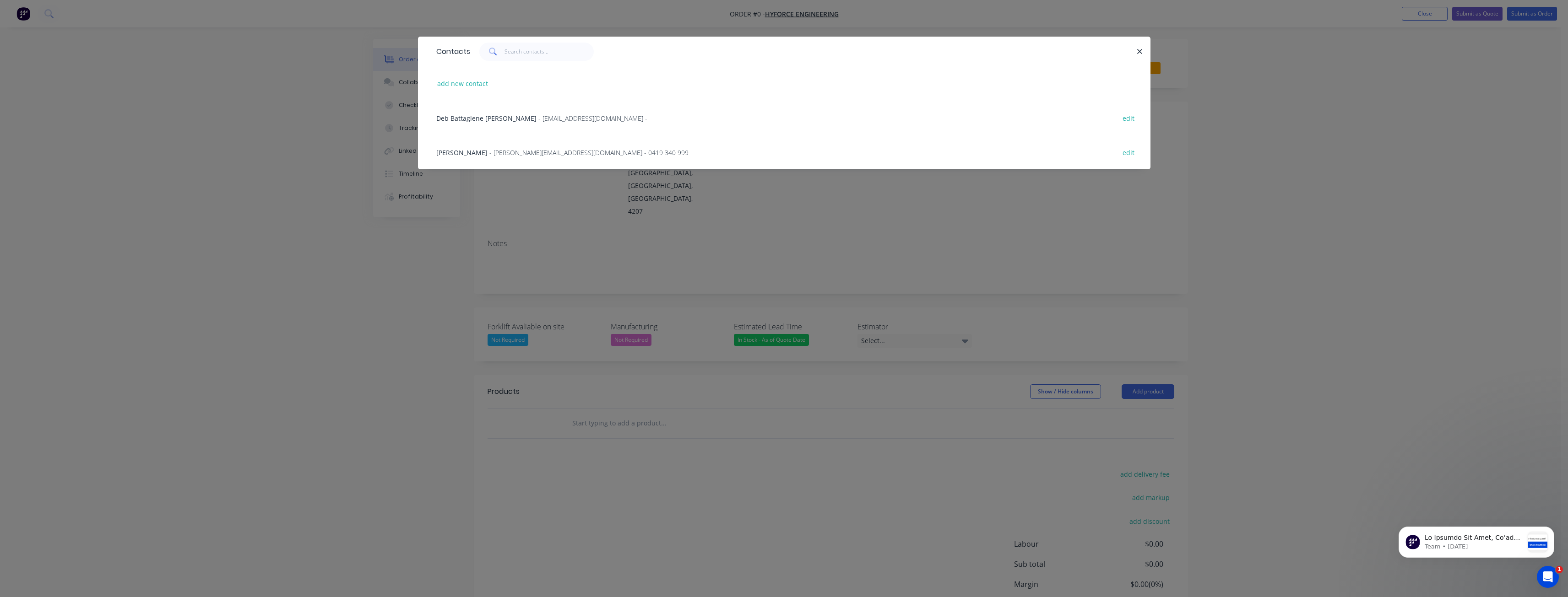
click at [493, 155] on span "- geoff@hyforceengineering.com.au - 0419 340 999" at bounding box center [589, 153] width 199 height 9
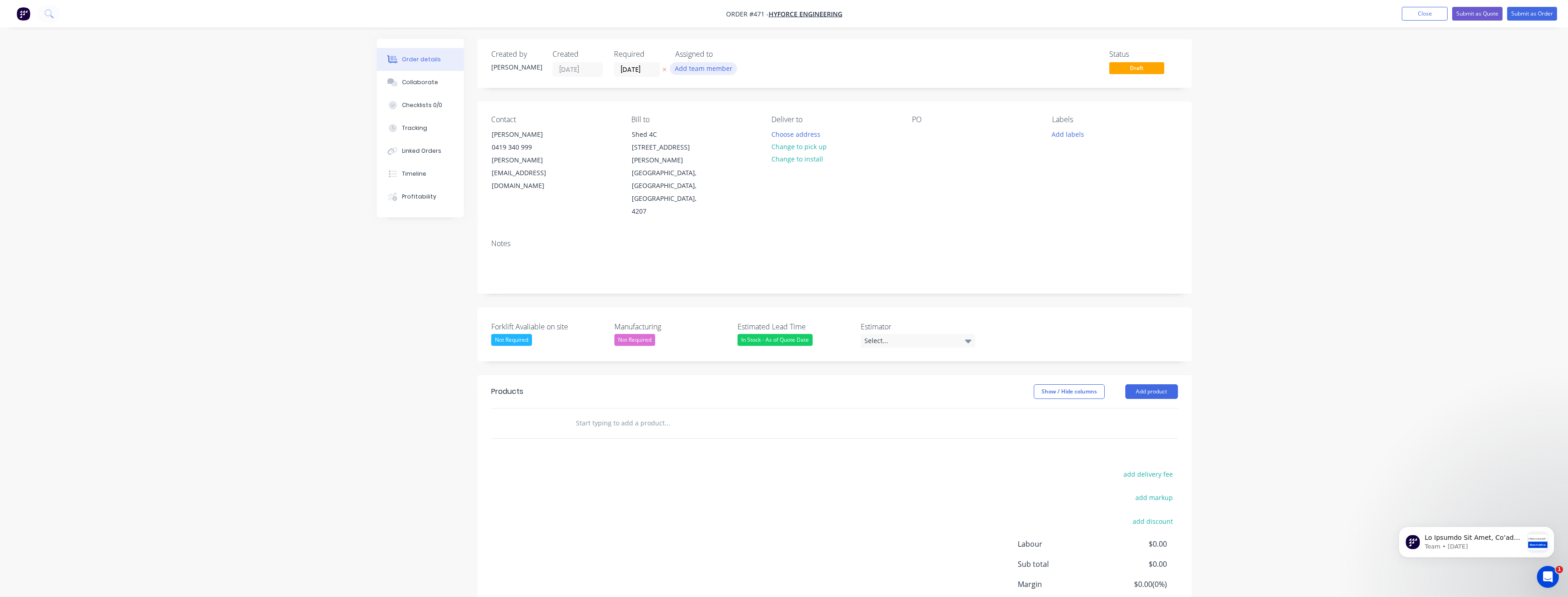
click at [694, 66] on button "Add team member" at bounding box center [704, 68] width 67 height 12
click at [691, 119] on div at bounding box center [690, 119] width 18 height 18
click at [187, 207] on div "Order details Collaborate Checklists 0/0 Tracking Linked Orders Timeline Profit…" at bounding box center [784, 336] width 1568 height 672
click at [787, 132] on button "Choose address" at bounding box center [796, 134] width 59 height 12
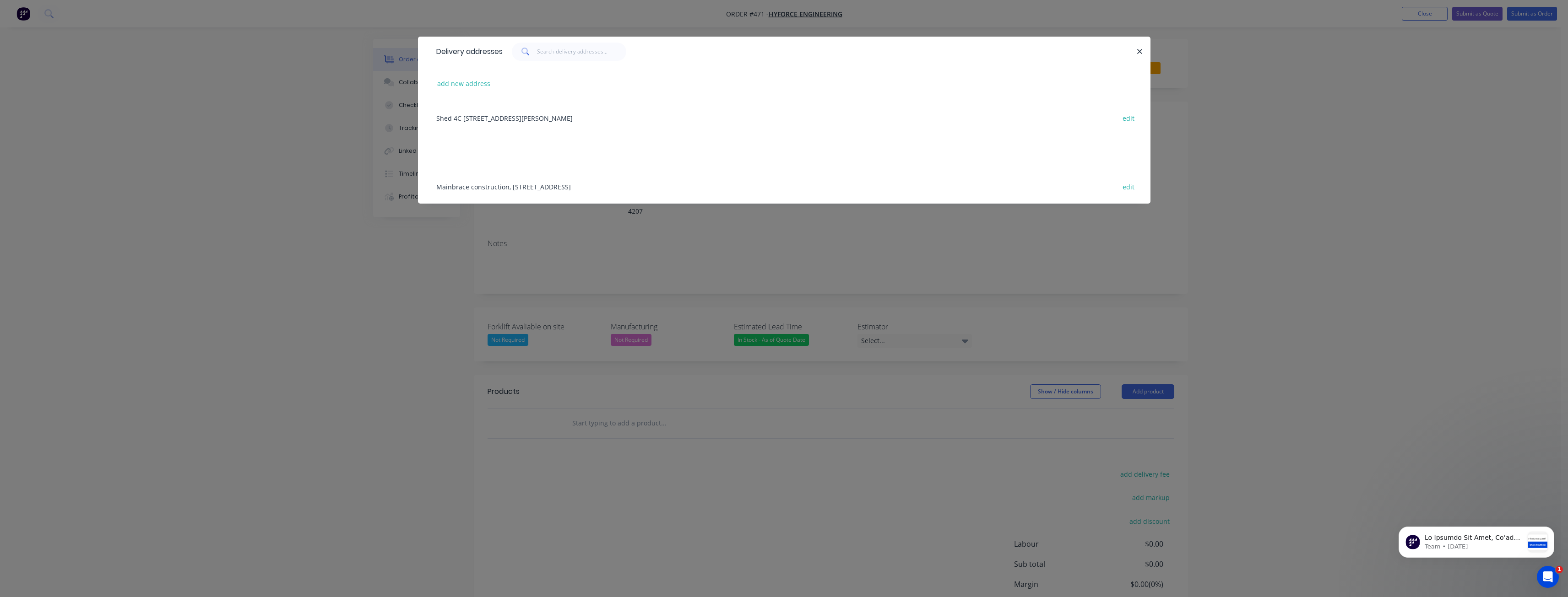
click at [267, 161] on div "Delivery addresses add new address Shed 4C 100 Pearson Rd, YATALA, Queensland, …" at bounding box center [784, 298] width 1568 height 597
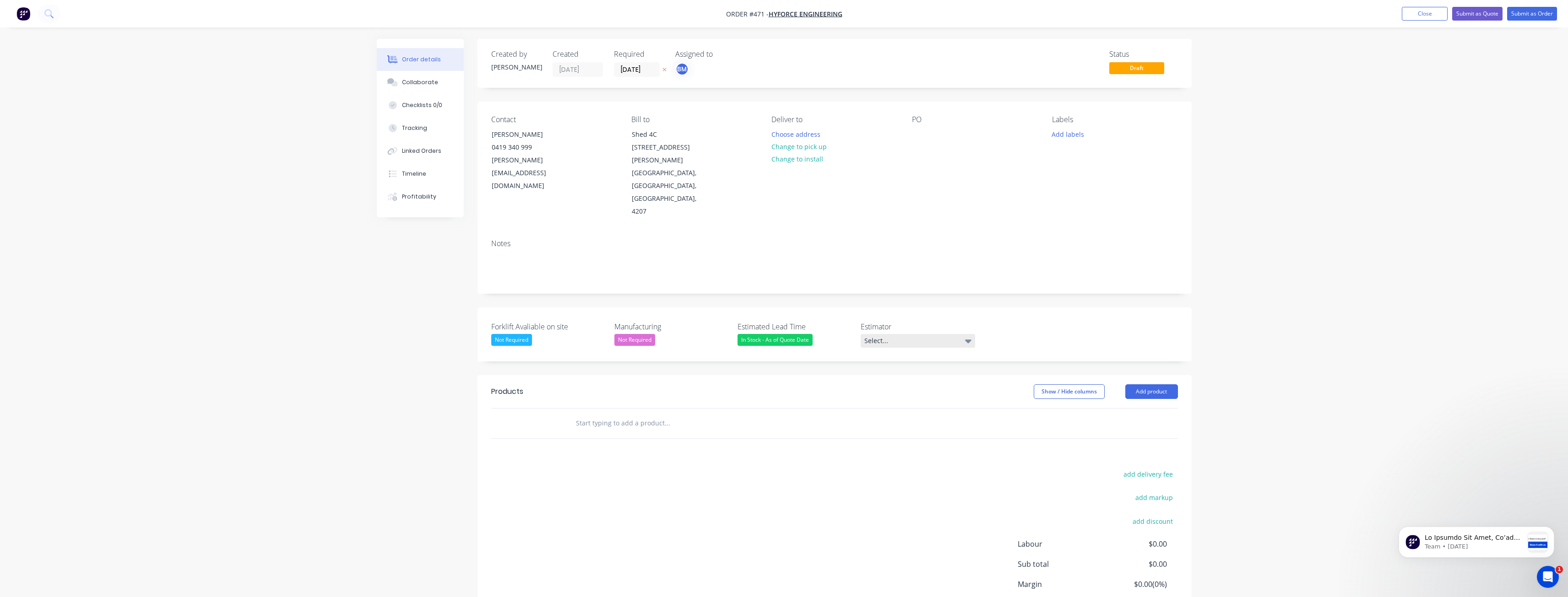
click at [894, 334] on div "Select..." at bounding box center [918, 341] width 114 height 13
click at [880, 326] on div "[PERSON_NAME]" at bounding box center [893, 327] width 50 height 12
click at [377, 323] on div "Created by Budd Created 07/10/25 Required 07/10/25 Assigned to BM Status Draft …" at bounding box center [784, 354] width 815 height 631
click at [775, 334] on div "In Stock - As of Quote Date" at bounding box center [775, 340] width 75 height 12
click at [781, 378] on div "4+ Weeks - From Deposit" at bounding box center [780, 380] width 71 height 12
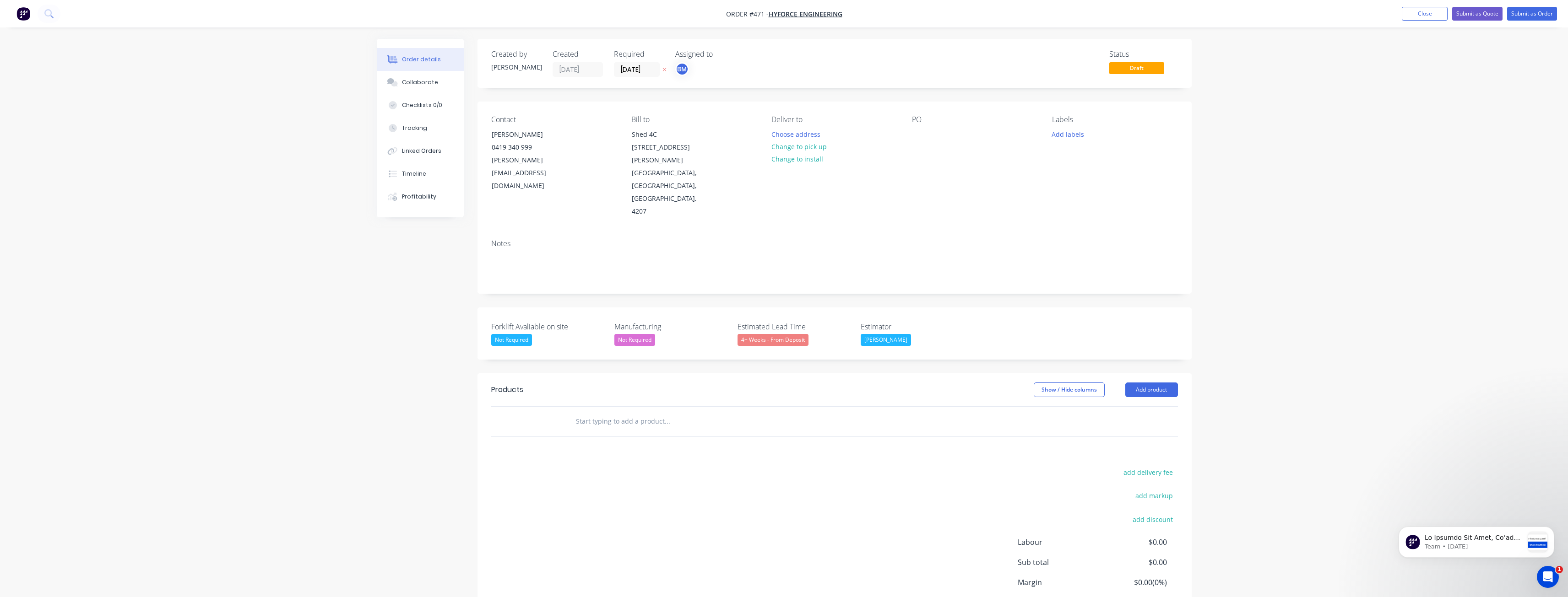
drag, startPoint x: 225, startPoint y: 345, endPoint x: 223, endPoint y: 320, distance: 25.1
click at [223, 320] on div "Order details Collaborate Checklists 0/0 Tracking Linked Orders Timeline Profit…" at bounding box center [784, 335] width 1568 height 670
click at [366, 281] on div "Order details Collaborate Checklists 0/0 Tracking Linked Orders Timeline Profit…" at bounding box center [784, 335] width 1568 height 670
click at [1432, 10] on button "Close" at bounding box center [1424, 13] width 46 height 13
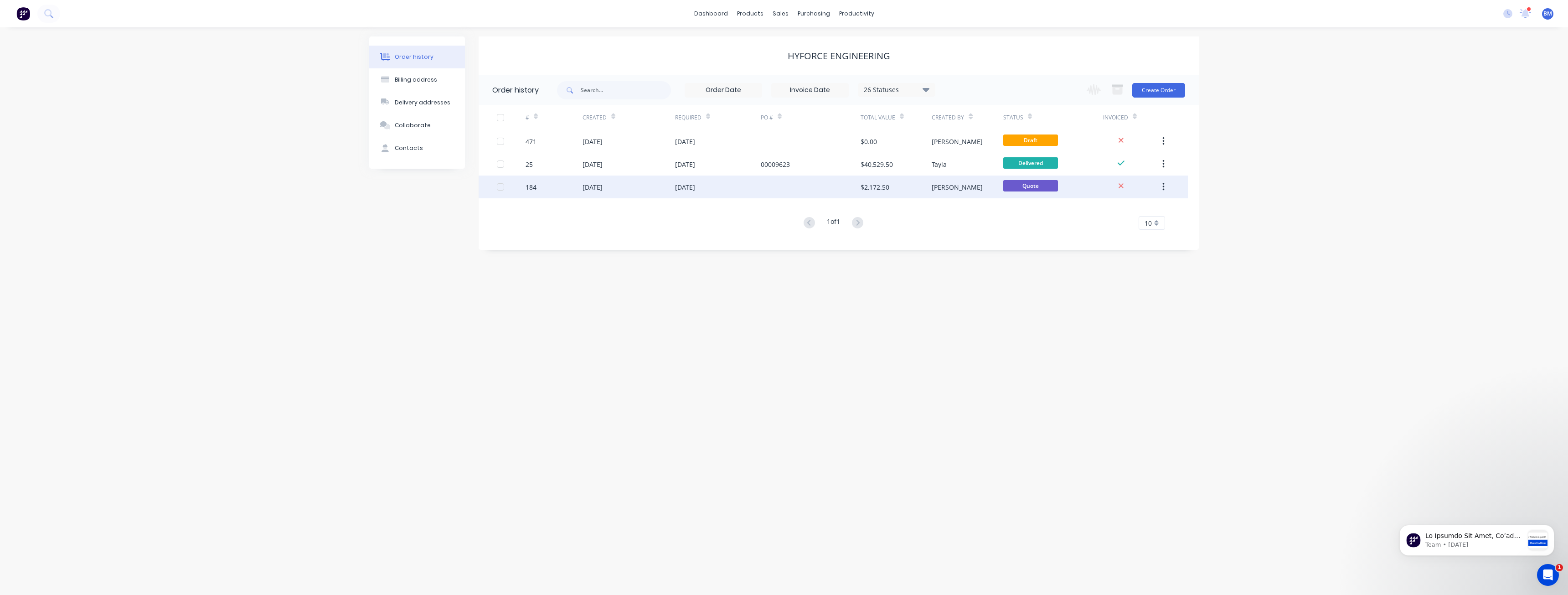
click at [713, 188] on div "05 Aug 2025" at bounding box center [718, 186] width 86 height 23
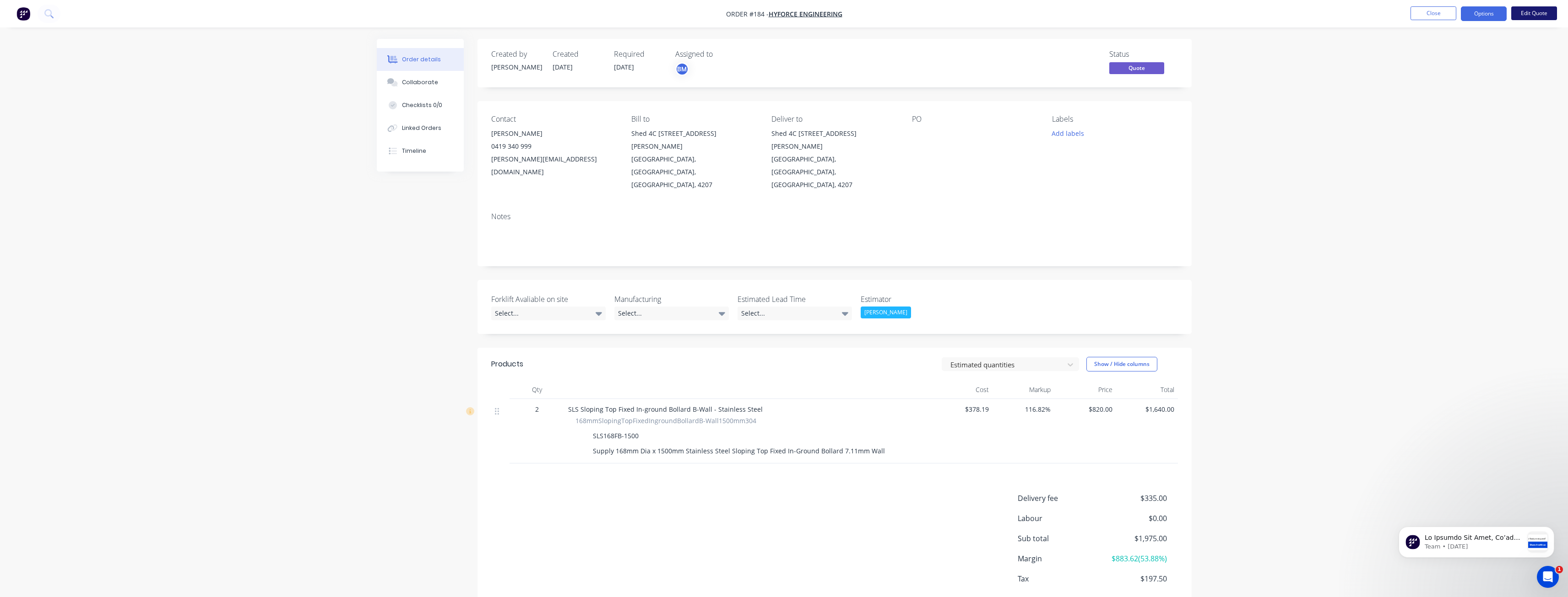
click at [1525, 13] on button "Edit Quote" at bounding box center [1534, 13] width 46 height 13
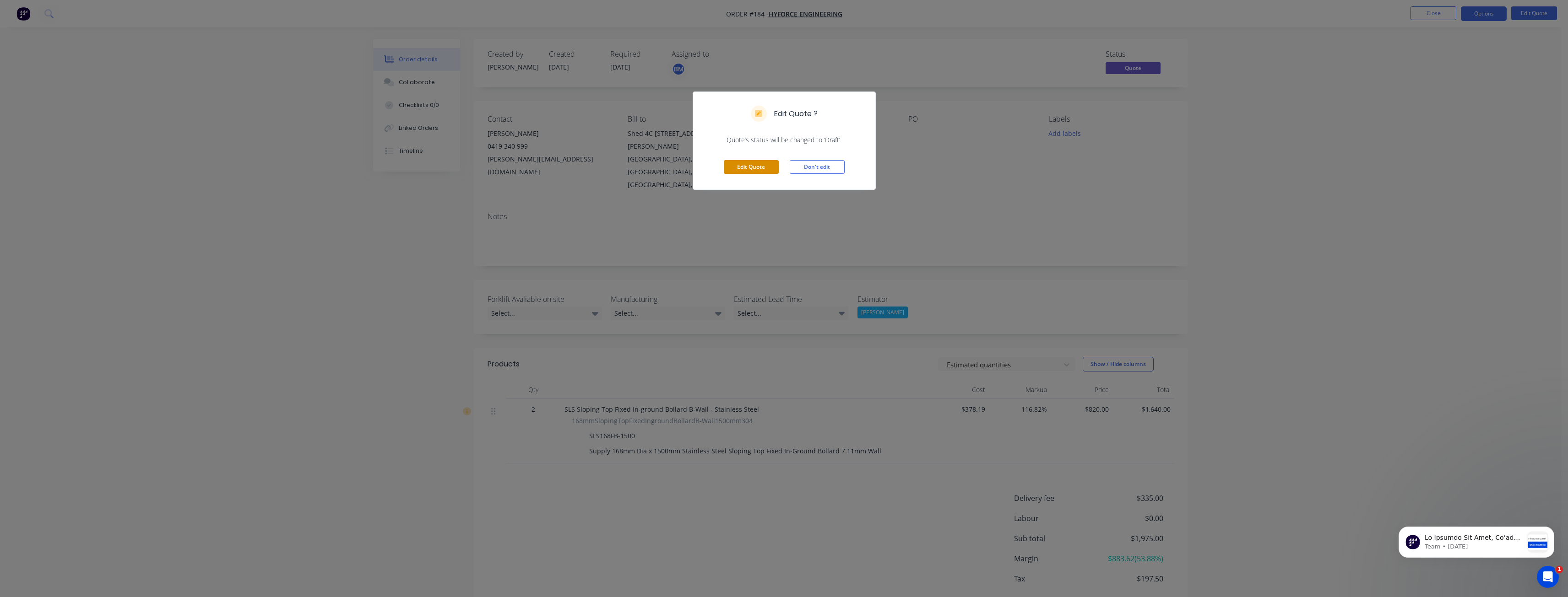
click at [751, 167] on button "Edit Quote" at bounding box center [751, 167] width 55 height 13
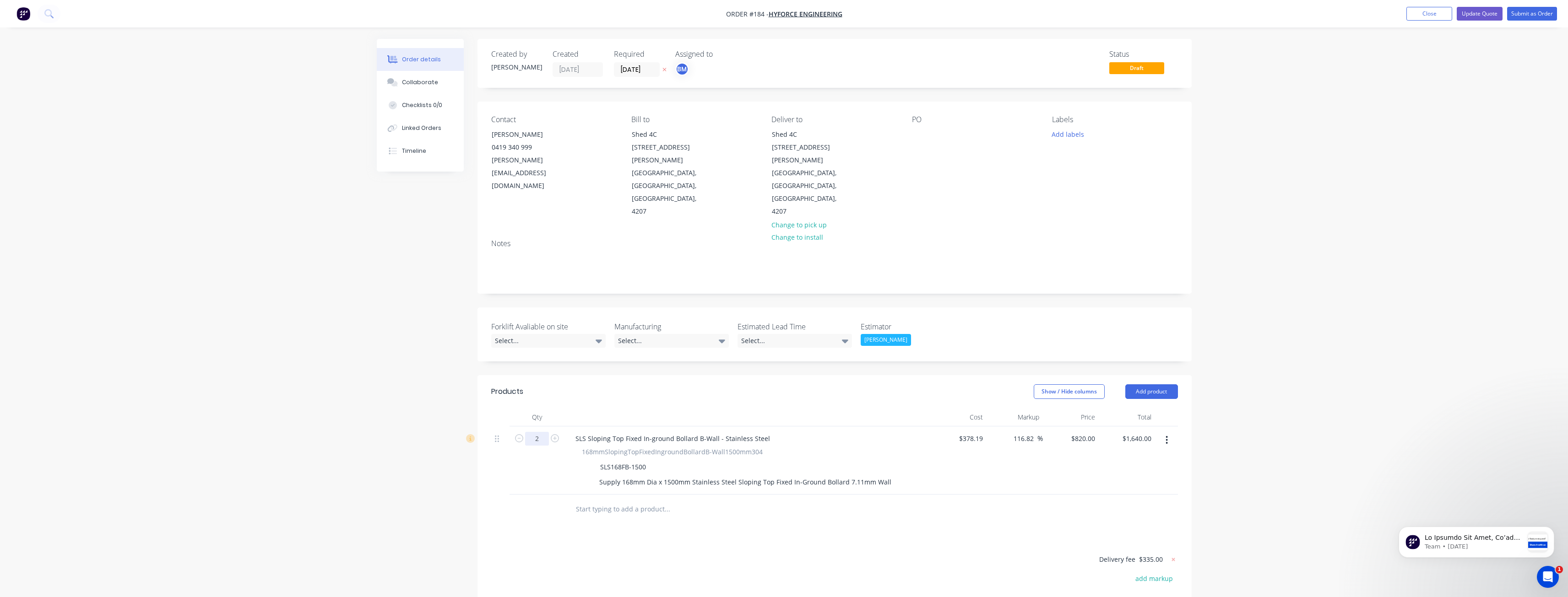
click at [542, 432] on input "2" at bounding box center [537, 439] width 24 height 13
type input "1"
type input "$820.00"
click at [427, 444] on div "Created by Budd Created 05/08/25 Required 05/08/25 Assigned to BM Status Draft …" at bounding box center [784, 396] width 815 height 714
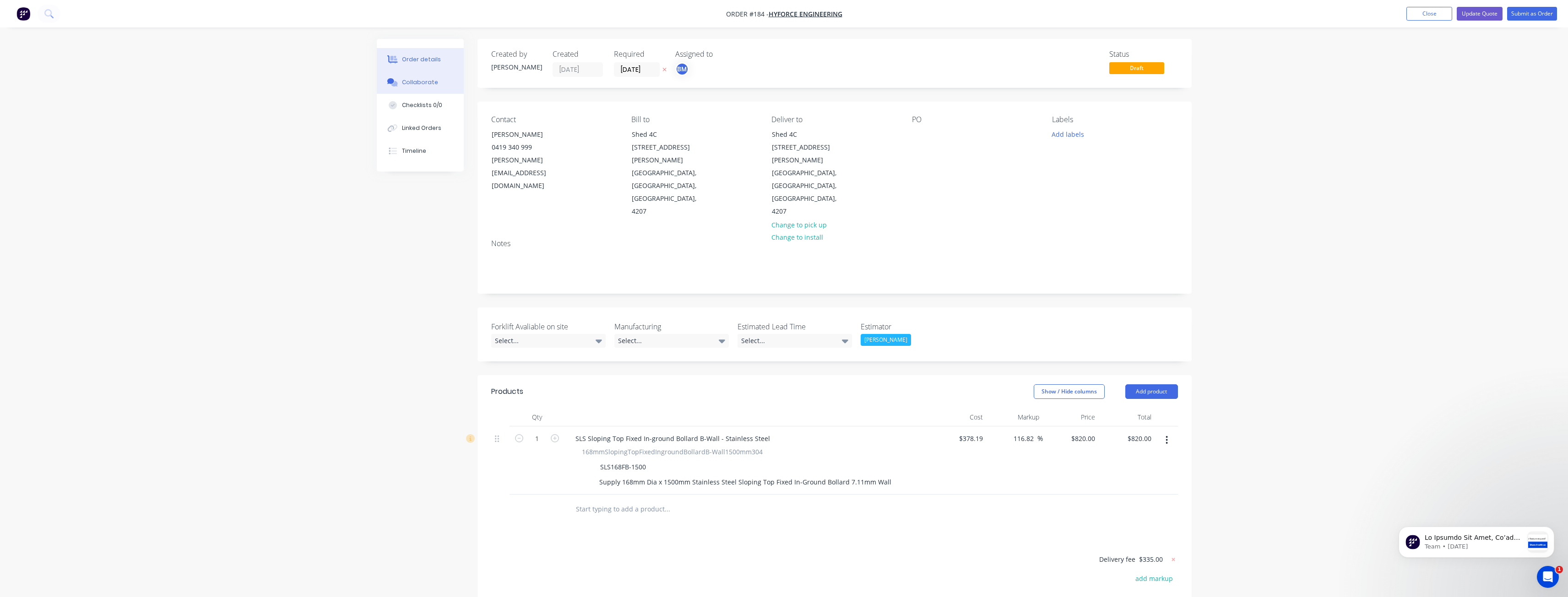
click at [414, 76] on button "Collaborate" at bounding box center [420, 82] width 87 height 23
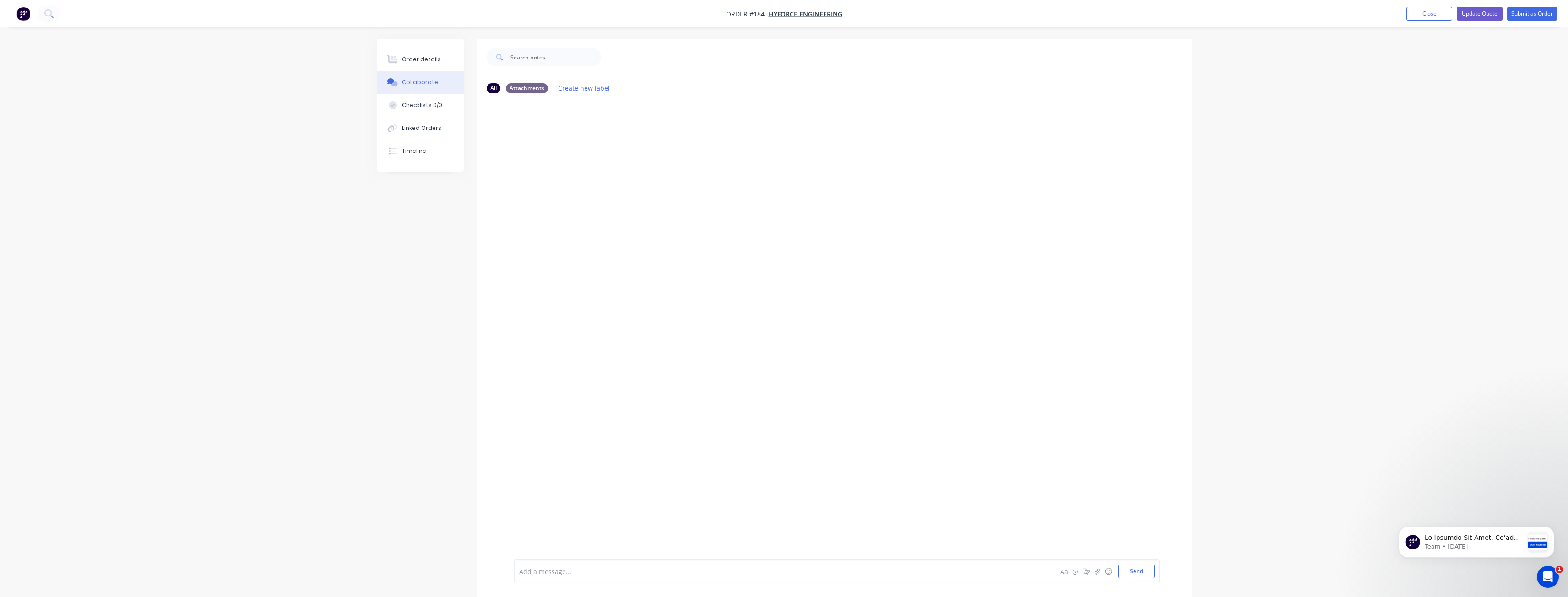
click at [532, 577] on div "Add a message..." at bounding box center [757, 571] width 477 height 13
drag, startPoint x: 532, startPoint y: 577, endPoint x: 772, endPoint y: 493, distance: 254.3
click at [803, 464] on div at bounding box center [834, 330] width 714 height 459
click at [547, 573] on div at bounding box center [757, 572] width 476 height 10
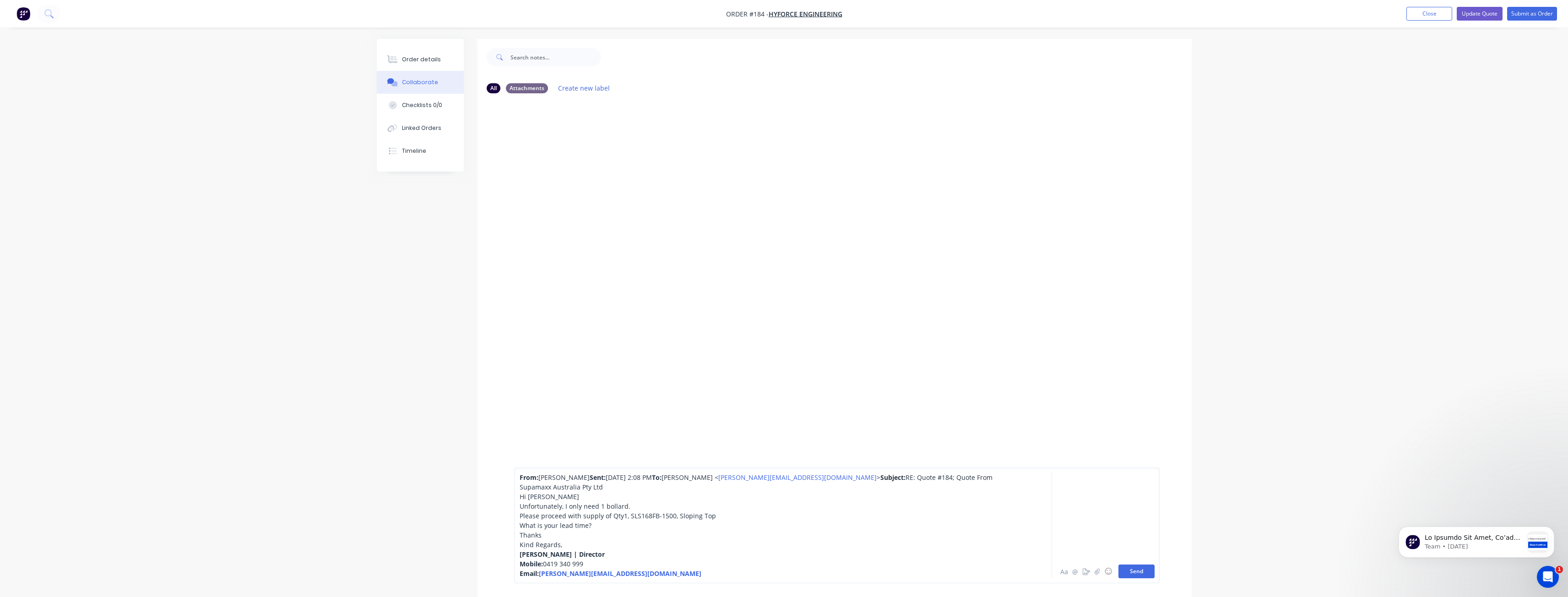
click at [1137, 570] on button "Send" at bounding box center [1136, 571] width 36 height 13
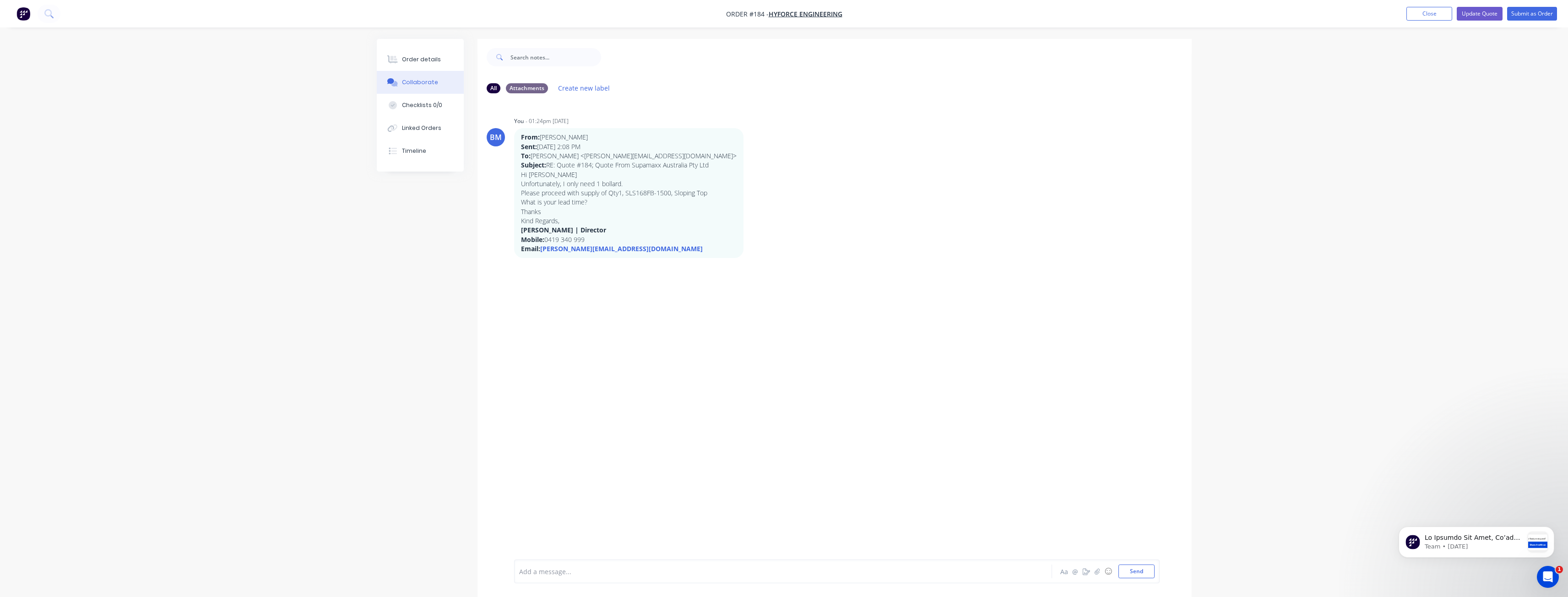
click at [538, 573] on div at bounding box center [757, 572] width 476 height 10
click at [1138, 569] on button "Send" at bounding box center [1136, 571] width 36 height 13
click at [1482, 13] on button "Update Quote" at bounding box center [1479, 13] width 46 height 13
click at [1482, 12] on button "Options" at bounding box center [1484, 13] width 46 height 15
click at [1437, 110] on div "Convert to Order" at bounding box center [1456, 111] width 84 height 13
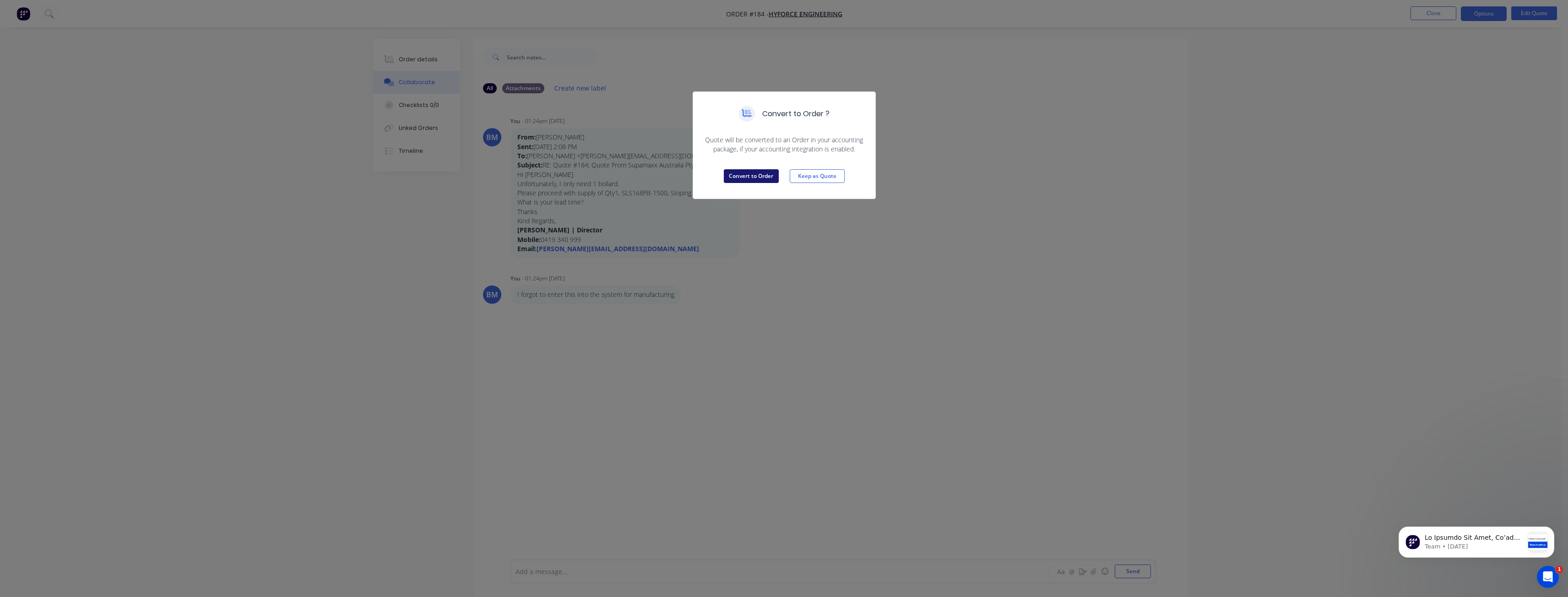
click at [757, 171] on button "Convert to Order" at bounding box center [751, 176] width 55 height 13
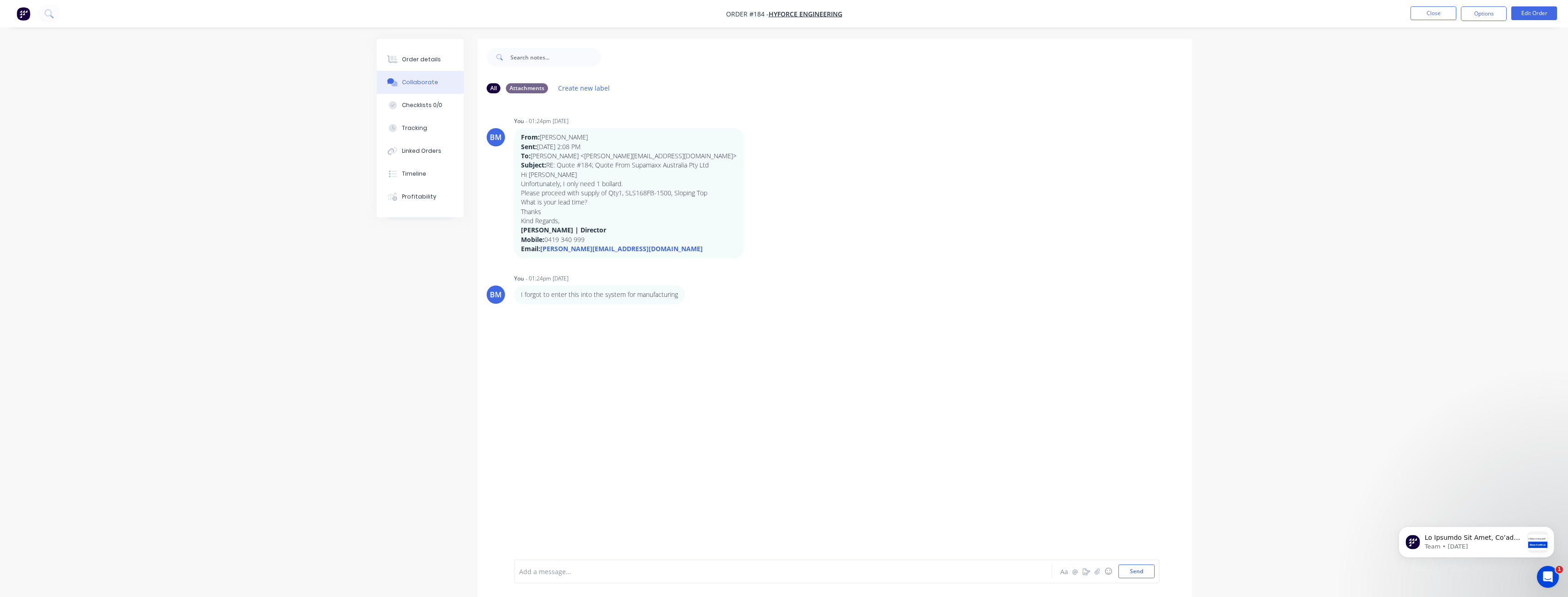
click at [332, 356] on div "Order details Collaborate Checklists 0/0 Tracking Linked Orders Timeline Profit…" at bounding box center [784, 306] width 1568 height 611
click at [416, 57] on div "Order details" at bounding box center [421, 59] width 39 height 8
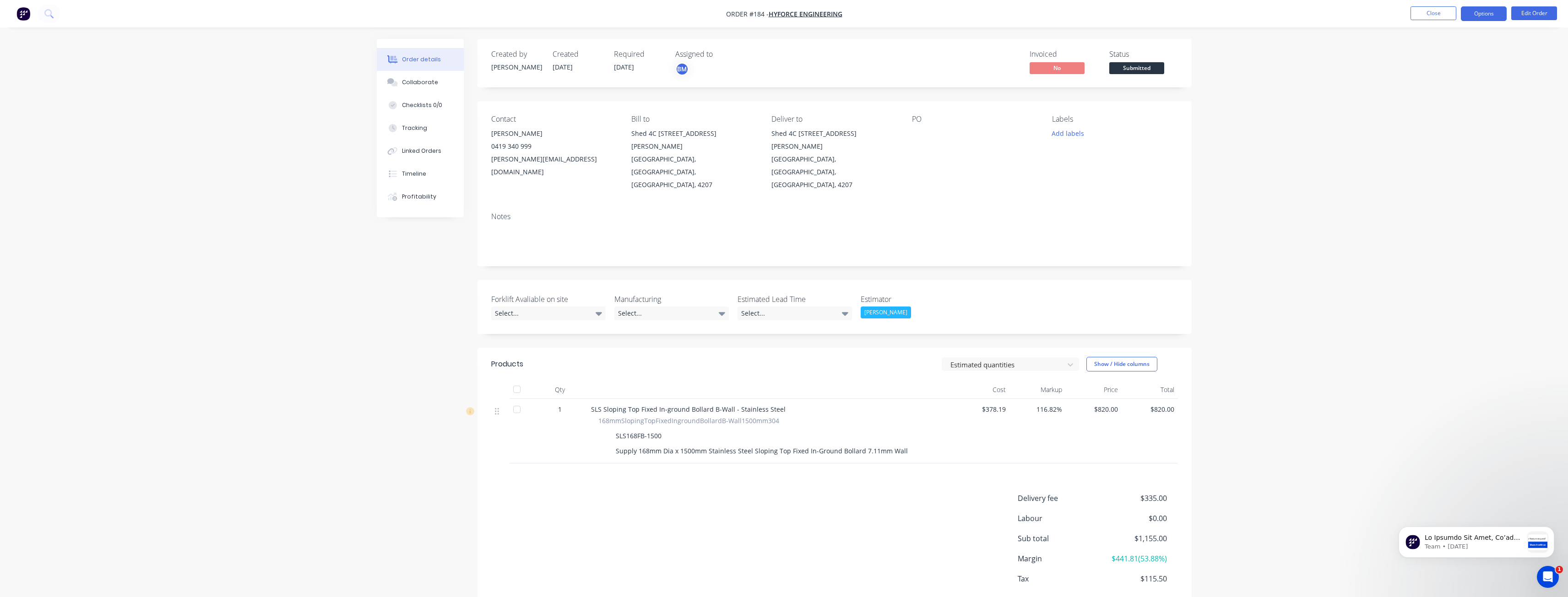
click at [1483, 13] on button "Options" at bounding box center [1484, 13] width 46 height 15
click at [1441, 130] on div "Delivery Docket" at bounding box center [1456, 129] width 84 height 13
click at [1435, 89] on div "Without pricing" at bounding box center [1456, 92] width 84 height 13
click at [397, 382] on div "Created by Budd Created 07/10/25 Required 05/08/25 Assigned to BM Invoiced No S…" at bounding box center [784, 343] width 815 height 607
click at [279, 156] on div "Order details Collaborate Checklists 0/0 Tracking Linked Orders Timeline Profit…" at bounding box center [784, 323] width 1568 height 646
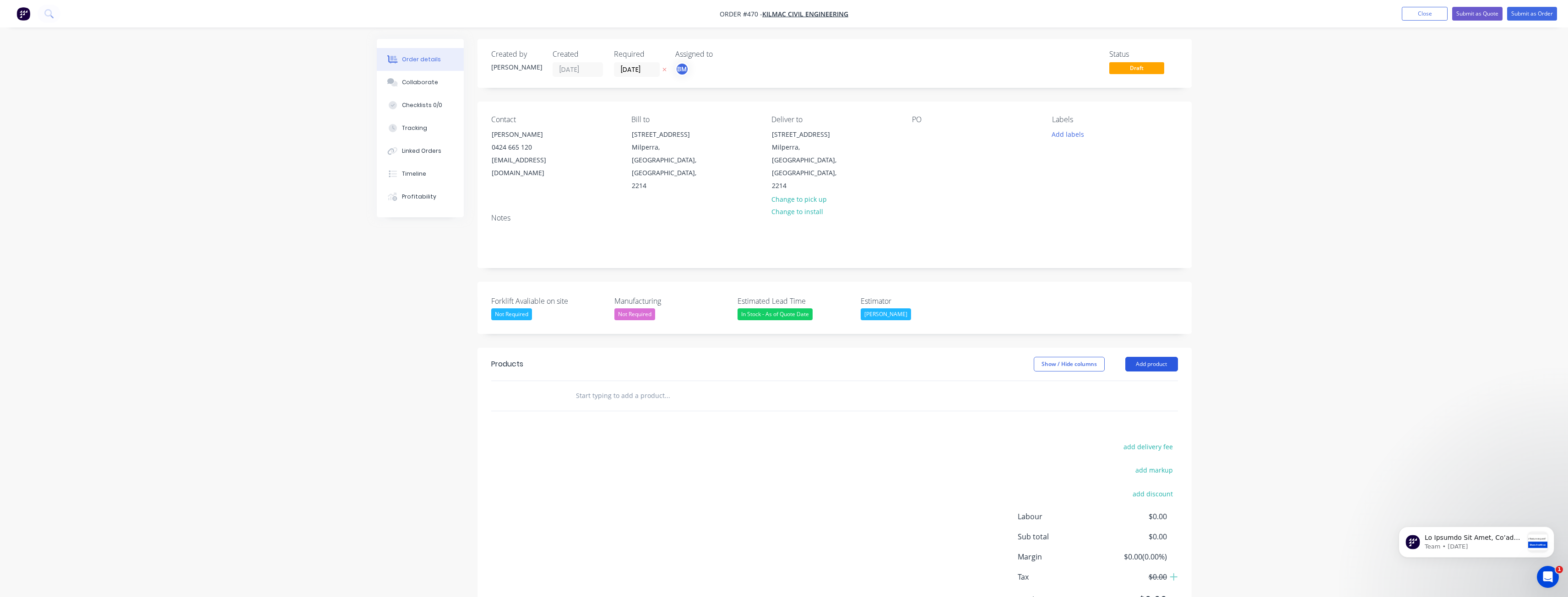
click at [1147, 357] on button "Add product" at bounding box center [1152, 364] width 53 height 15
click at [1125, 381] on div "Product catalogue" at bounding box center [1134, 387] width 70 height 13
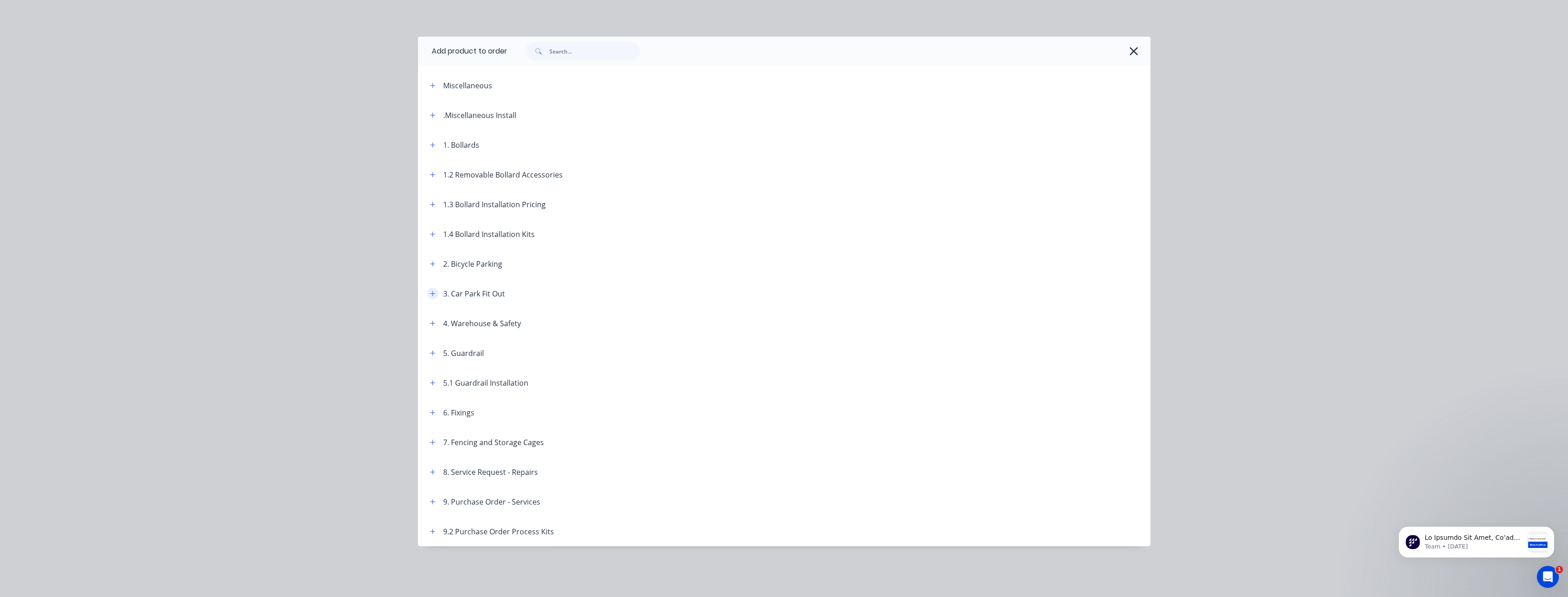
click at [431, 294] on icon "button" at bounding box center [432, 293] width 5 height 5
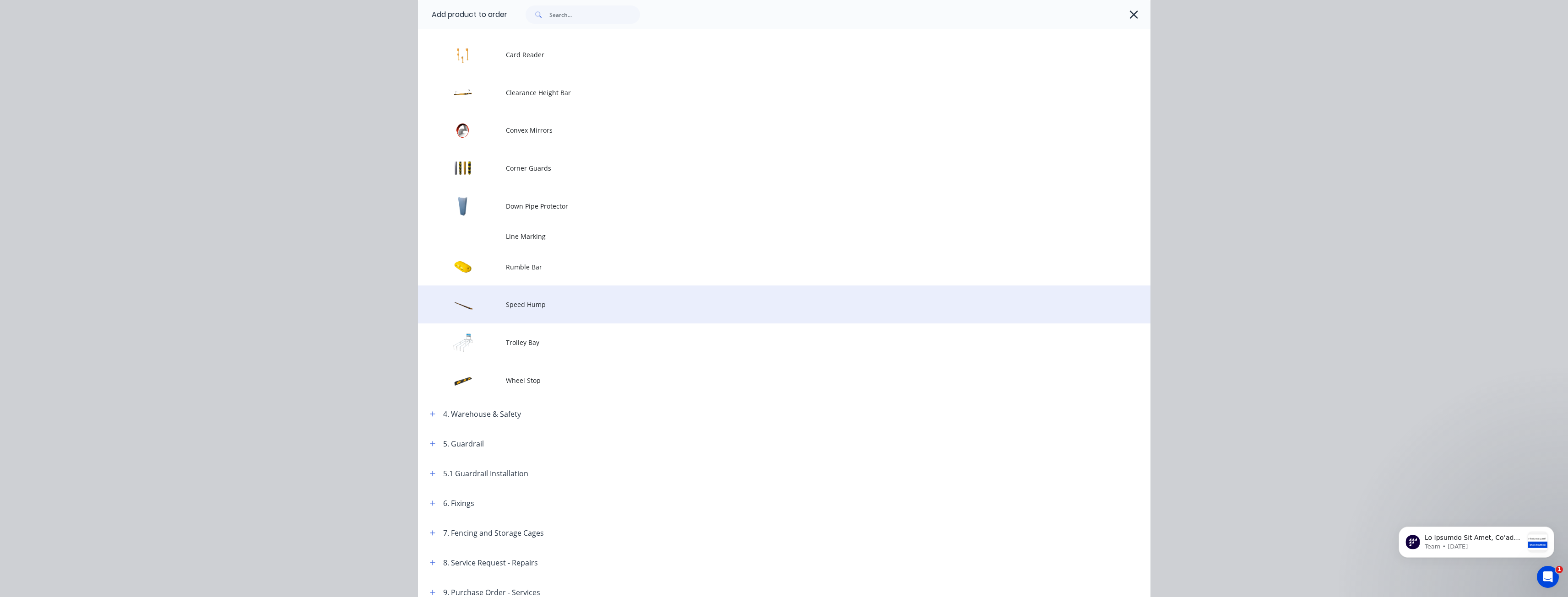
scroll to position [274, 0]
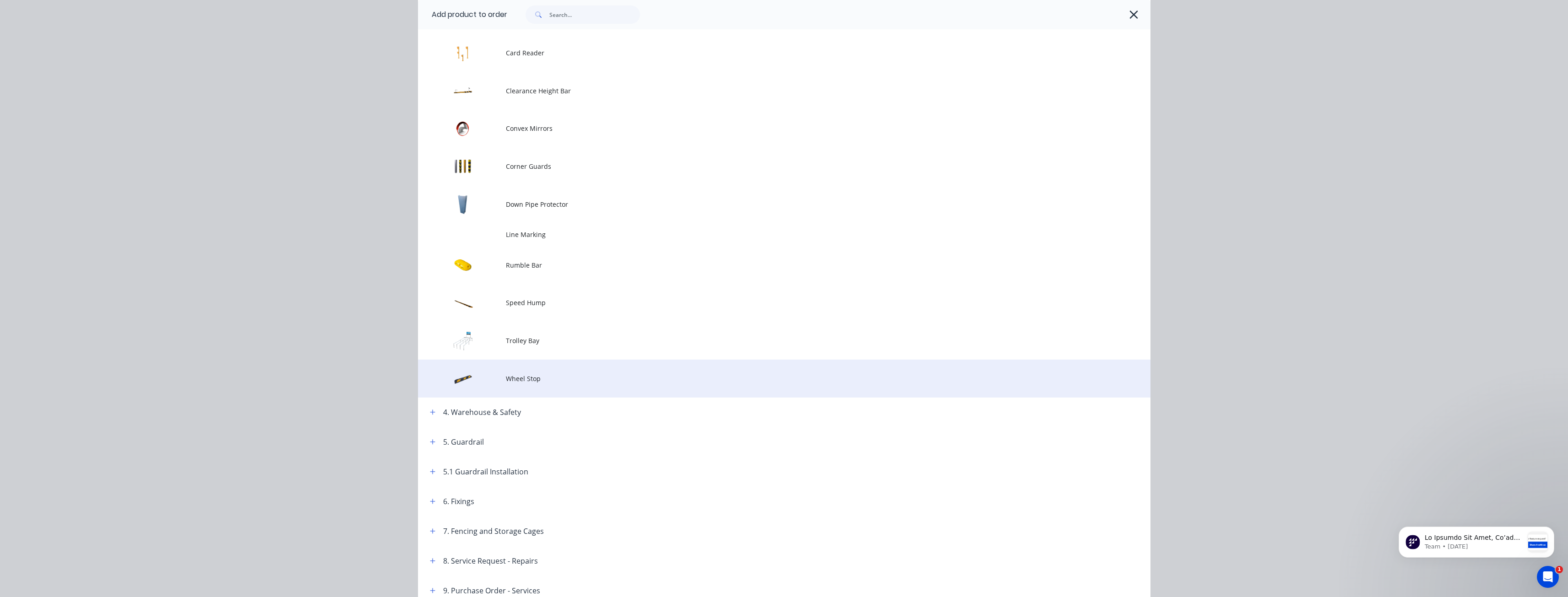
click at [533, 377] on span "Wheel Stop" at bounding box center [763, 379] width 515 height 10
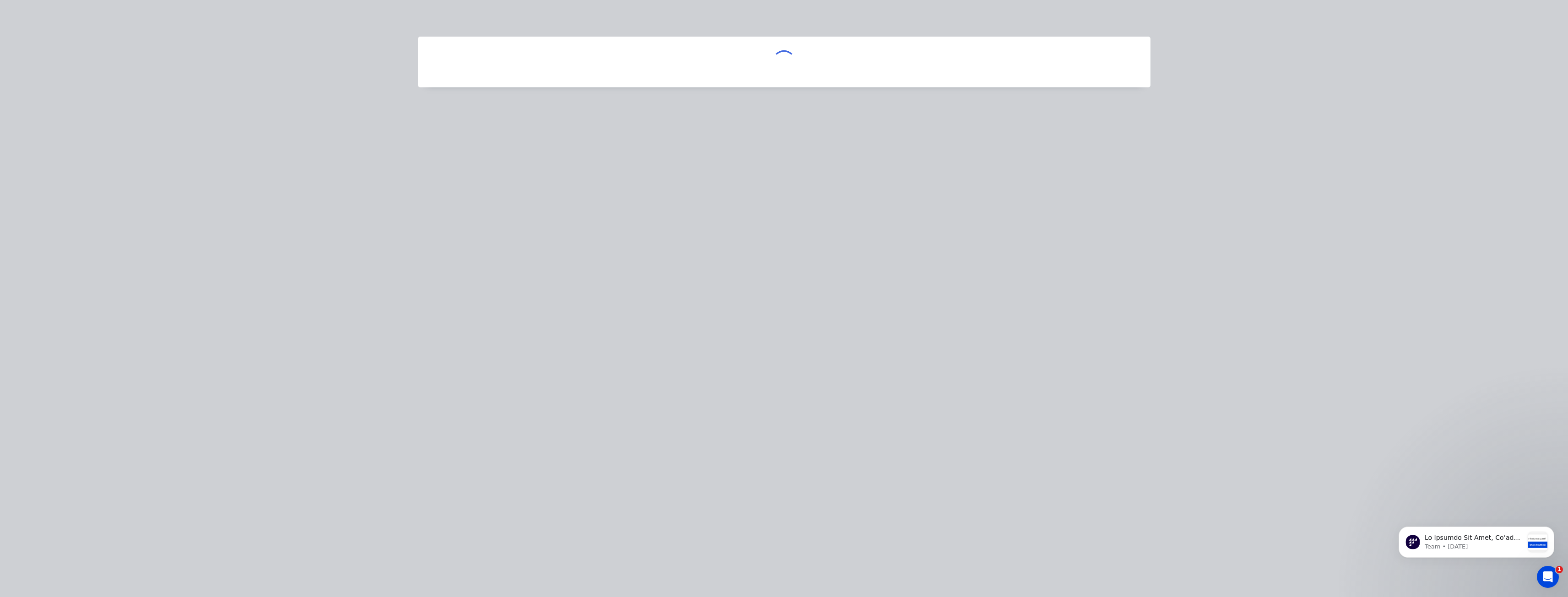
scroll to position [0, 0]
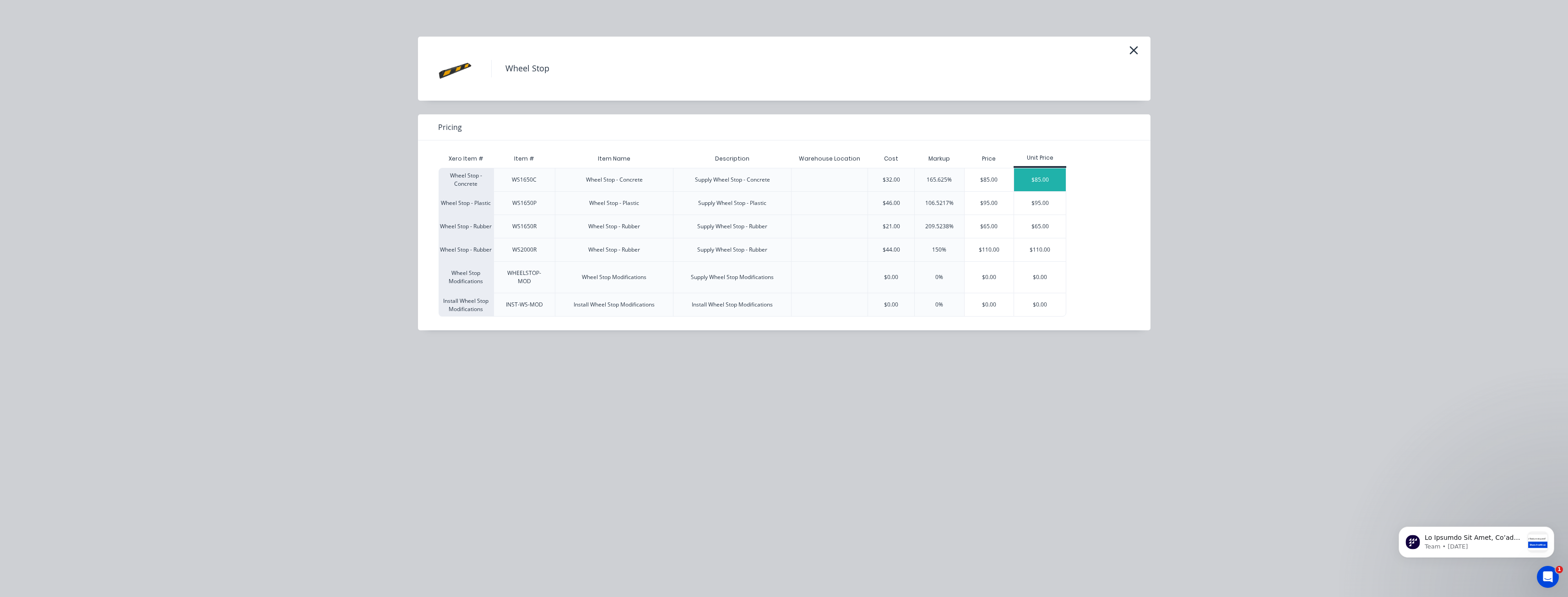
click at [1041, 174] on div "$85.00" at bounding box center [1040, 180] width 52 height 23
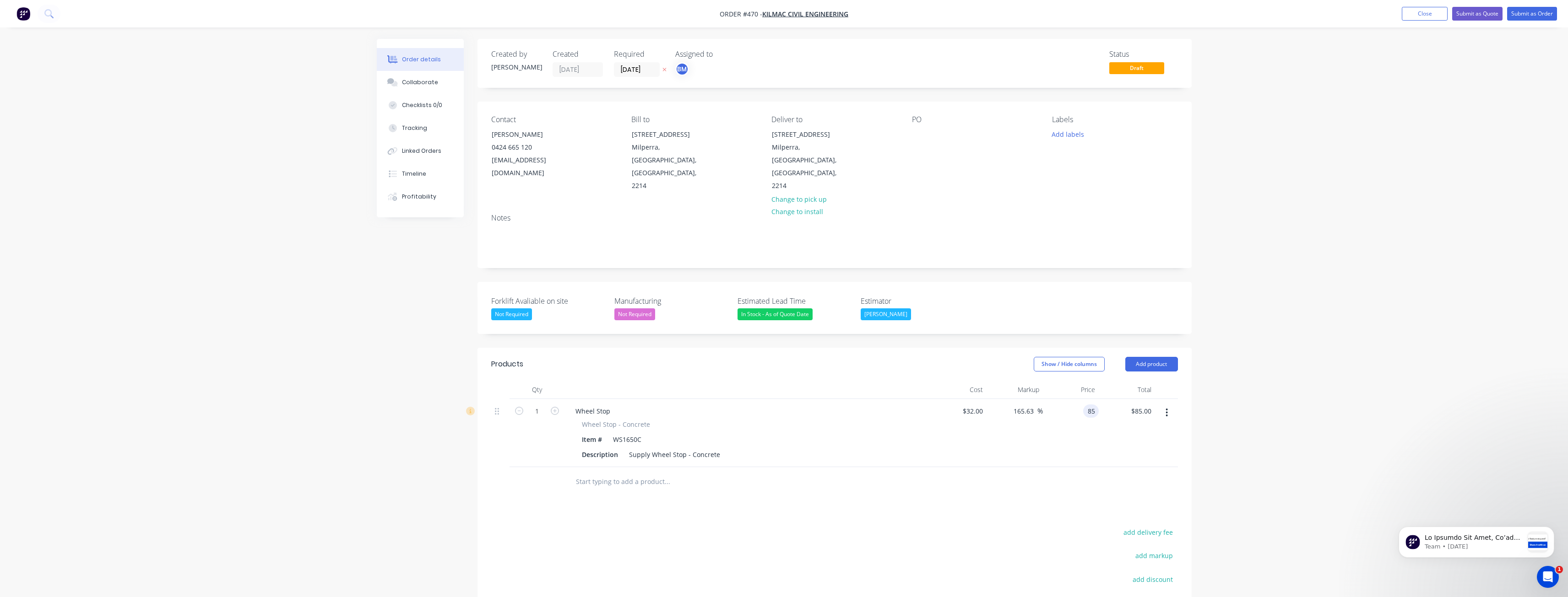
click at [1094, 405] on input "85" at bounding box center [1092, 411] width 12 height 13
type input "80"
type input "150"
type input "$80.00"
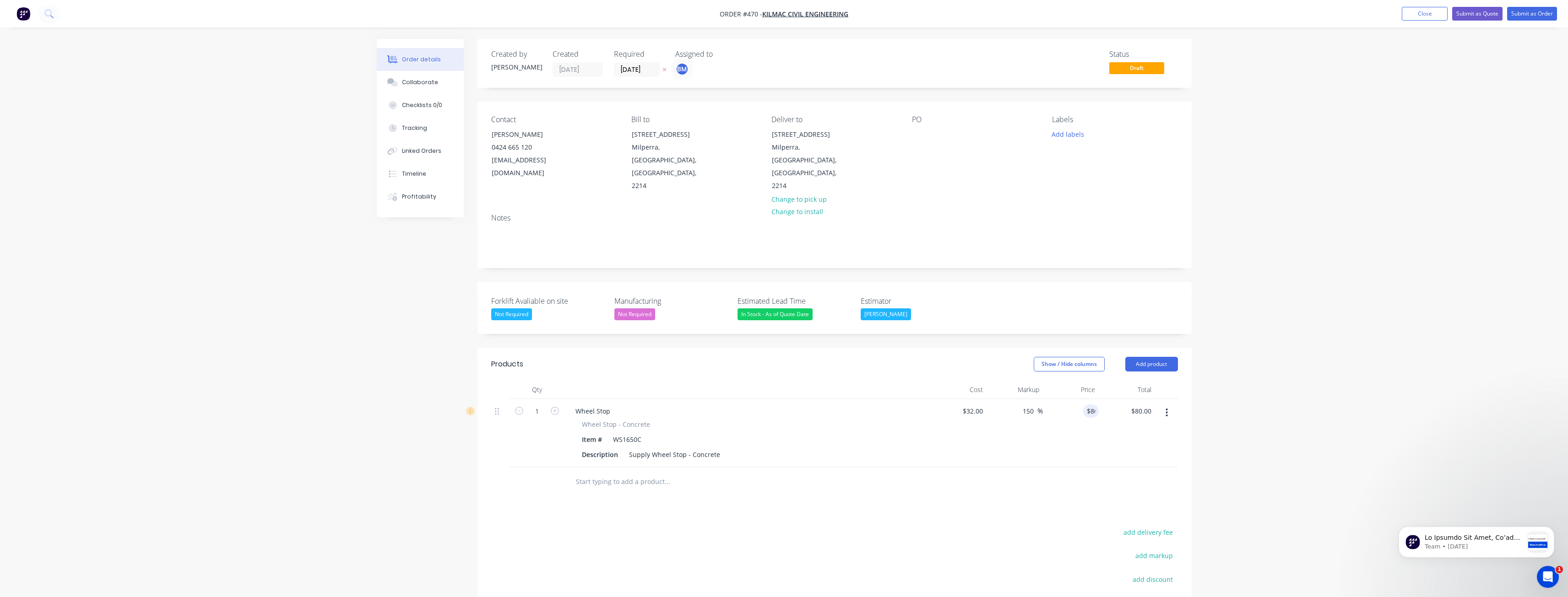
click at [830, 483] on div "Products Show / Hide columns Add product Qty Cost Markup Price Total 1 Wheel St…" at bounding box center [834, 532] width 714 height 369
click at [542, 405] on input "1" at bounding box center [537, 411] width 24 height 13
type input "76"
type input "$6,080.00"
click at [606, 476] on div "Products Show / Hide columns Add product Qty Cost Markup Price Total 76 Wheel S…" at bounding box center [834, 532] width 714 height 369
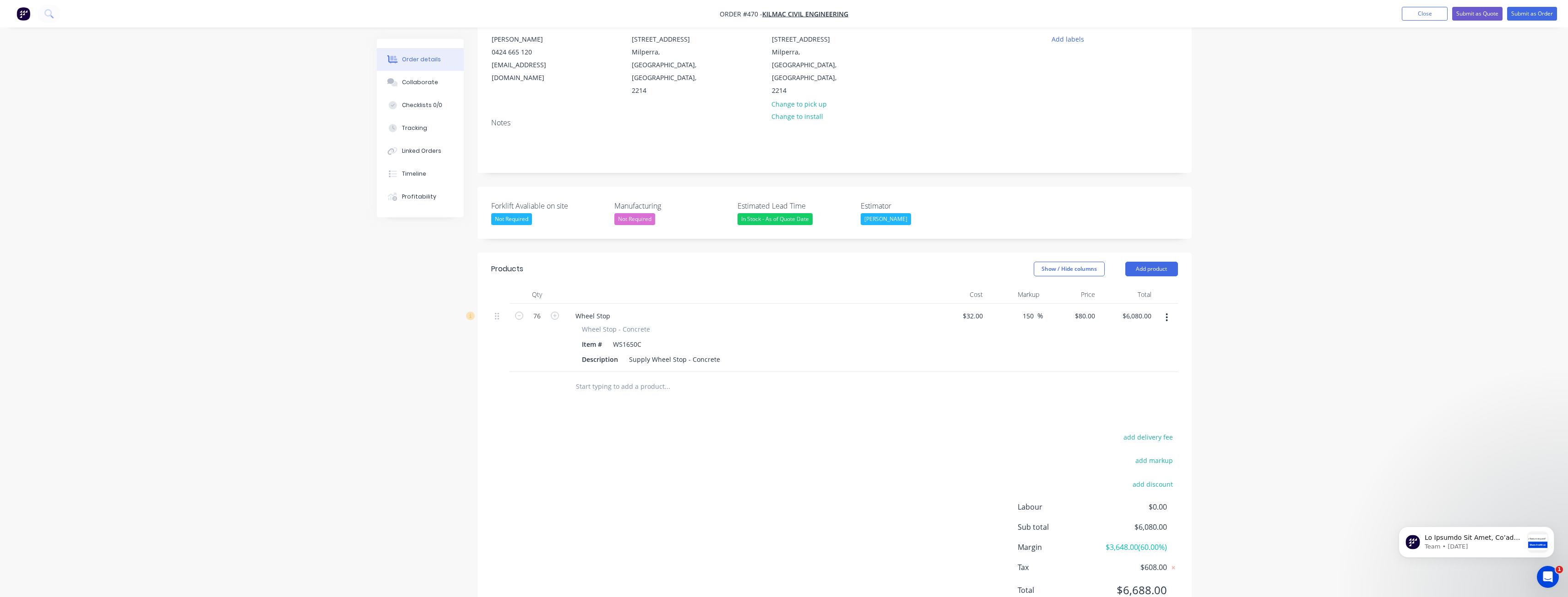
scroll to position [108, 0]
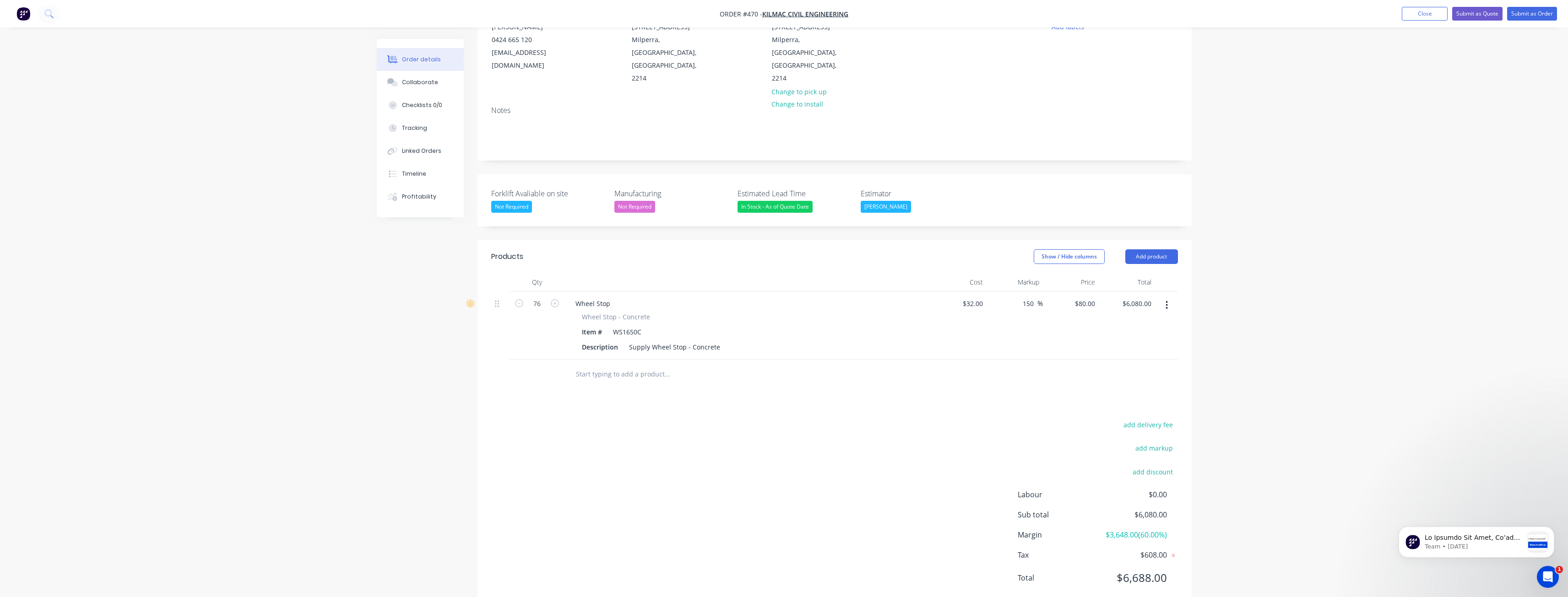
click at [250, 222] on div "Order details Collaborate Checklists 0/0 Tracking Linked Orders Timeline Profit…" at bounding box center [784, 257] width 1568 height 730
click at [761, 365] on div at bounding box center [705, 375] width 274 height 18
click at [1142, 249] on button "Add product" at bounding box center [1152, 257] width 53 height 15
click at [1135, 273] on div "Product catalogue" at bounding box center [1134, 280] width 70 height 13
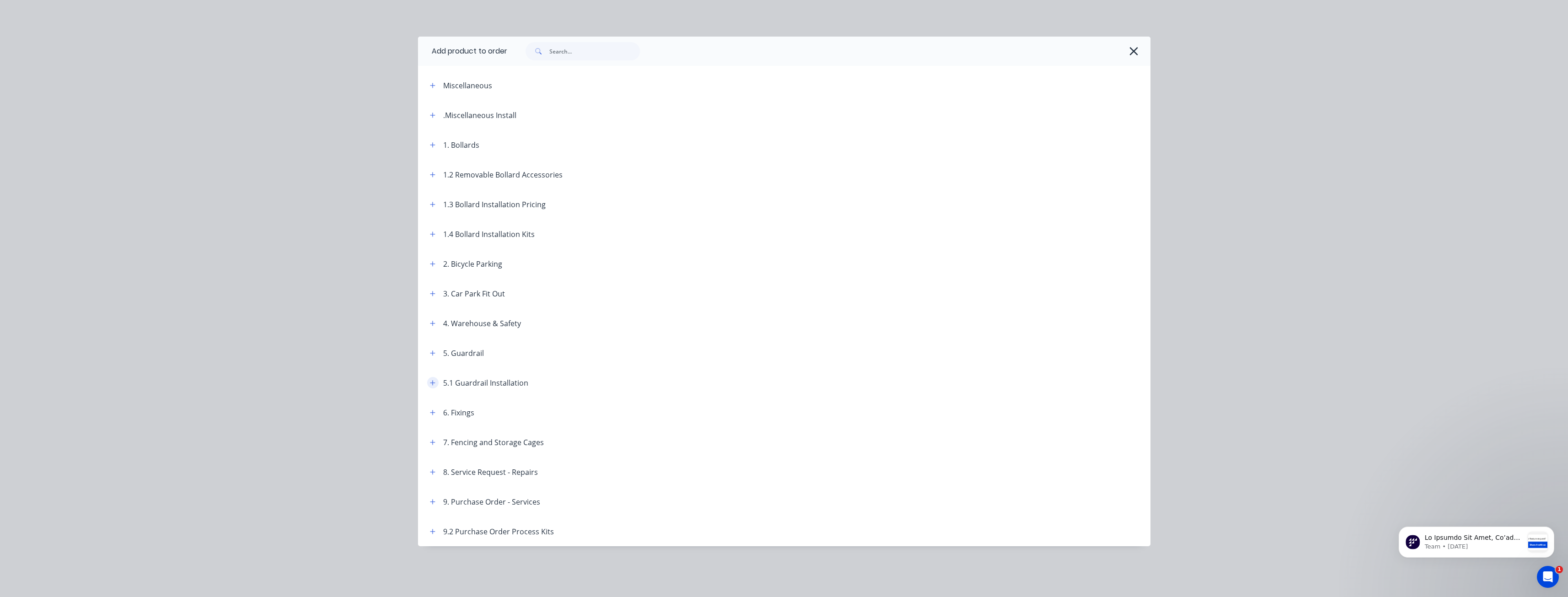
click at [431, 383] on icon "button" at bounding box center [432, 383] width 5 height 5
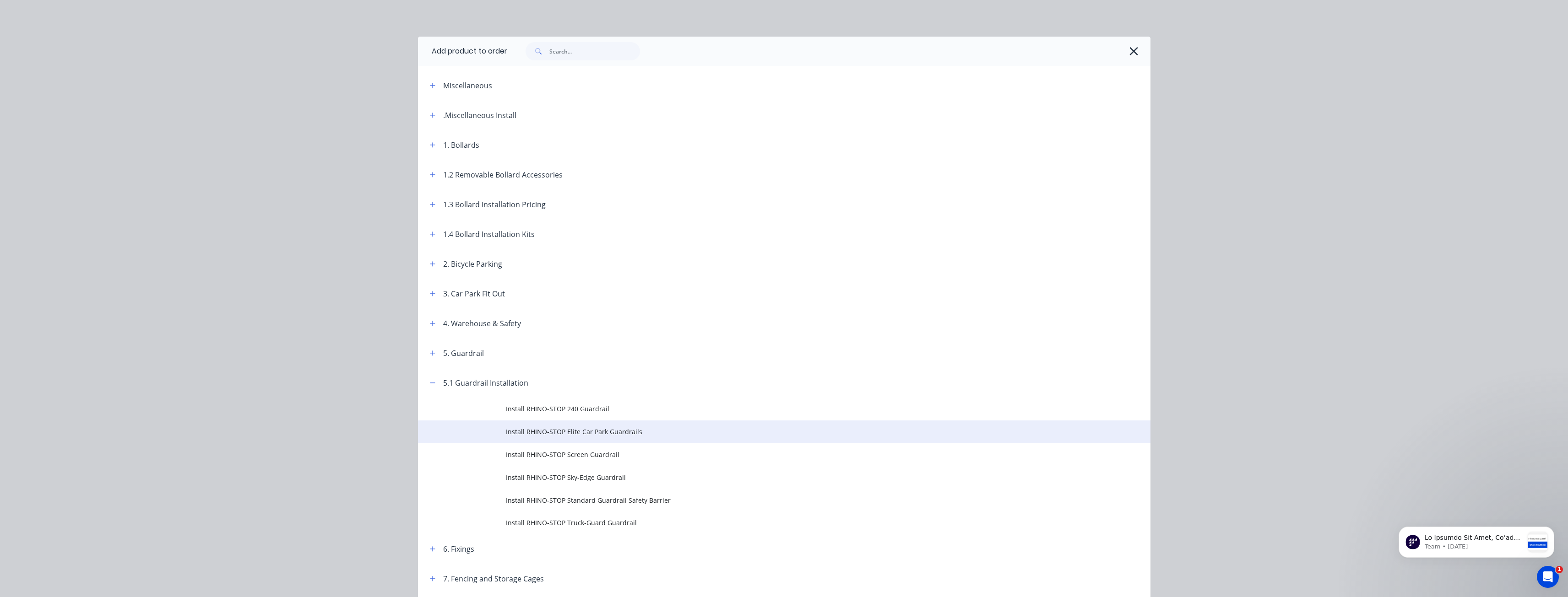
click at [581, 429] on span "Install RHINO-STOP Elite Car Park Guardrails" at bounding box center [763, 432] width 515 height 10
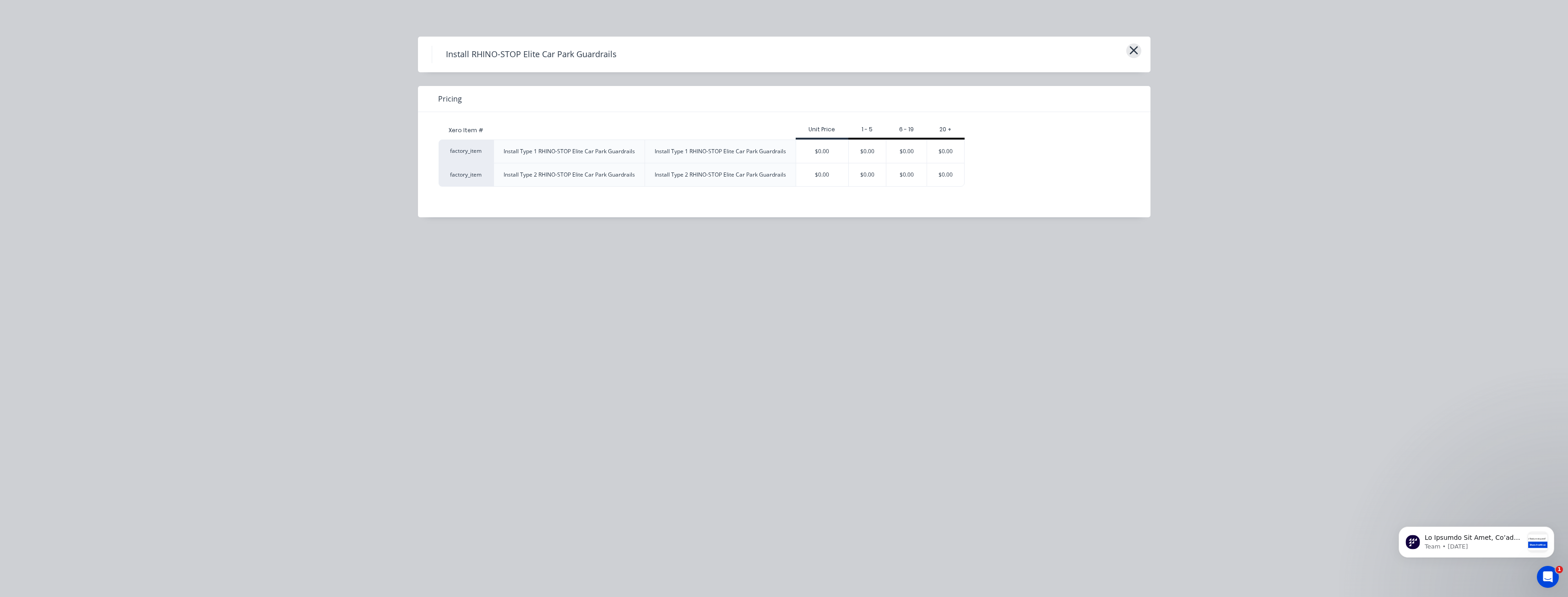
click at [1136, 50] on icon "button" at bounding box center [1134, 50] width 10 height 13
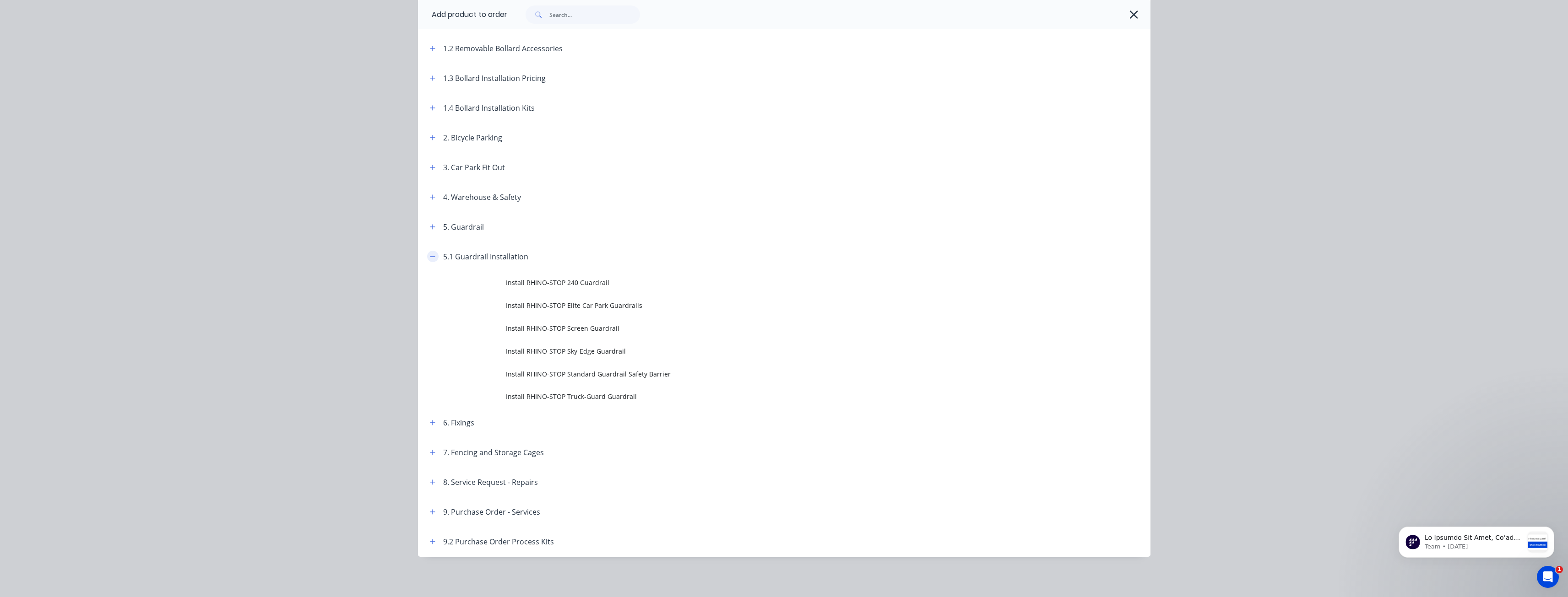
click at [430, 254] on icon "button" at bounding box center [432, 257] width 6 height 6
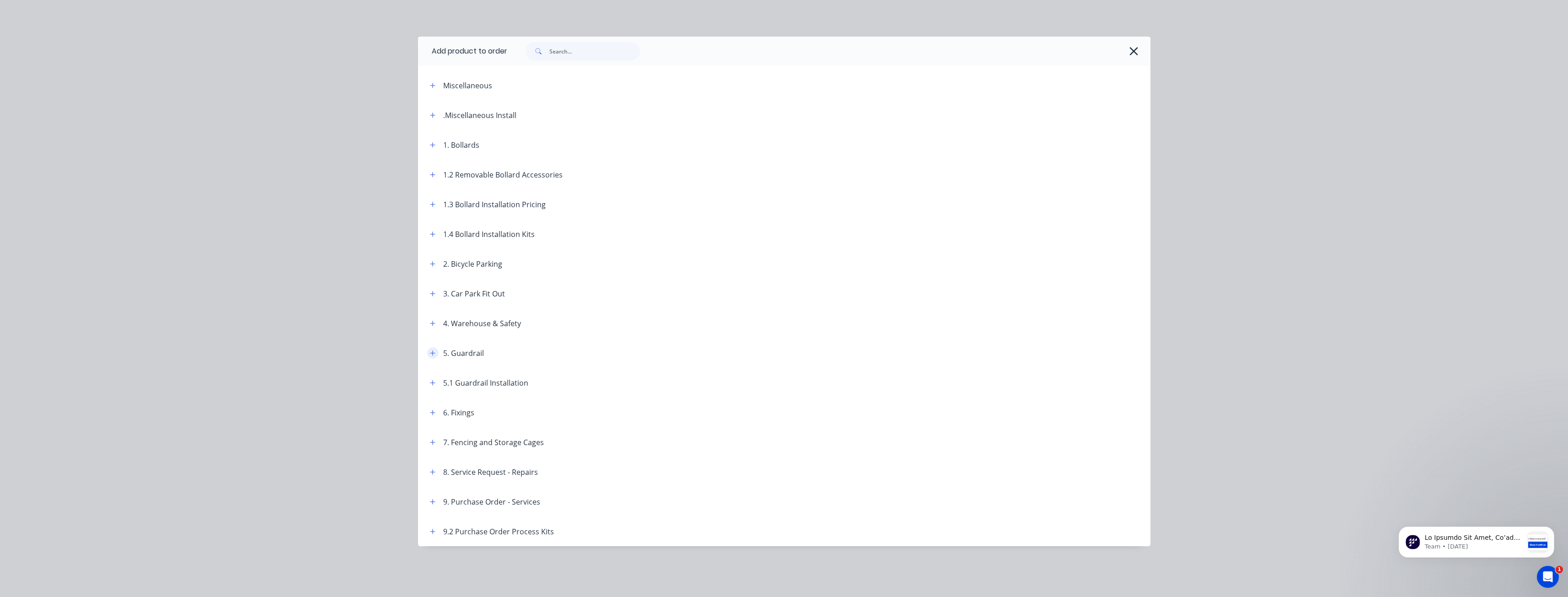
click at [433, 353] on icon "button" at bounding box center [432, 353] width 5 height 5
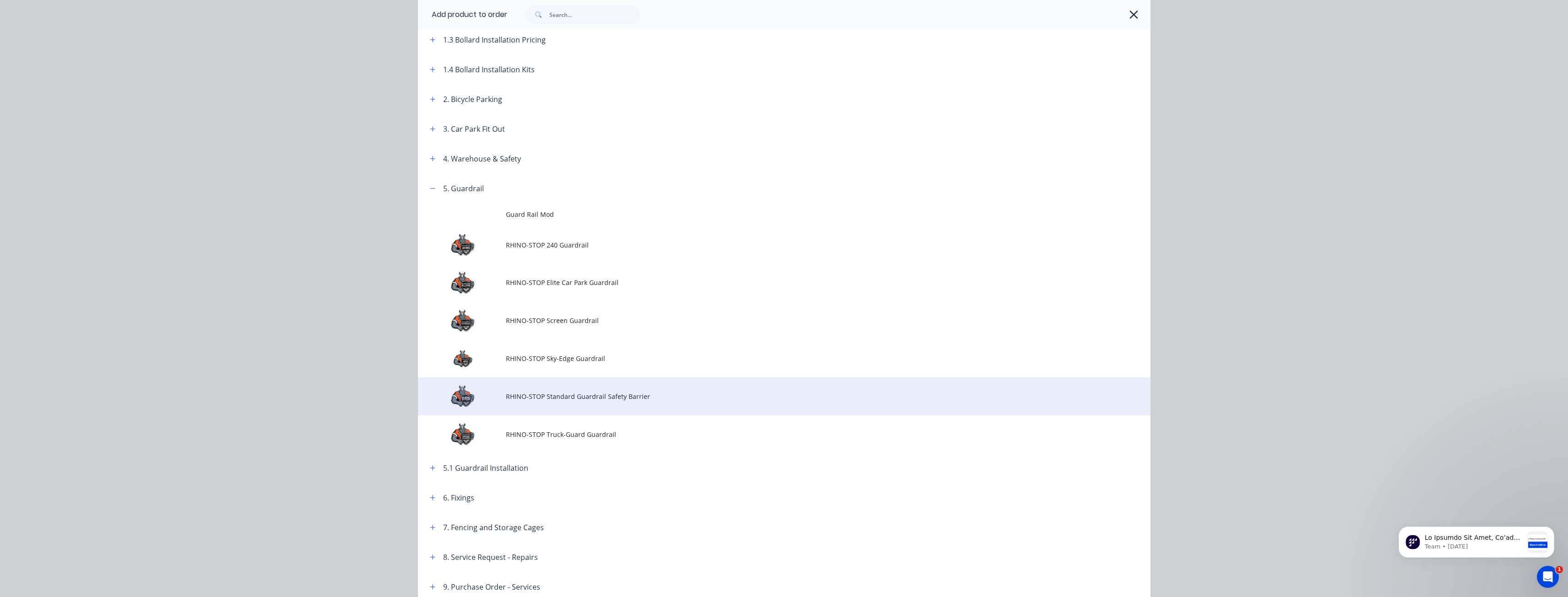
scroll to position [183, 0]
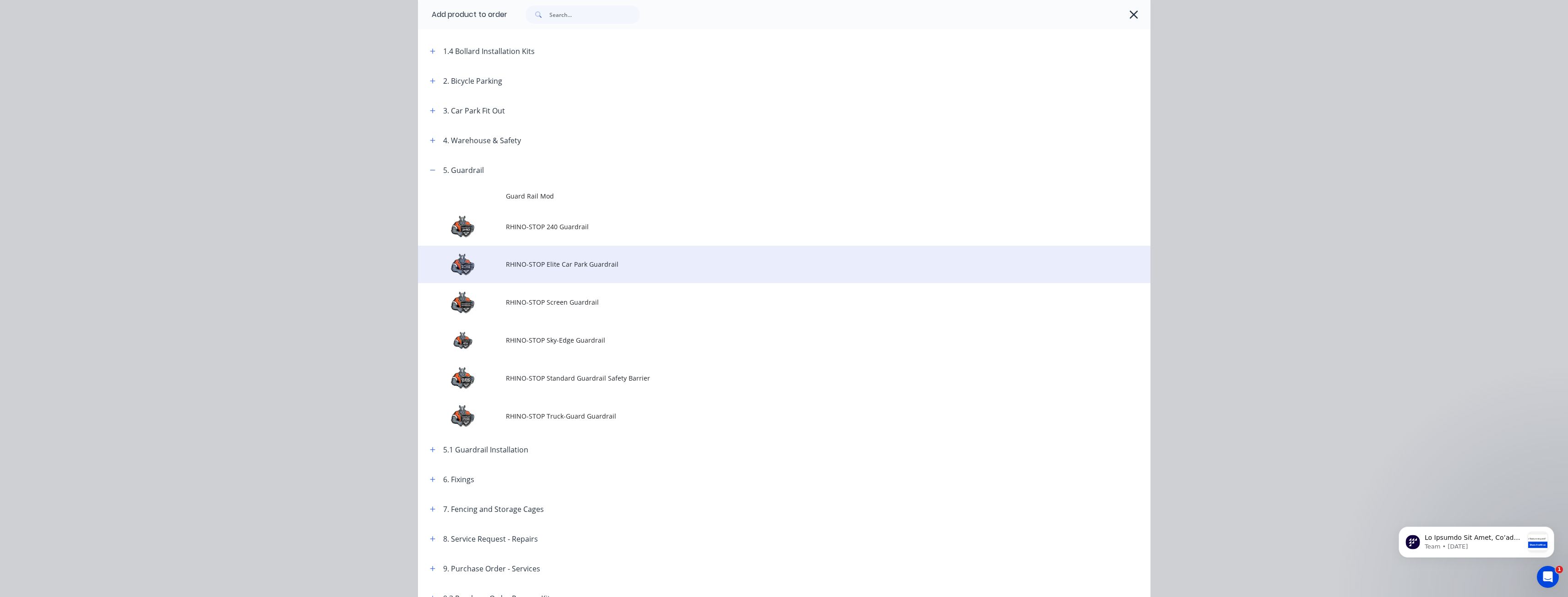
click at [539, 258] on td "RHINO-STOP Elite Car Park Guardrail" at bounding box center [828, 265] width 644 height 38
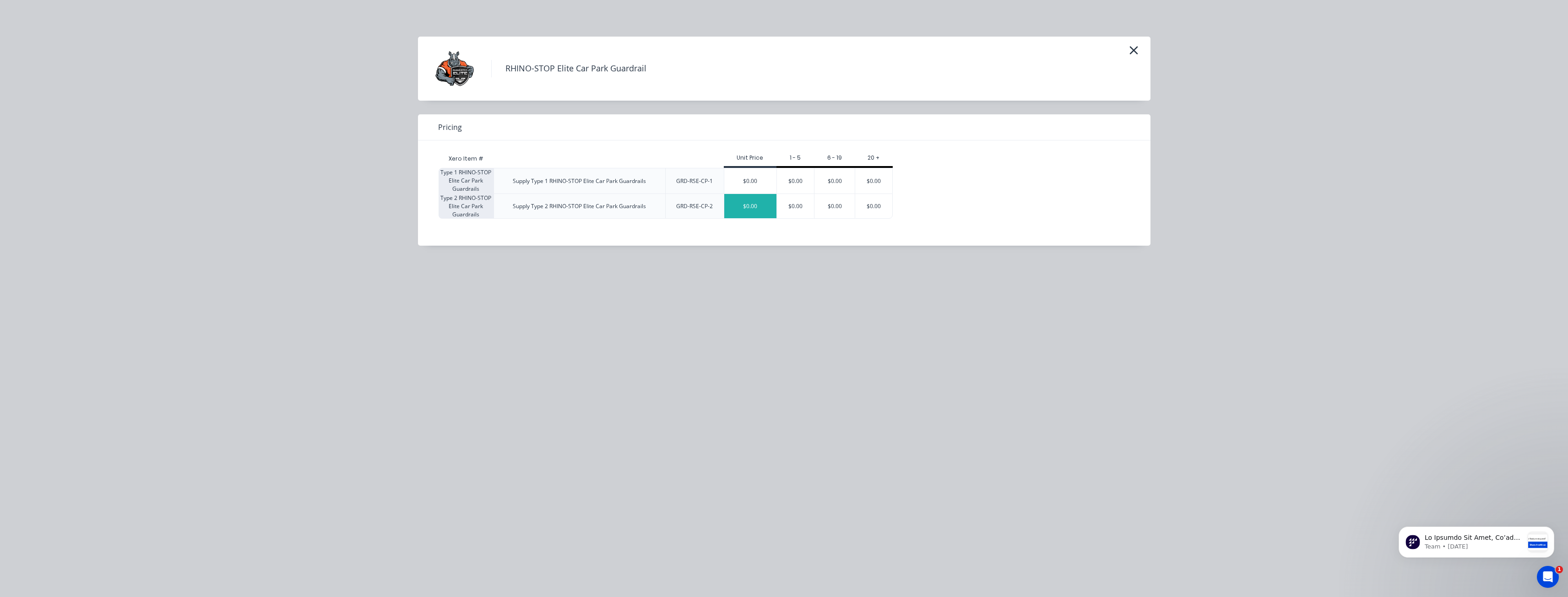
click at [749, 202] on div "$0.00" at bounding box center [750, 207] width 52 height 24
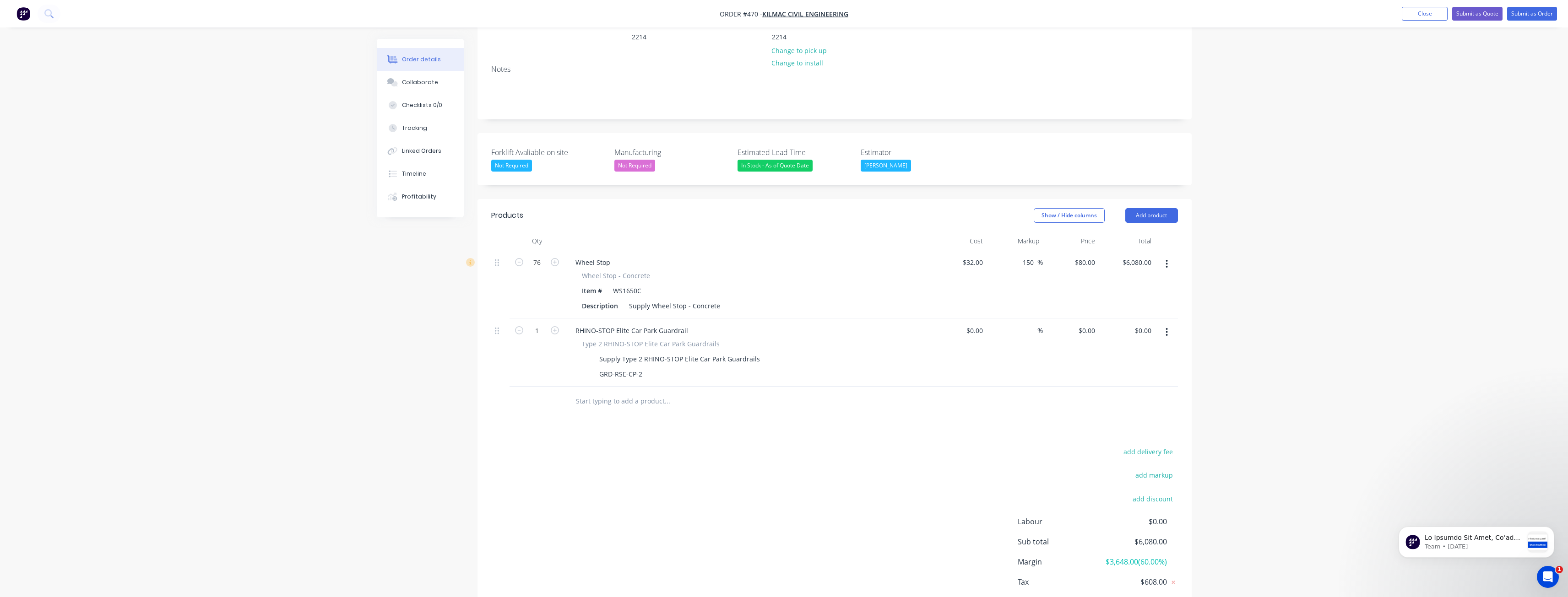
scroll to position [130, 0]
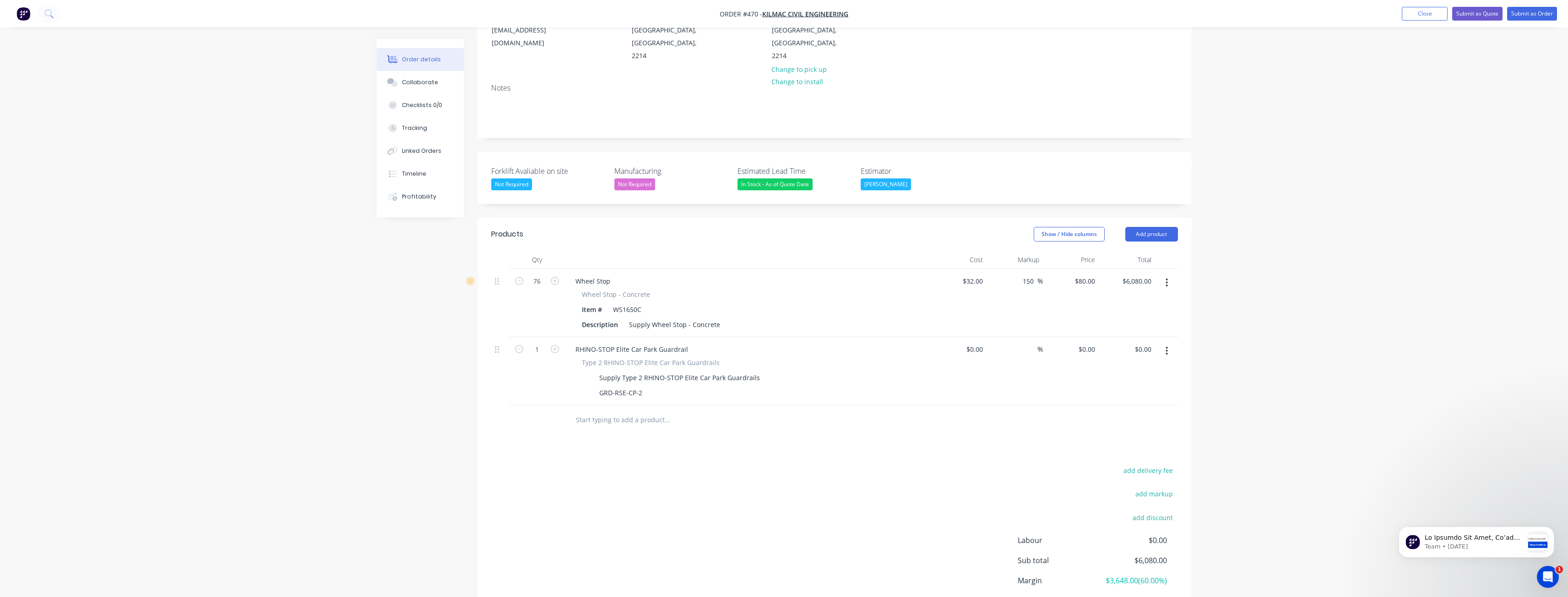
click at [367, 378] on div "Order details Collaborate Checklists 0/0 Tracking Linked Orders Timeline Profit…" at bounding box center [784, 269] width 1568 height 799
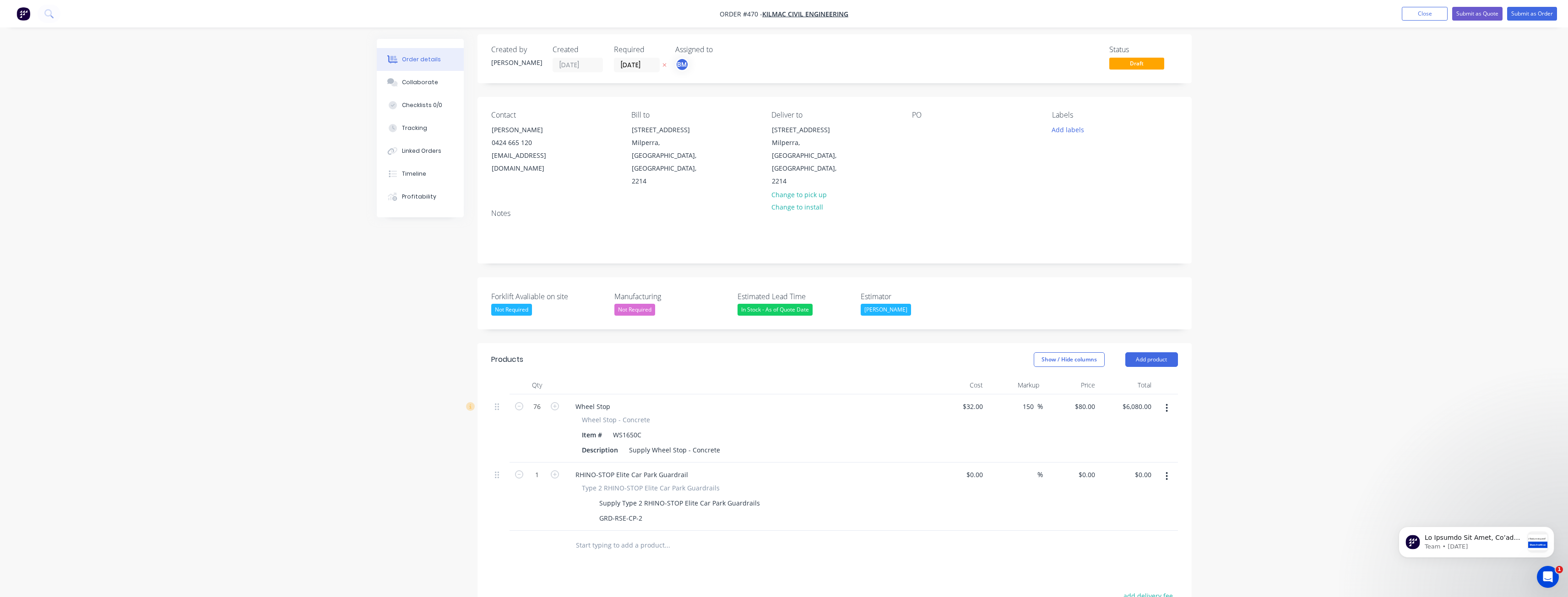
scroll to position [0, 0]
click at [771, 309] on div "In Stock - As of Quote Date" at bounding box center [775, 314] width 75 height 12
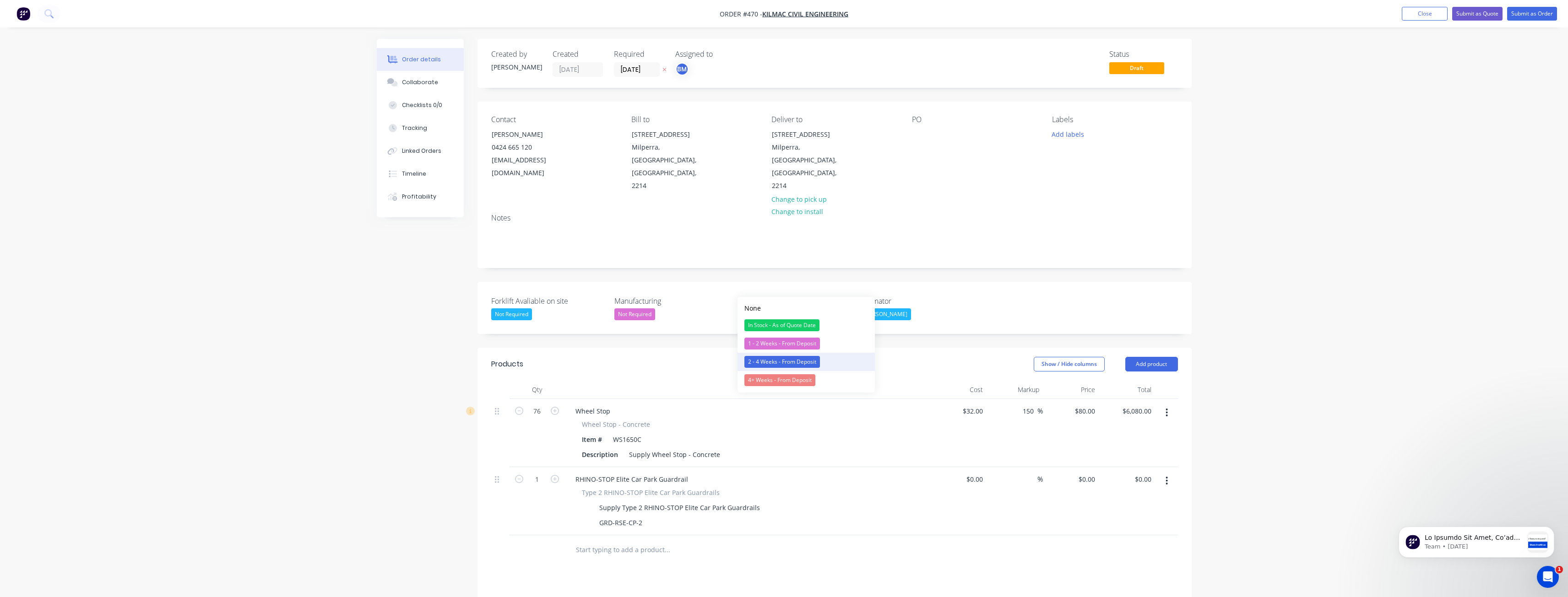
click at [772, 362] on div "2 - 4 Weeks - From Deposit" at bounding box center [782, 362] width 76 height 12
click at [366, 340] on div "Order details Collaborate Checklists 0/0 Tracking Linked Orders Timeline Profit…" at bounding box center [784, 399] width 1568 height 799
click at [327, 309] on div "Order details Collaborate Checklists 0/0 Tracking Linked Orders Timeline Profit…" at bounding box center [784, 399] width 1568 height 799
click at [1465, 11] on button "Submit as Quote" at bounding box center [1477, 13] width 50 height 13
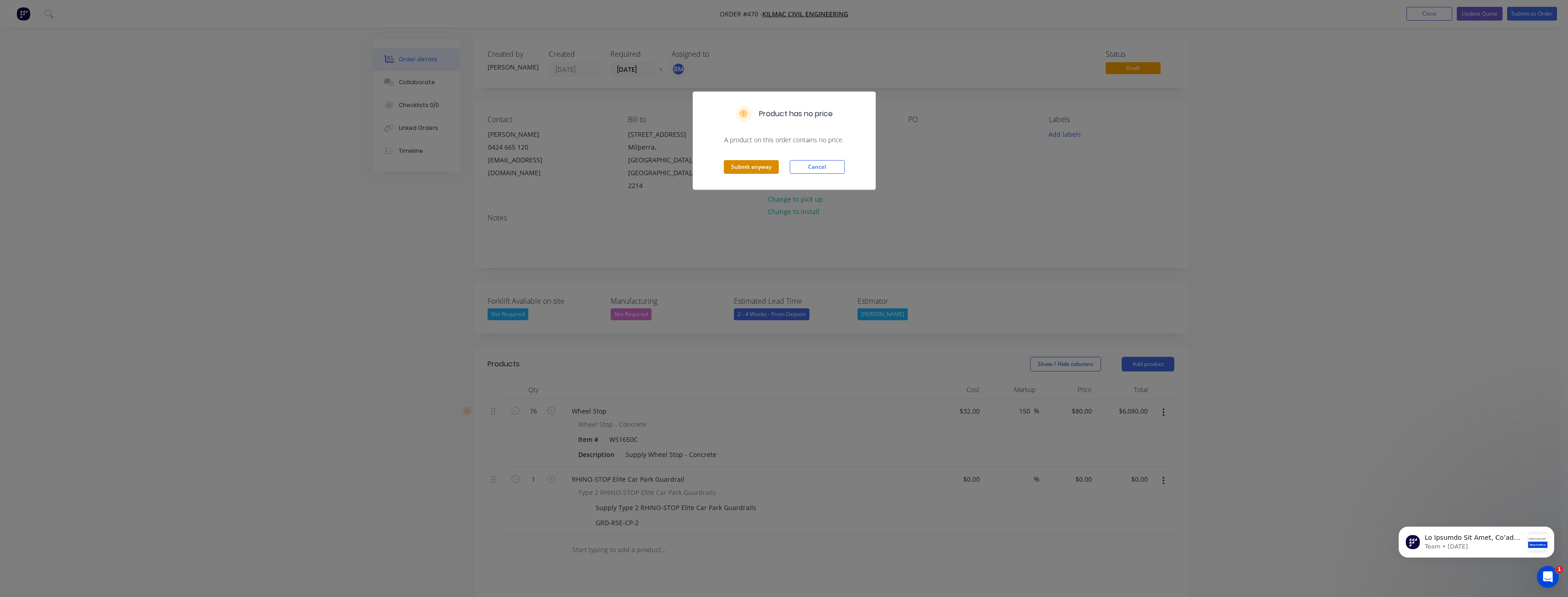
click at [754, 163] on button "Submit anyway" at bounding box center [751, 167] width 55 height 13
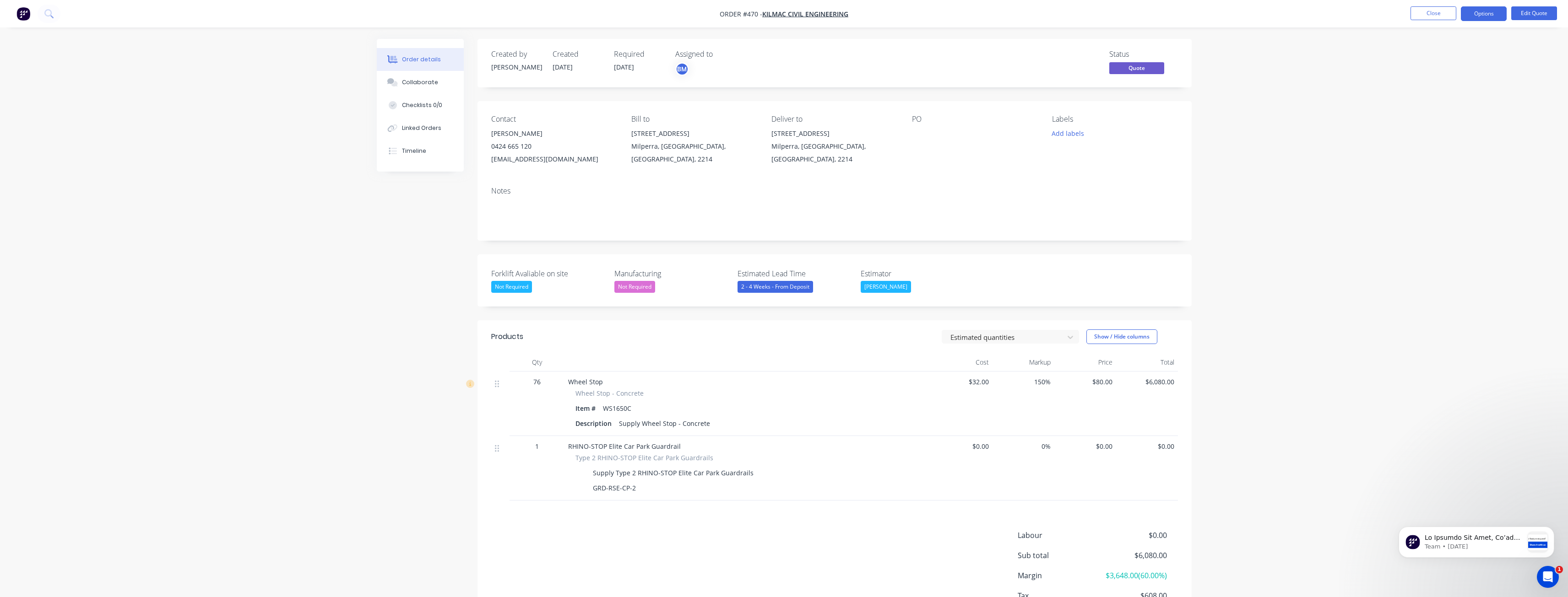
click at [334, 238] on div "Order details Collaborate Checklists 0/0 Linked Orders Timeline Order details C…" at bounding box center [784, 332] width 1568 height 664
click at [130, 125] on div "Order details Collaborate Checklists 0/0 Linked Orders Timeline Order details C…" at bounding box center [784, 332] width 1568 height 664
click at [316, 276] on div "Order details Collaborate Checklists 0/0 Linked Orders Timeline Order details C…" at bounding box center [784, 332] width 1568 height 664
click at [1304, 401] on div "Order details Collaborate Checklists 0/0 Linked Orders Timeline Order details C…" at bounding box center [784, 332] width 1568 height 664
